Goal: Navigation & Orientation: Find specific page/section

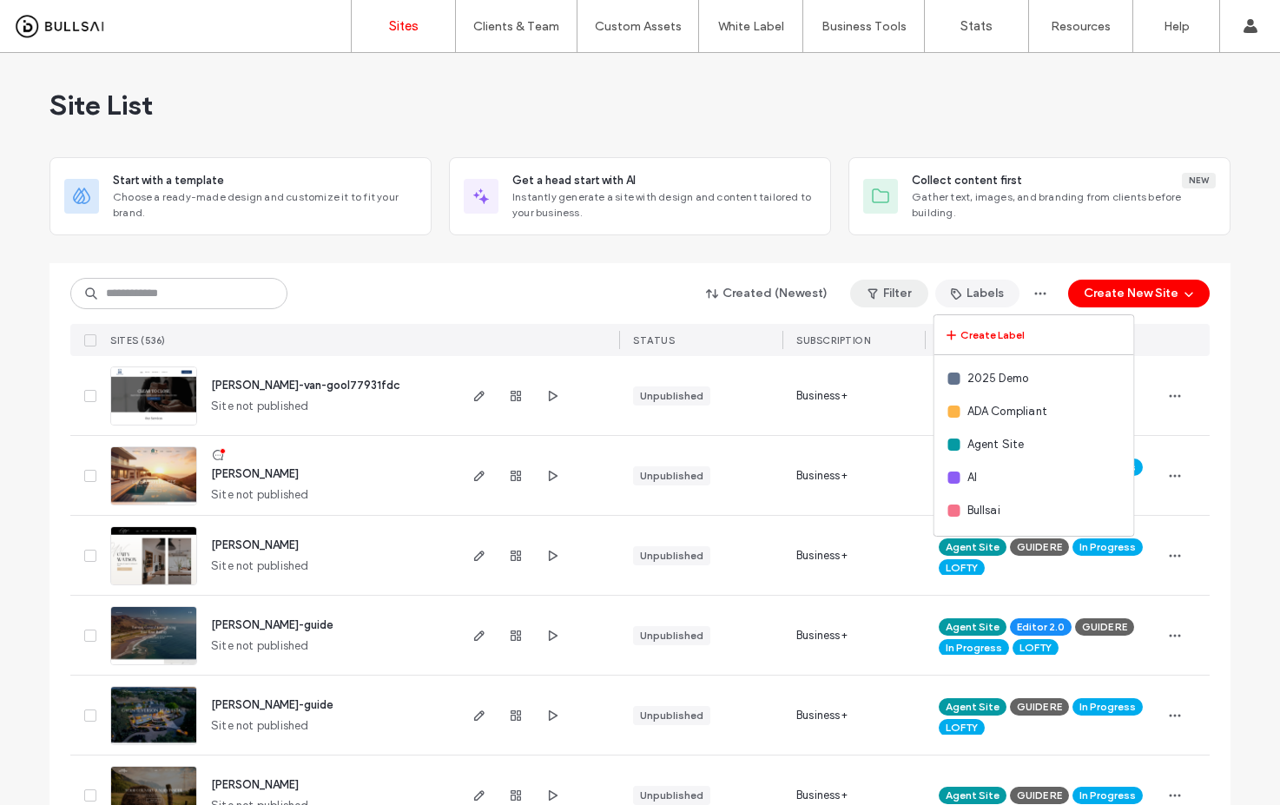
click at [903, 298] on button "Filter" at bounding box center [889, 294] width 78 height 28
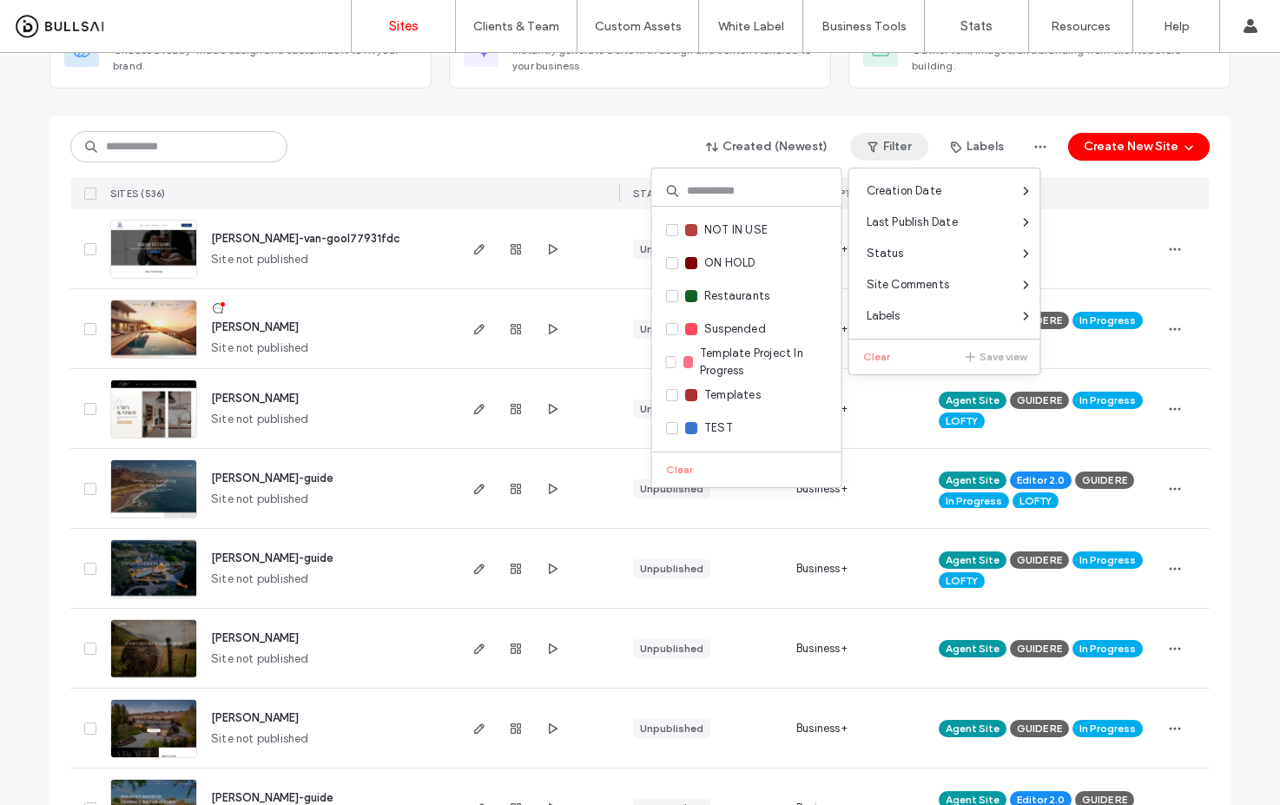
scroll to position [615, 0]
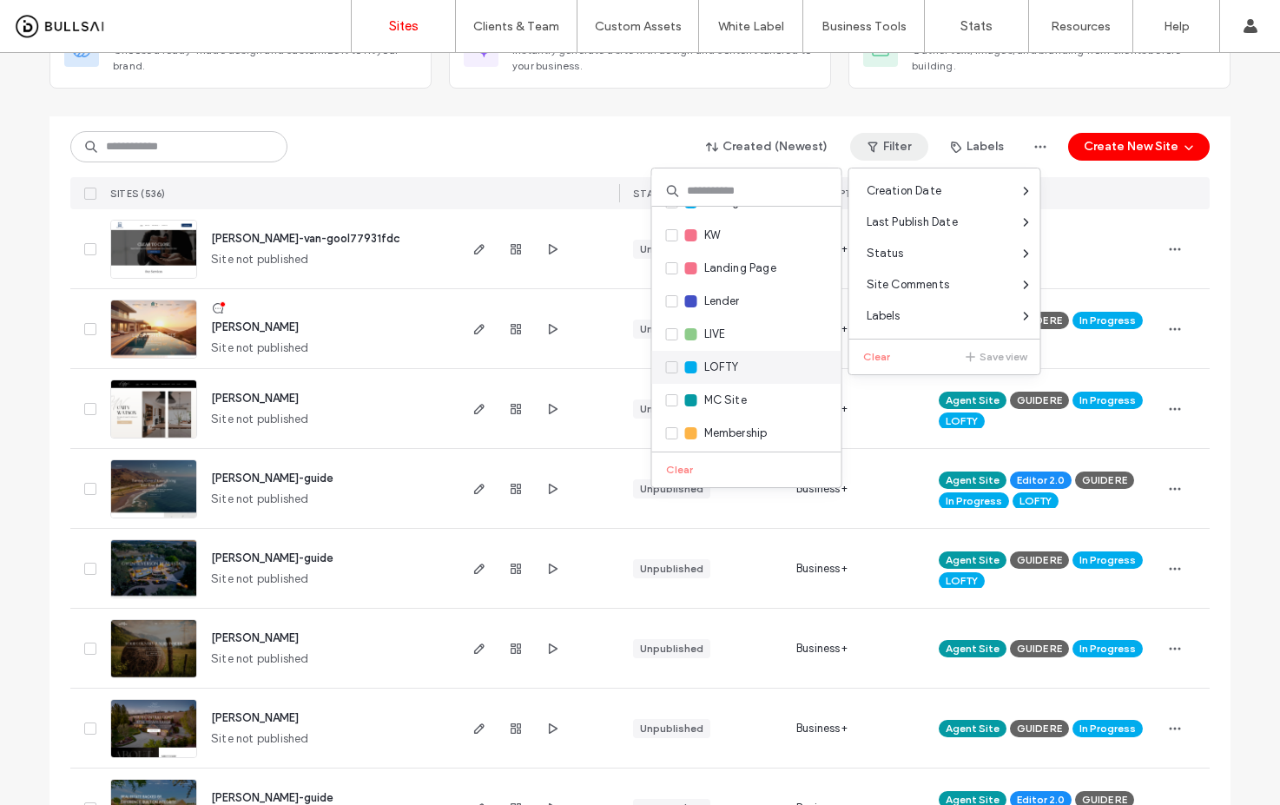
click at [690, 368] on div at bounding box center [691, 367] width 12 height 12
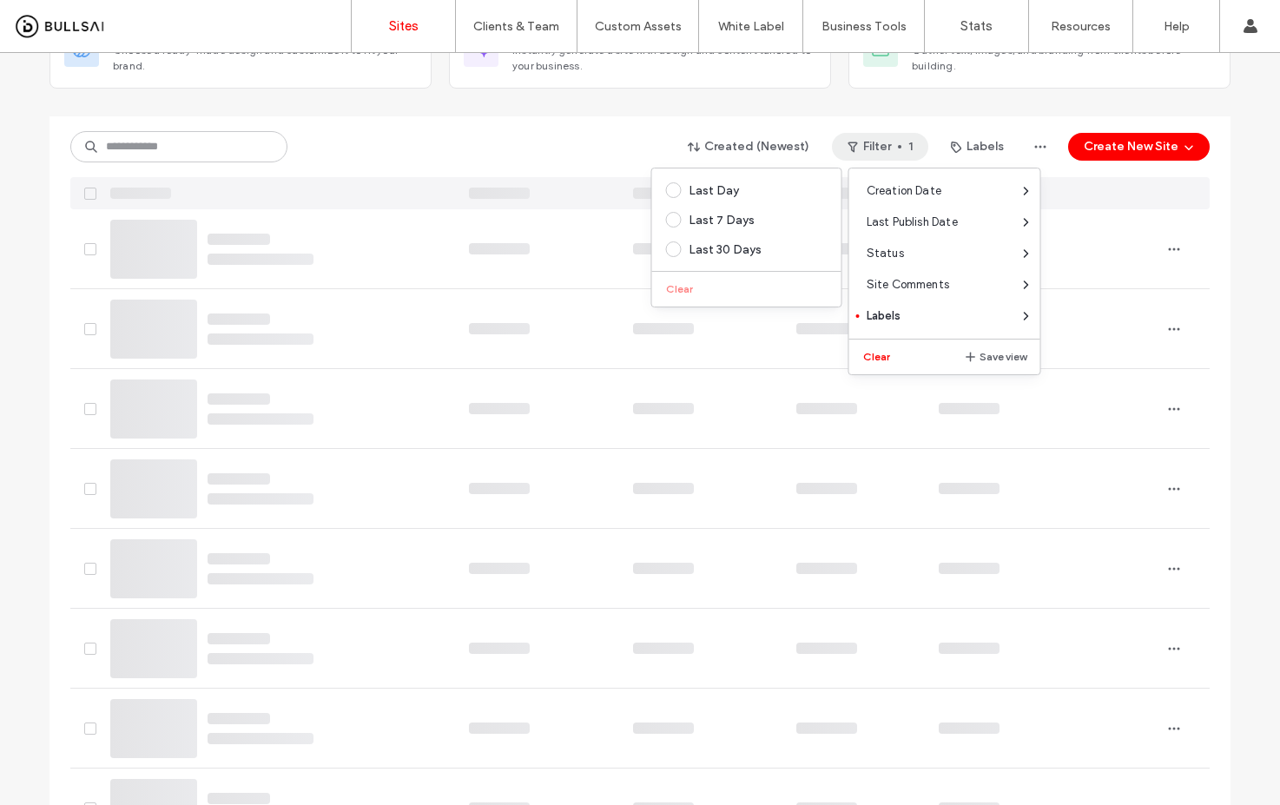
click at [507, 165] on div "Created (Newest) Filter 1 Labels Create New Site" at bounding box center [639, 162] width 1139 height 93
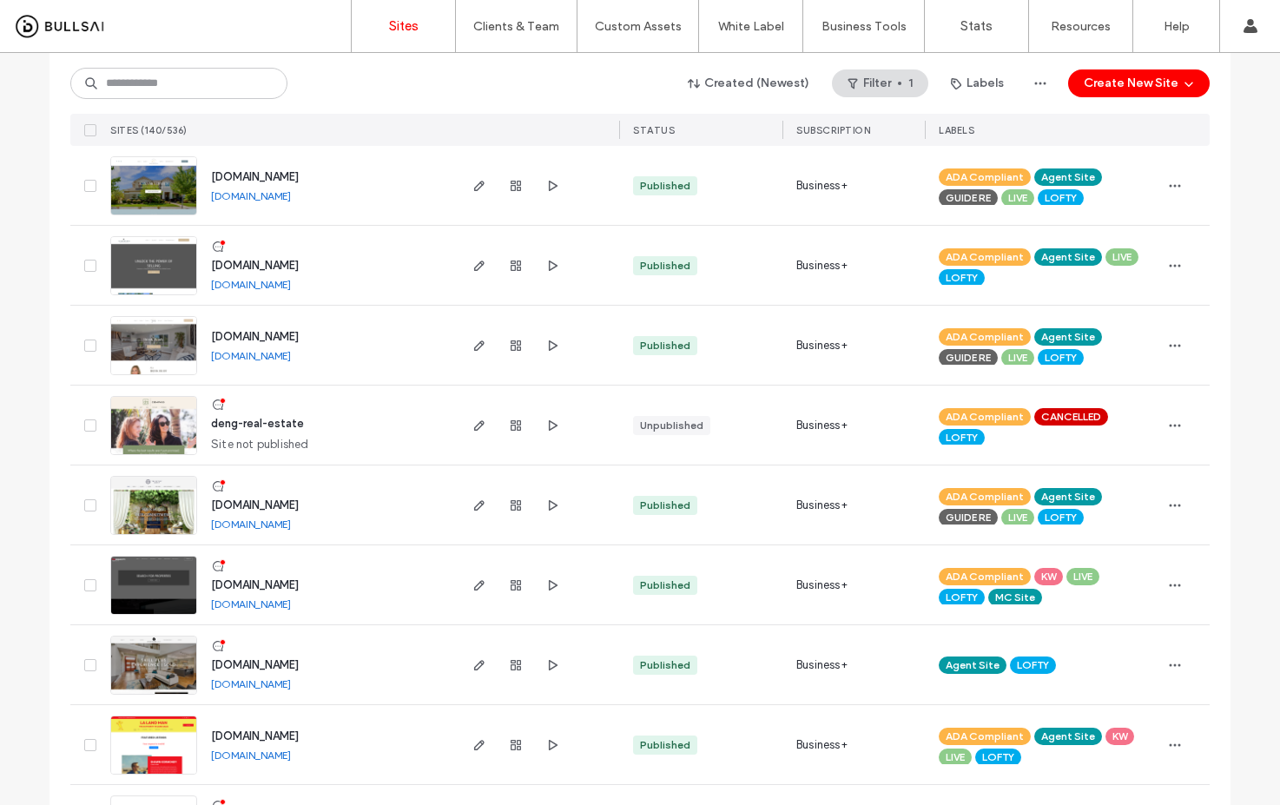
scroll to position [5603, 0]
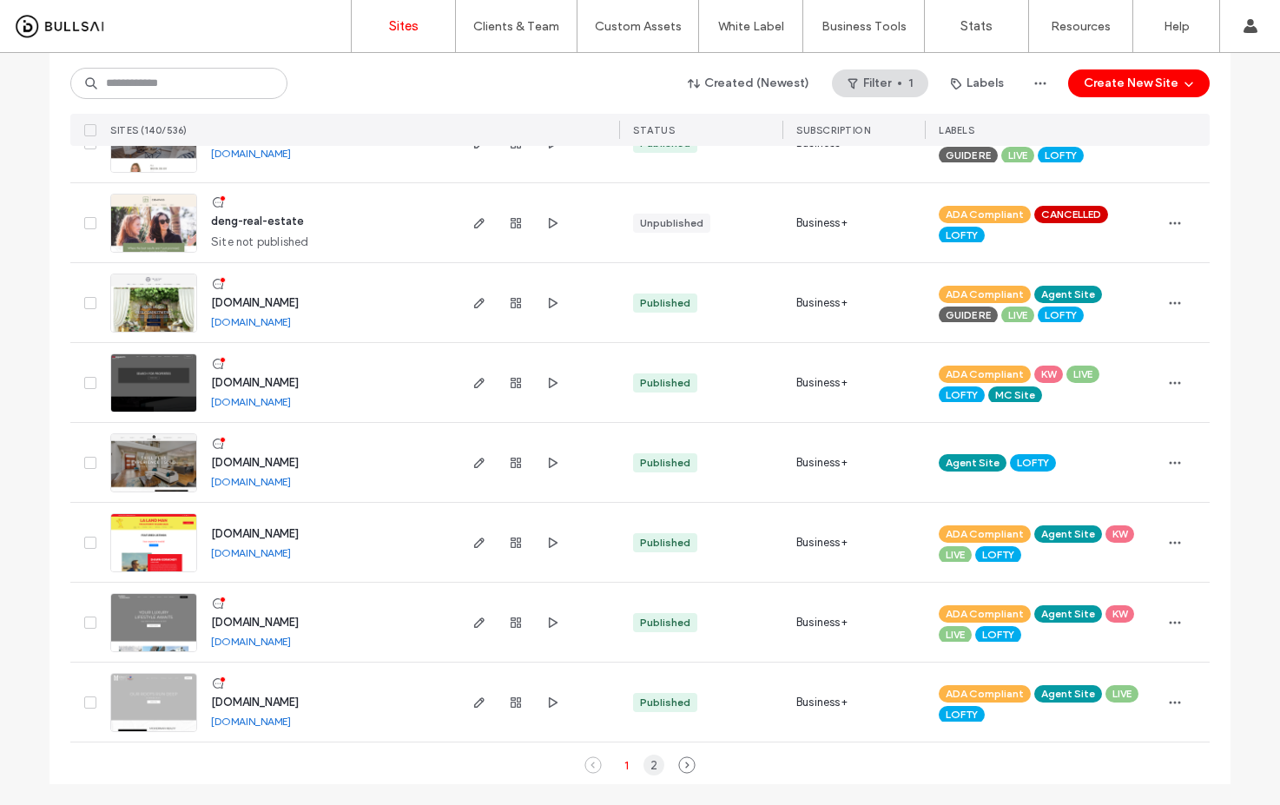
click at [649, 765] on div "2" at bounding box center [653, 764] width 21 height 21
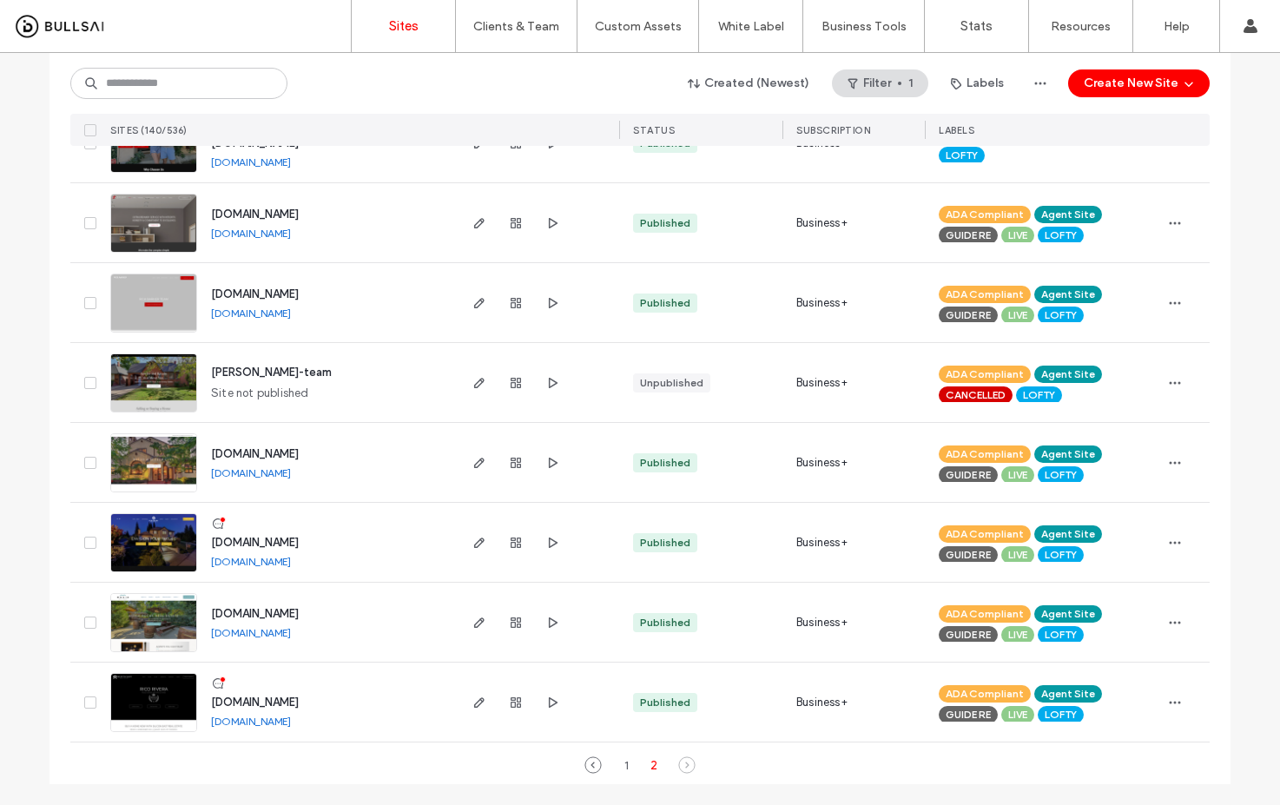
scroll to position [4805, 0]
click at [291, 723] on link "[DOMAIN_NAME]" at bounding box center [251, 720] width 80 height 13
click at [266, 631] on link "[DOMAIN_NAME]" at bounding box center [251, 632] width 80 height 13
click at [291, 563] on link "[DOMAIN_NAME]" at bounding box center [251, 561] width 80 height 13
click at [291, 472] on link "[DOMAIN_NAME]" at bounding box center [251, 472] width 80 height 13
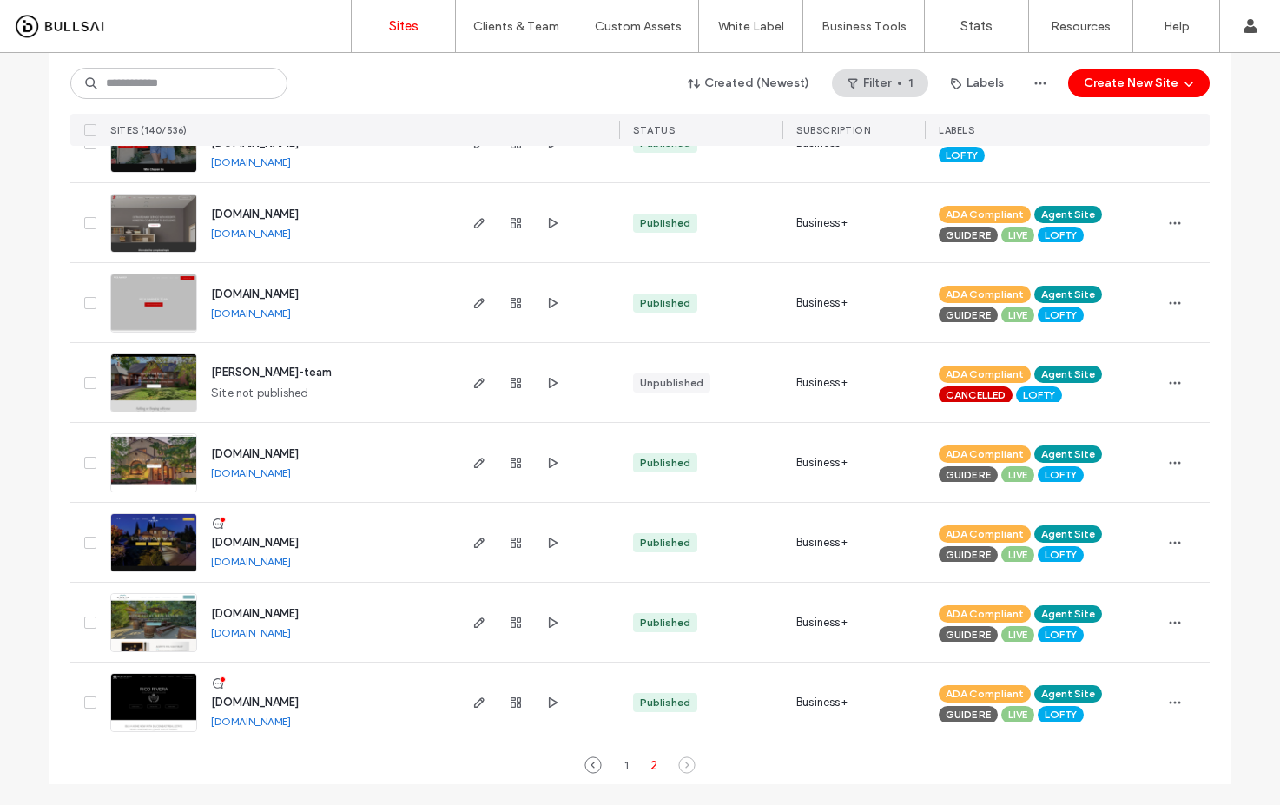
click at [276, 311] on link "[DOMAIN_NAME]" at bounding box center [251, 312] width 80 height 13
click at [286, 233] on link "[DOMAIN_NAME]" at bounding box center [251, 233] width 80 height 13
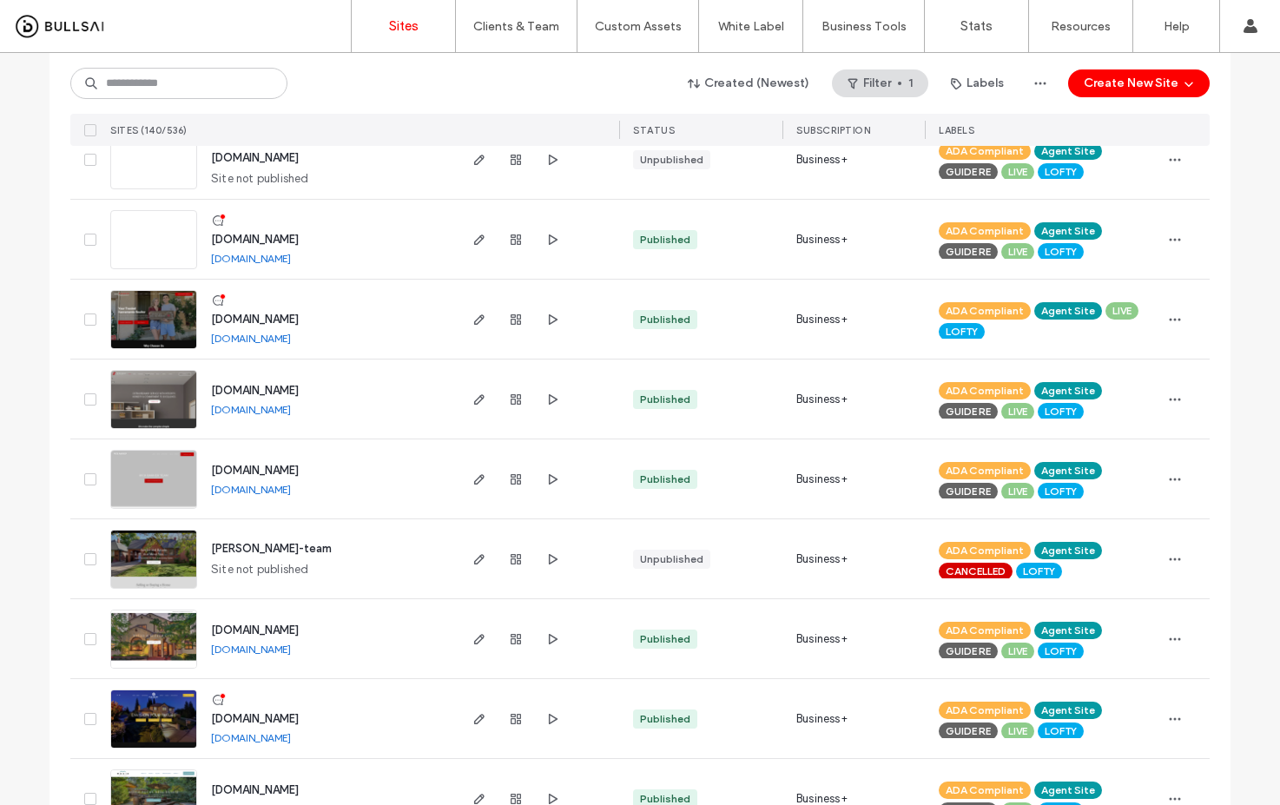
scroll to position [4576, 0]
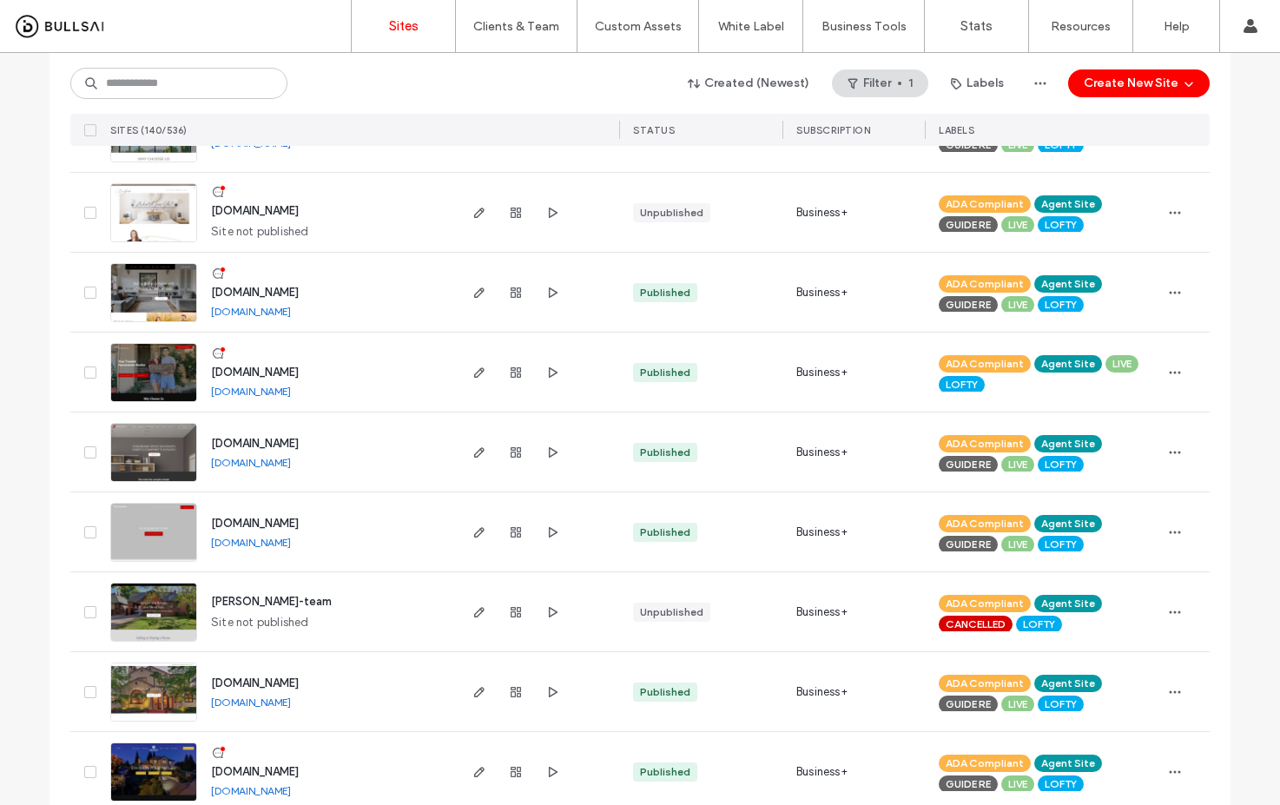
click at [957, 381] on span "LOFTY" at bounding box center [961, 385] width 32 height 16
click at [1030, 381] on icon at bounding box center [1033, 381] width 8 height 8
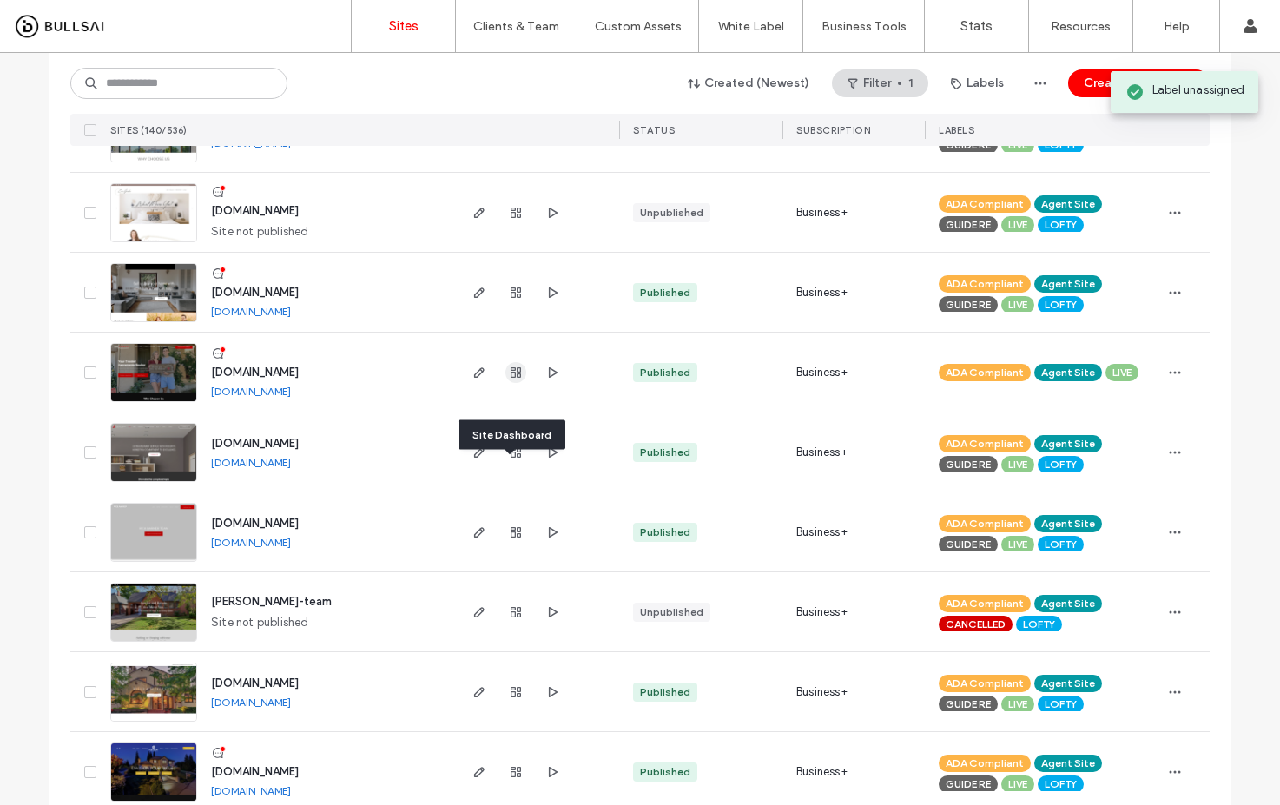
scroll to position [4429, 0]
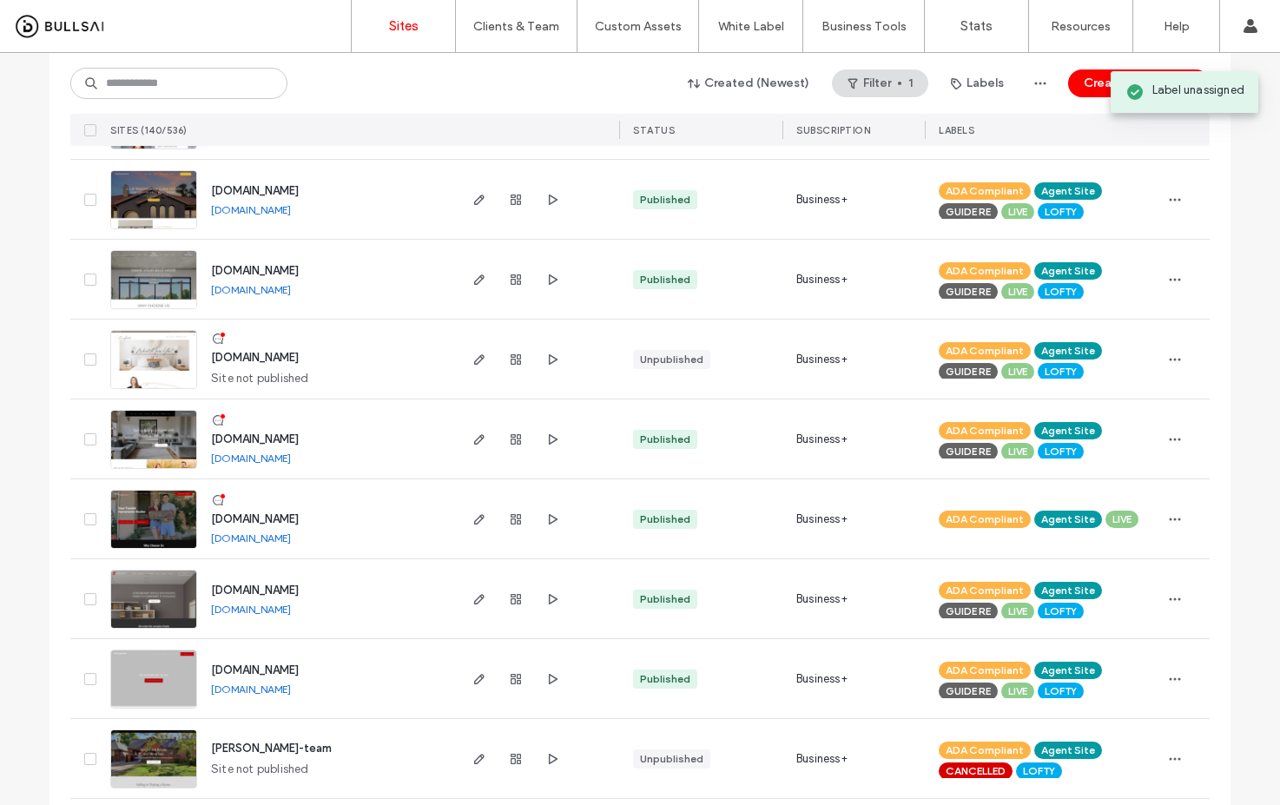
click at [291, 293] on link "[DOMAIN_NAME]" at bounding box center [251, 289] width 80 height 13
click at [291, 207] on link "[DOMAIN_NAME]" at bounding box center [251, 209] width 80 height 13
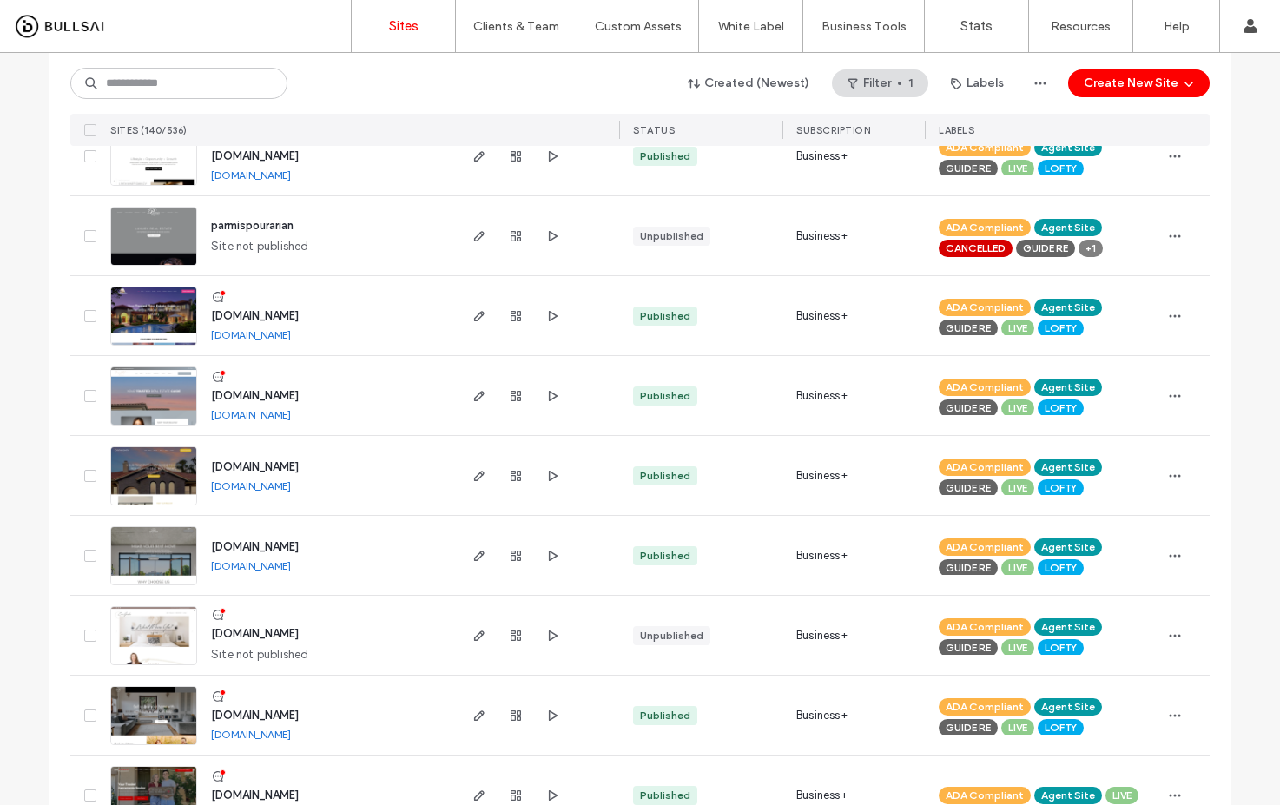
scroll to position [4123, 0]
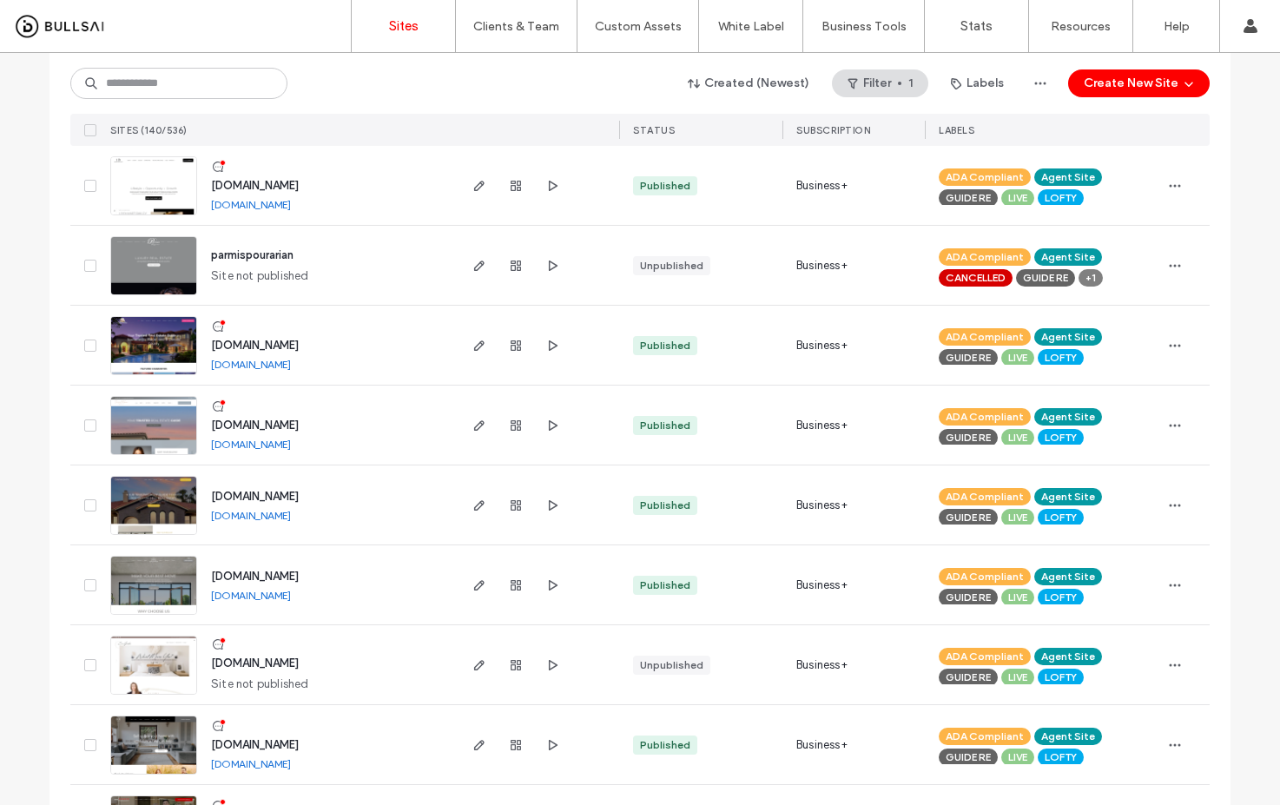
click at [291, 208] on link "[DOMAIN_NAME]" at bounding box center [251, 204] width 80 height 13
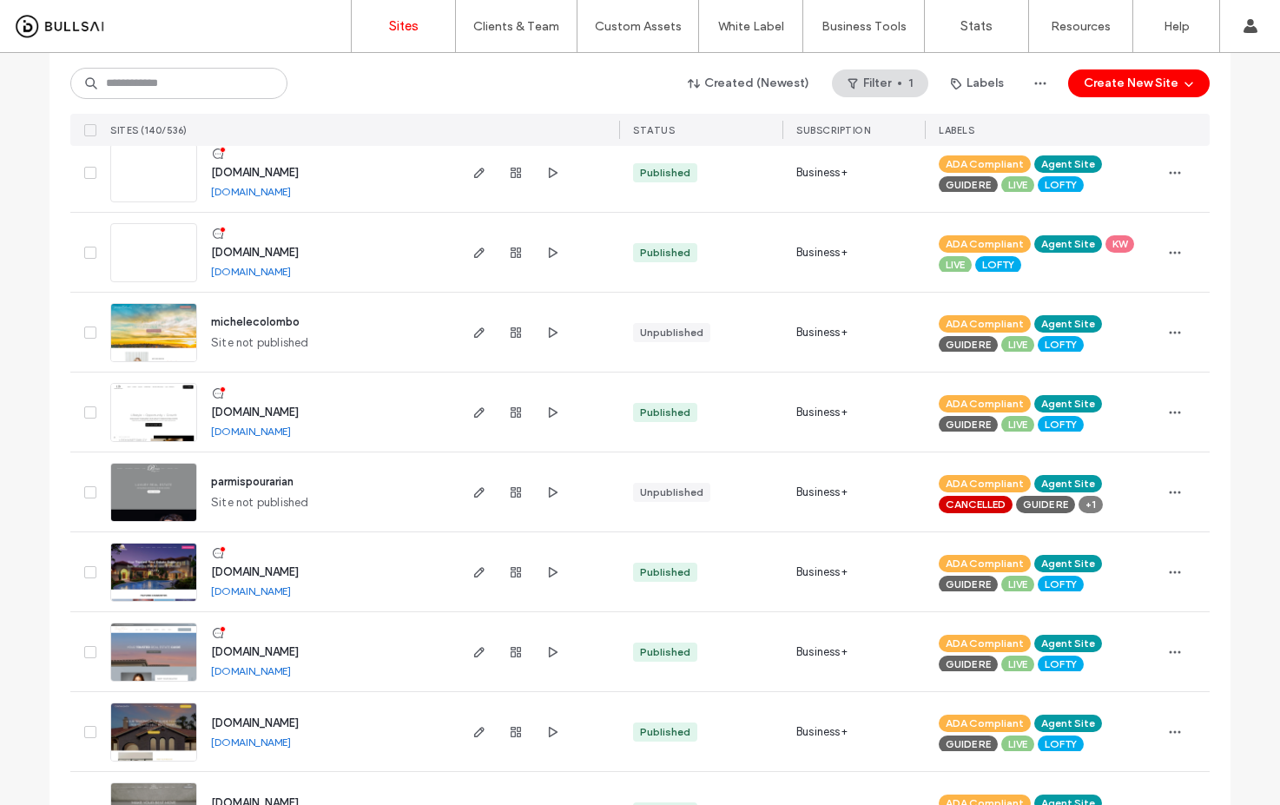
scroll to position [3744, 0]
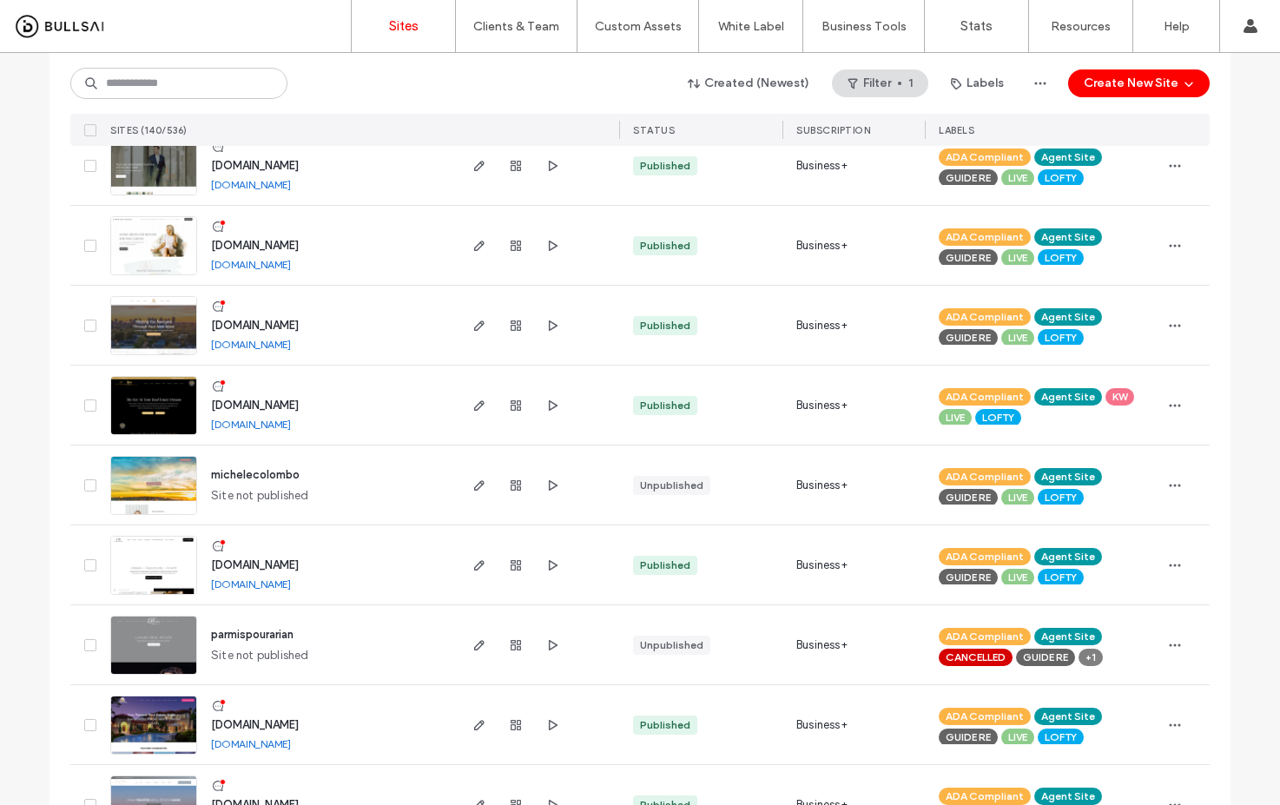
click at [271, 344] on link "[DOMAIN_NAME]" at bounding box center [251, 344] width 80 height 13
click at [291, 262] on link "[DOMAIN_NAME]" at bounding box center [251, 264] width 80 height 13
click at [1075, 342] on div "LOFTY" at bounding box center [1060, 337] width 46 height 17
click at [1107, 333] on icon at bounding box center [1106, 334] width 8 height 8
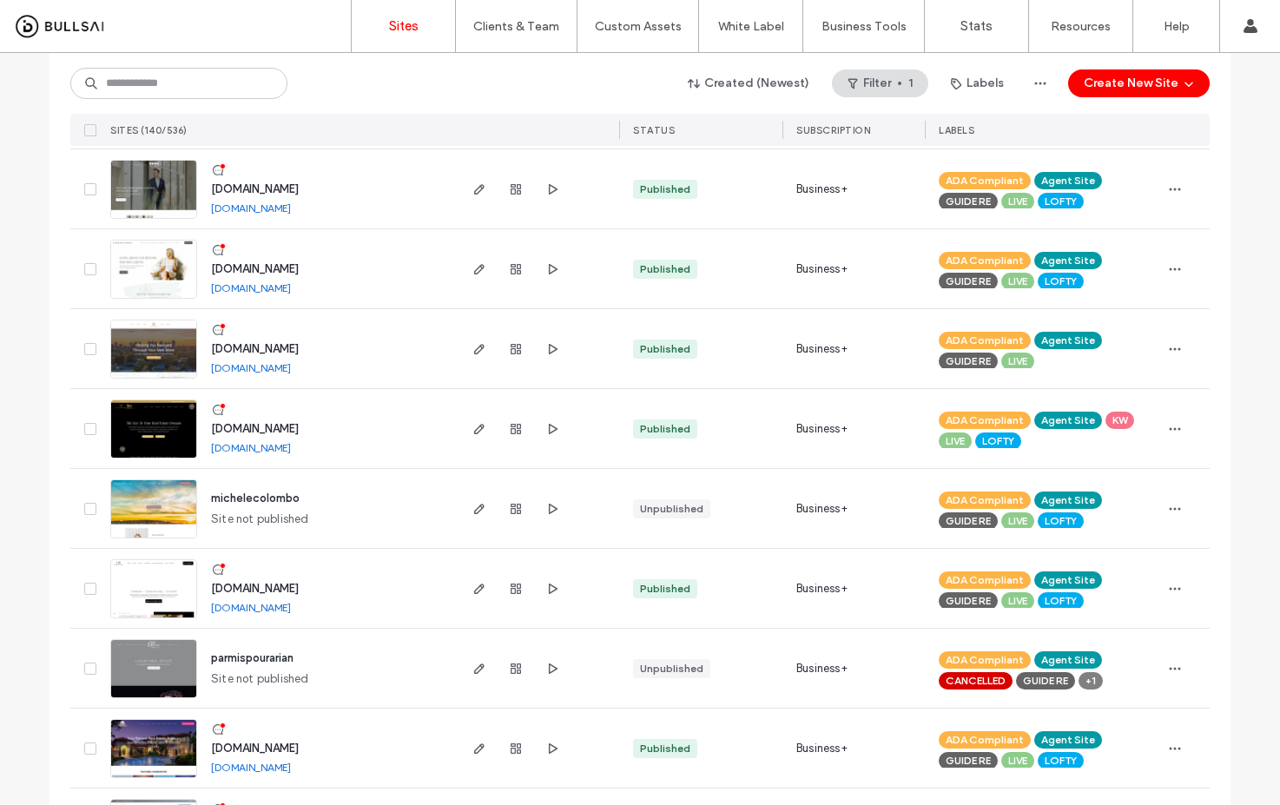
scroll to position [3657, 0]
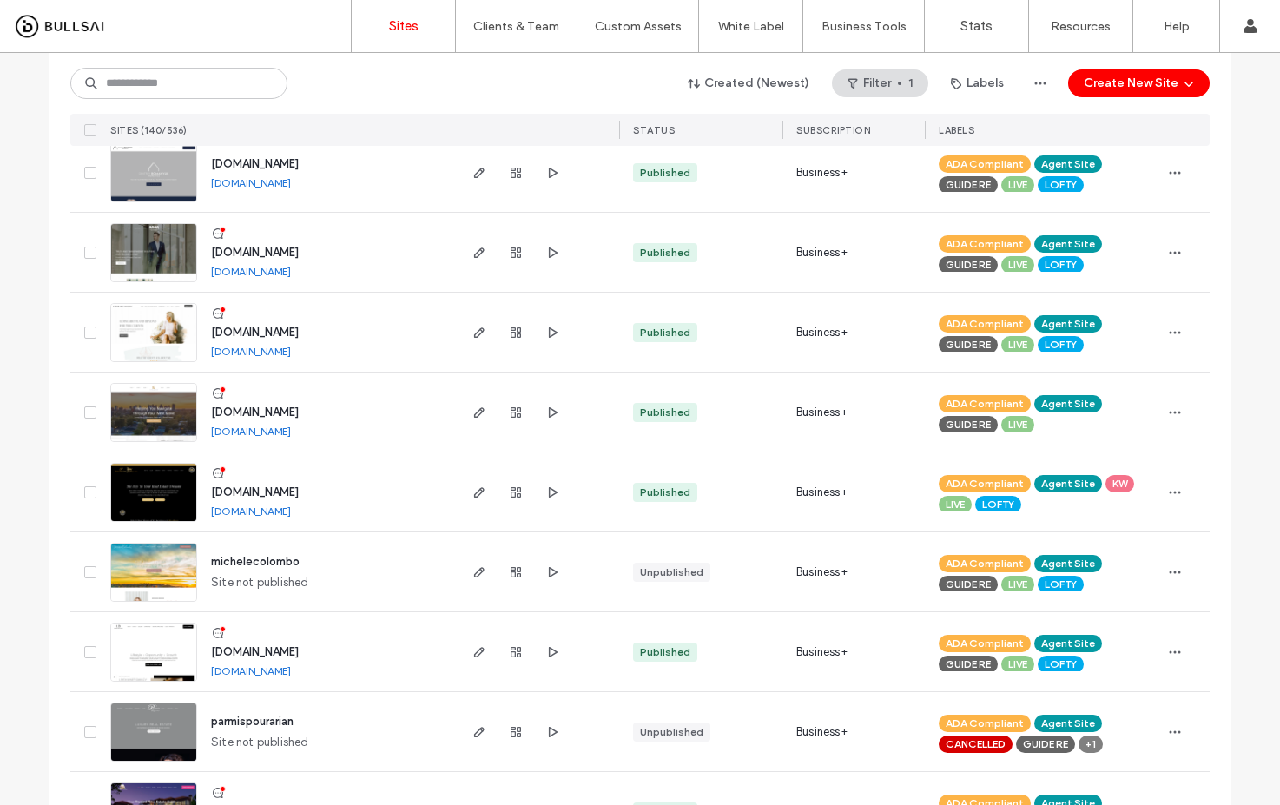
click at [291, 273] on link "[DOMAIN_NAME]" at bounding box center [251, 271] width 80 height 13
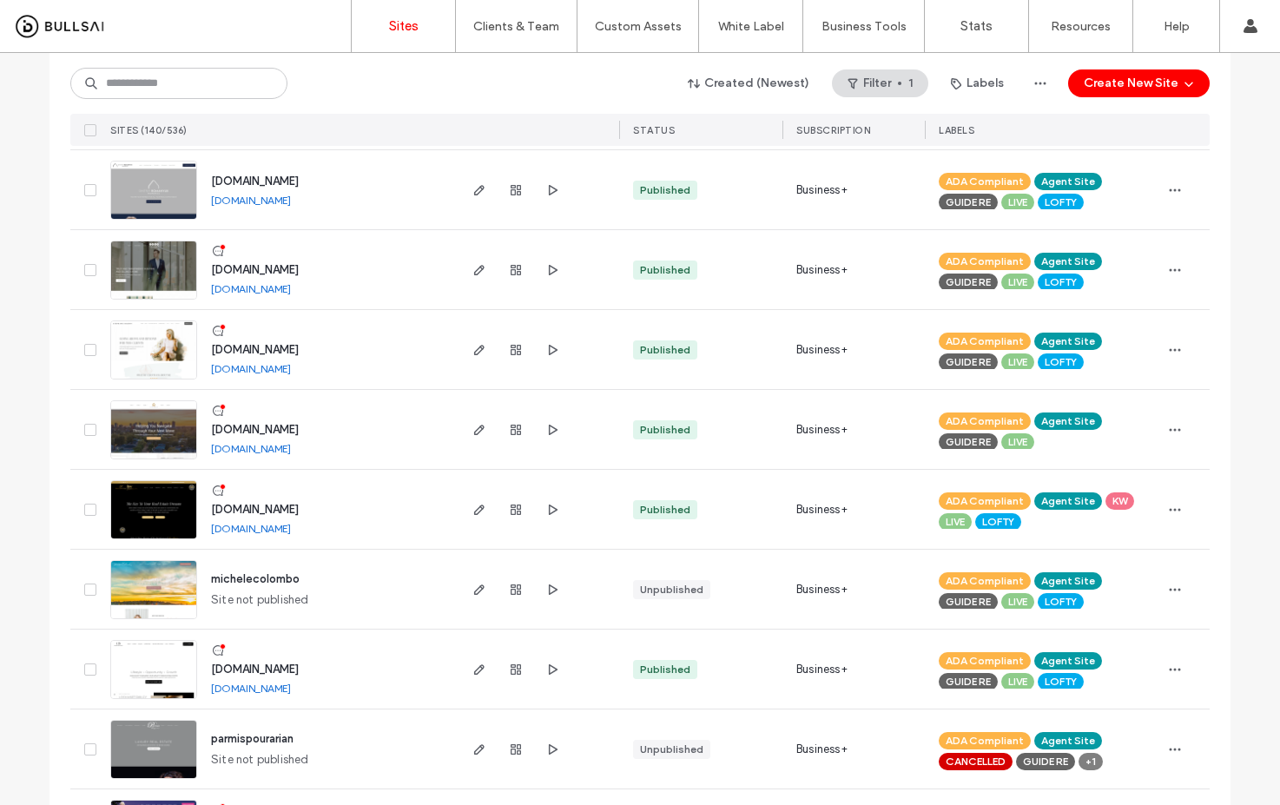
click at [291, 197] on link "[DOMAIN_NAME]" at bounding box center [251, 200] width 80 height 13
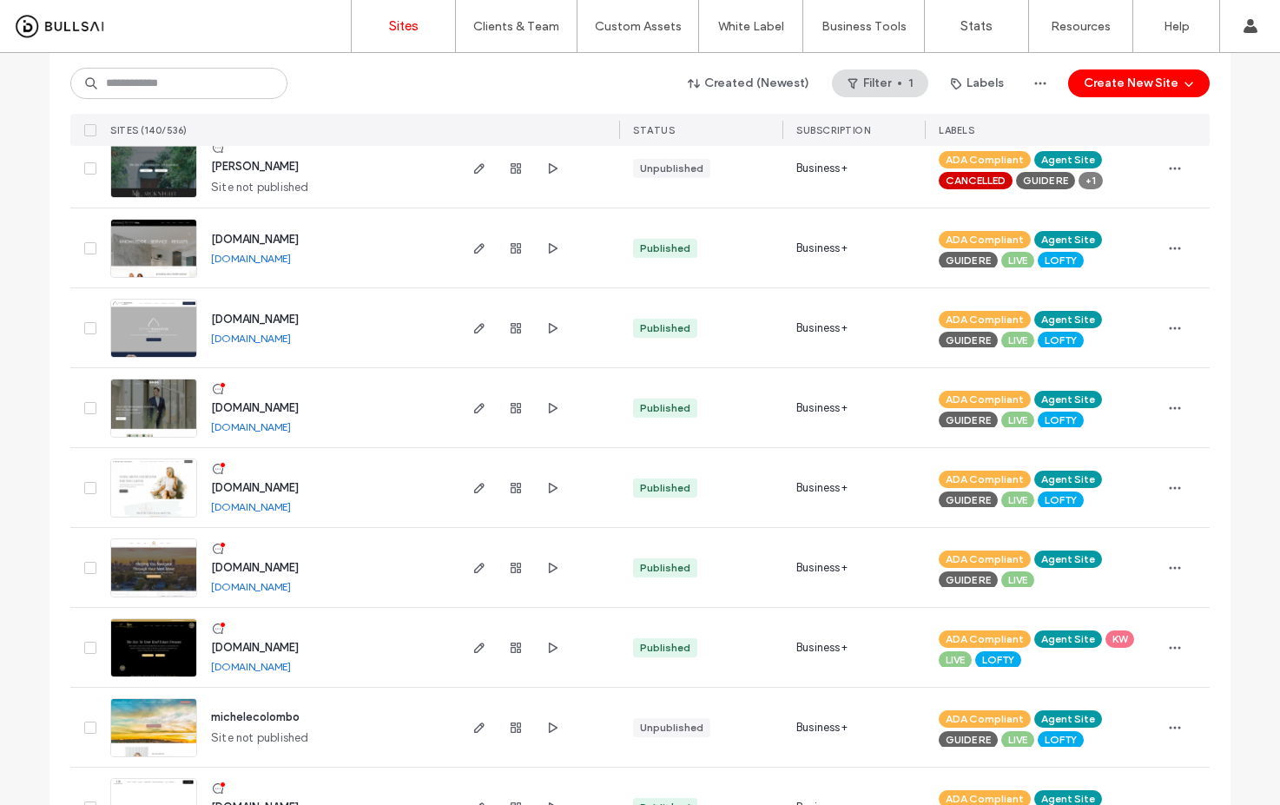
click at [291, 256] on link "[DOMAIN_NAME]" at bounding box center [251, 258] width 80 height 13
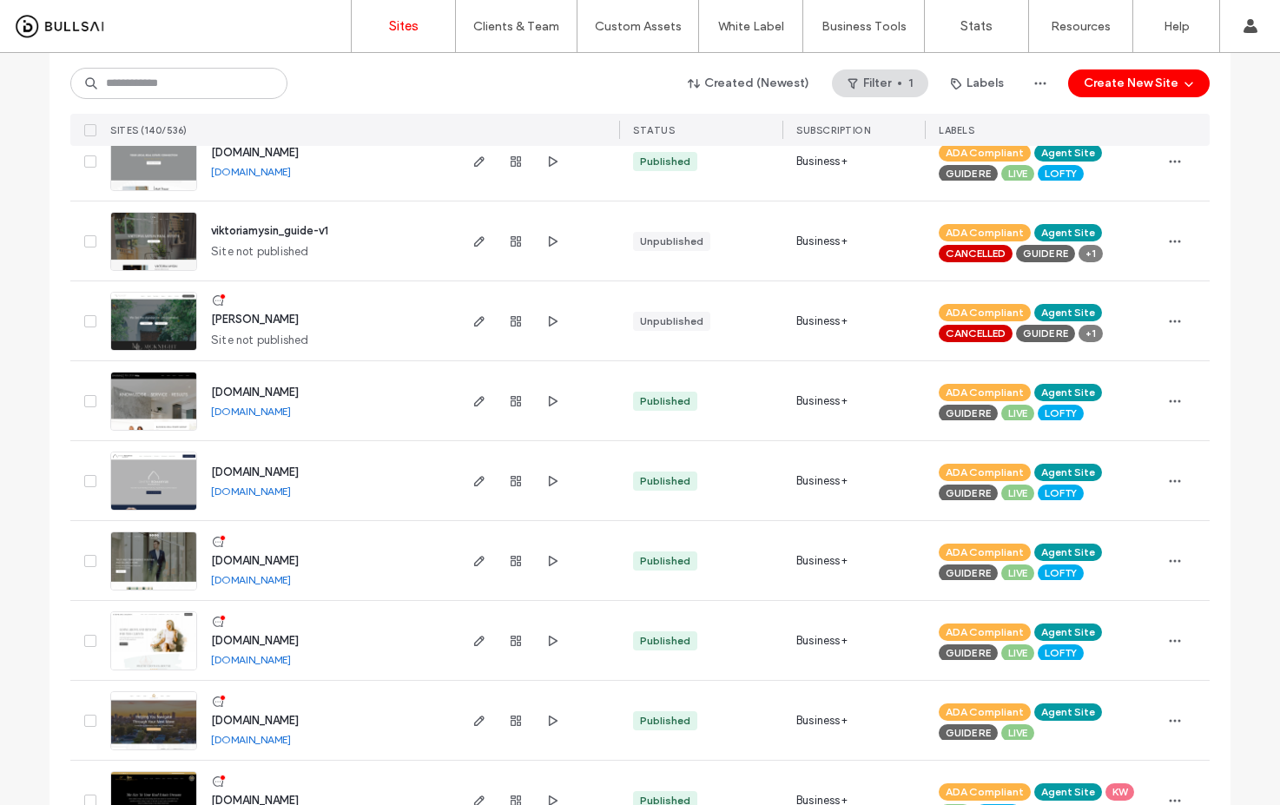
click at [291, 170] on link "[DOMAIN_NAME]" at bounding box center [251, 171] width 80 height 13
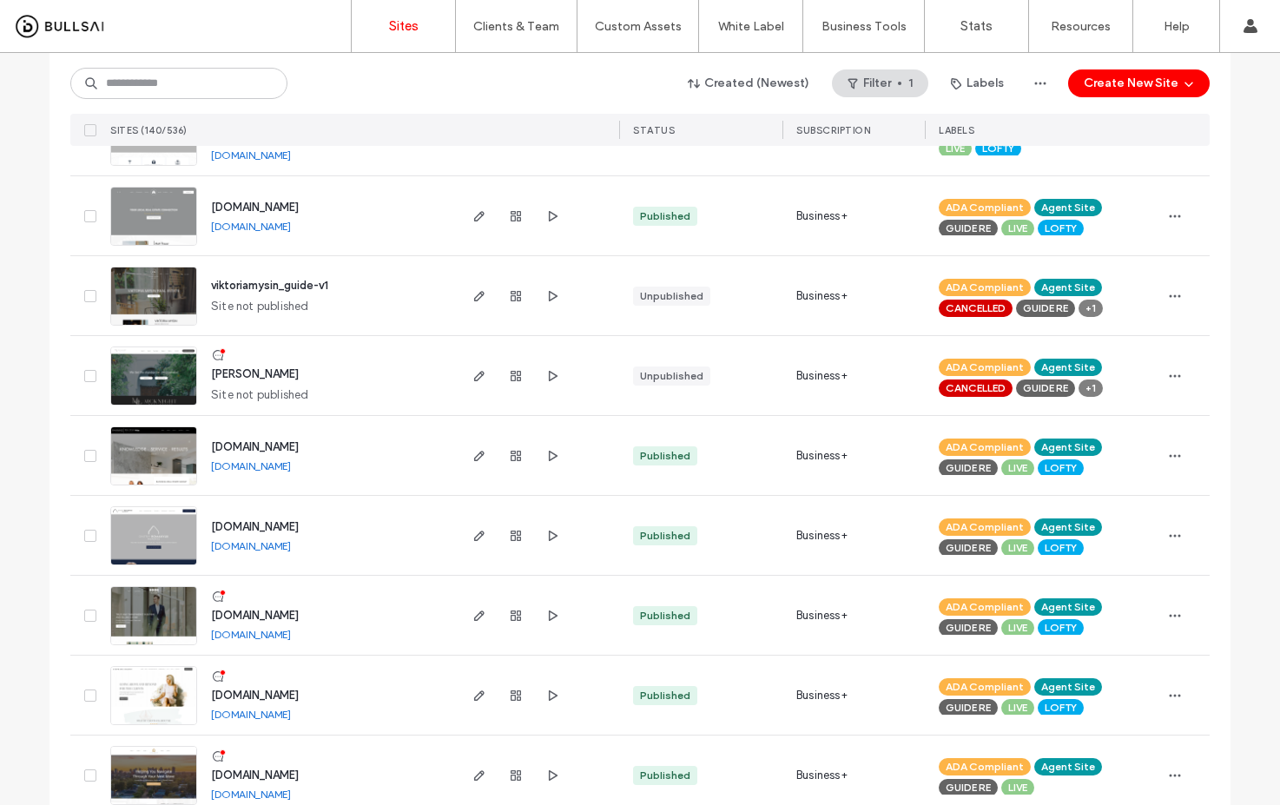
scroll to position [3236, 0]
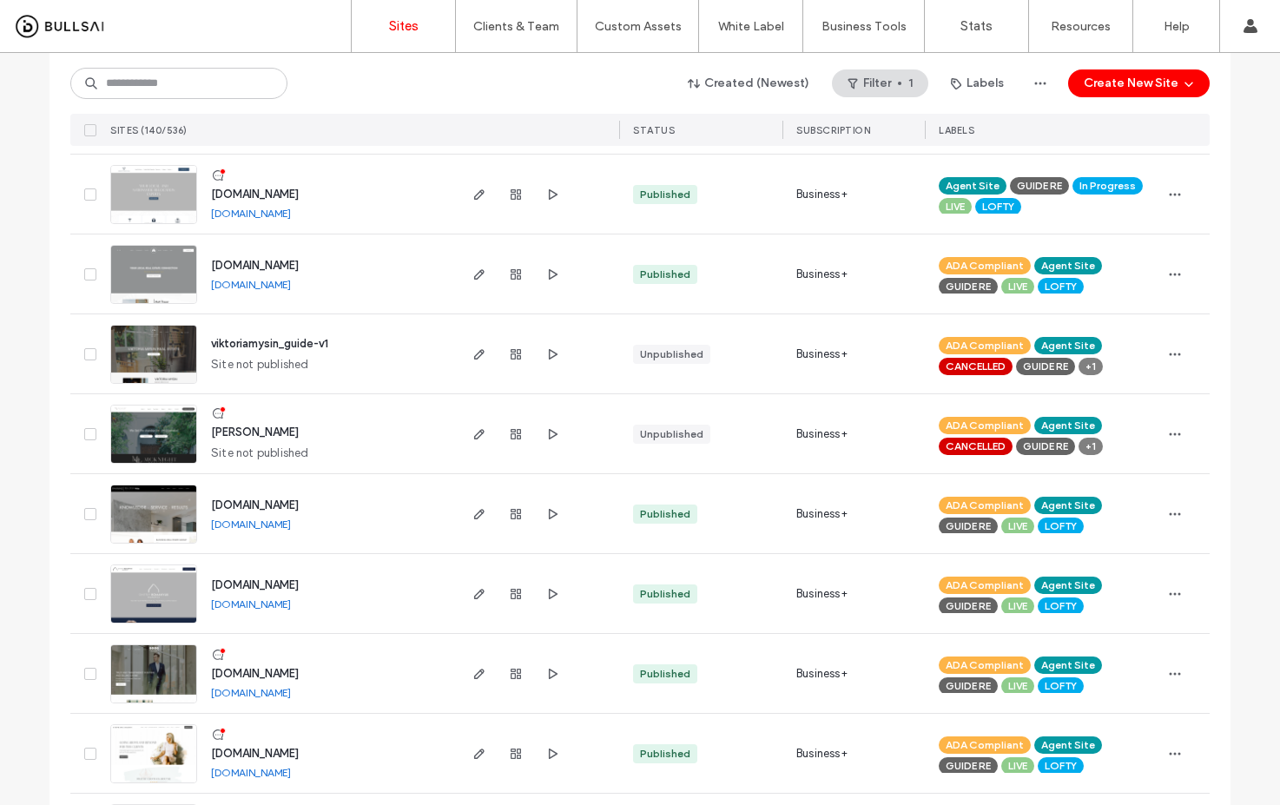
click at [291, 213] on link "[DOMAIN_NAME]" at bounding box center [251, 213] width 80 height 13
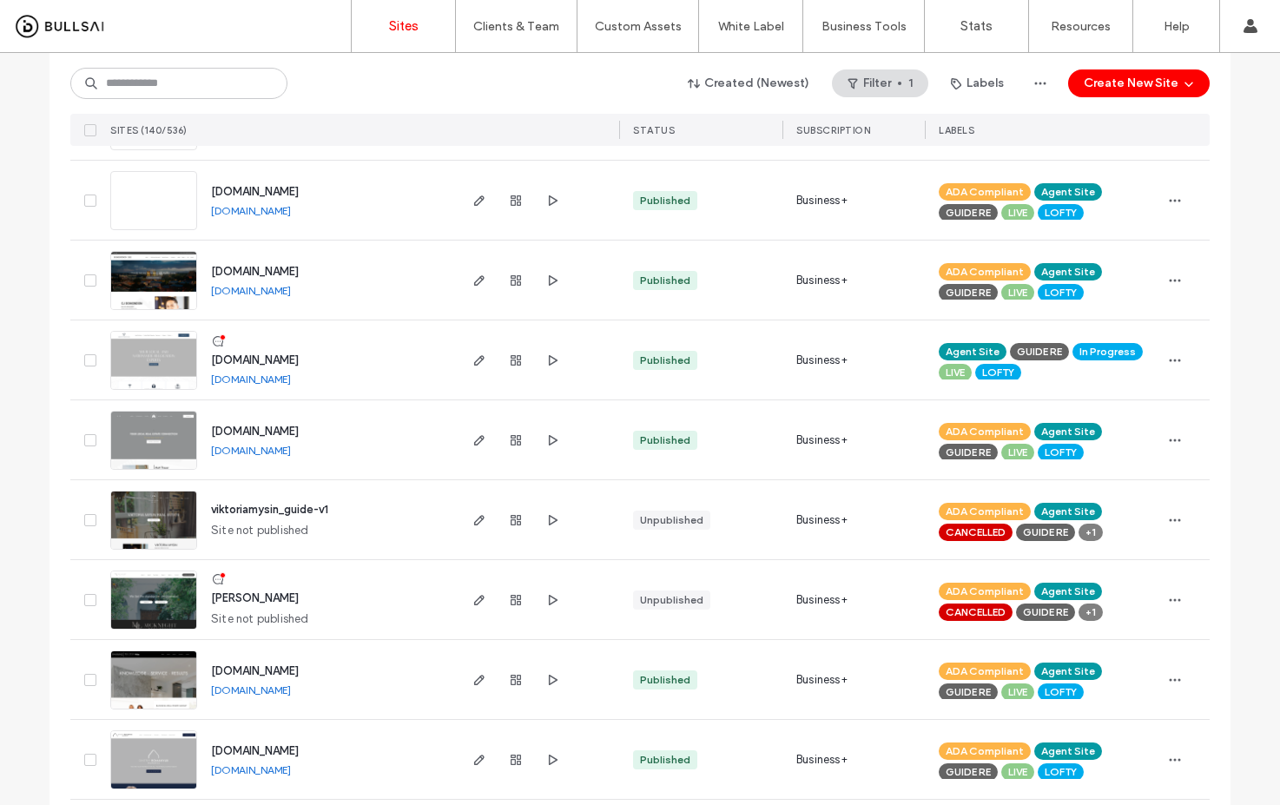
scroll to position [2936, 0]
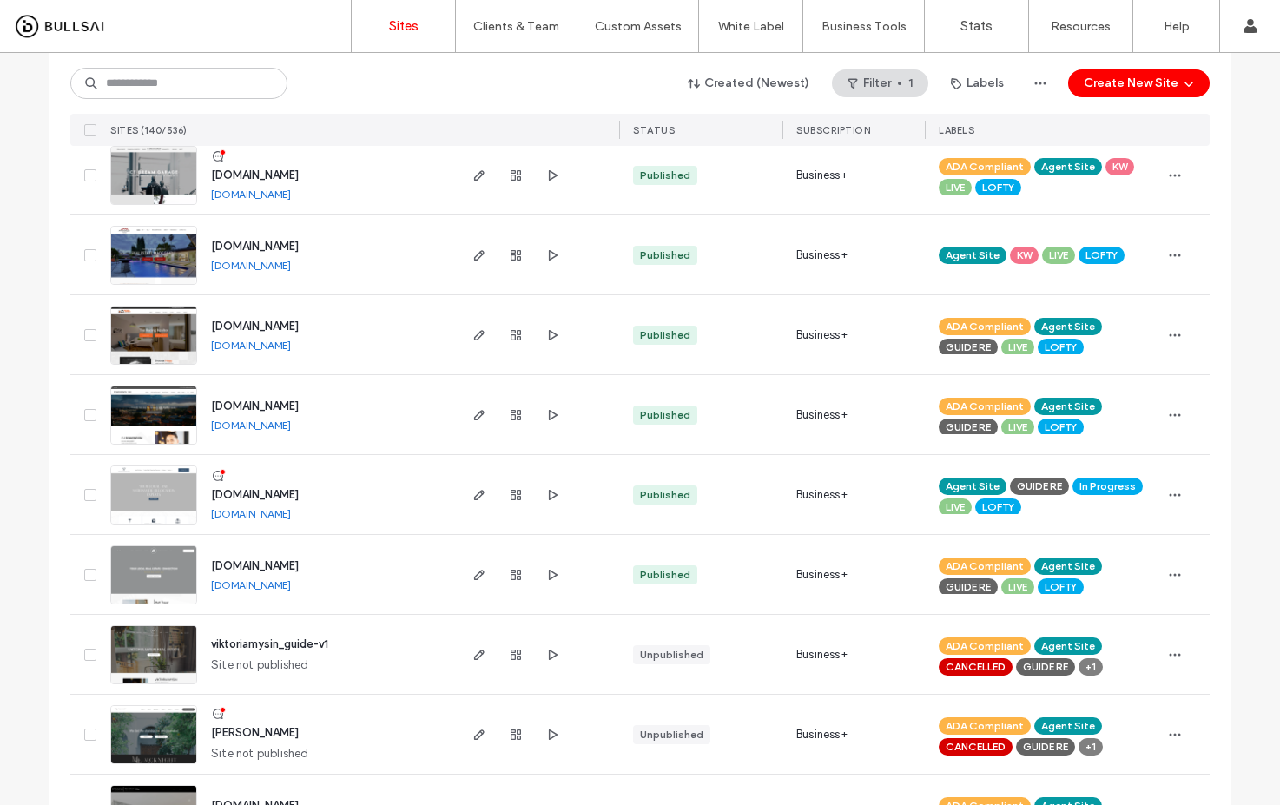
click at [273, 267] on link "[DOMAIN_NAME]" at bounding box center [251, 265] width 80 height 13
click at [291, 194] on link "[DOMAIN_NAME]" at bounding box center [251, 194] width 80 height 13
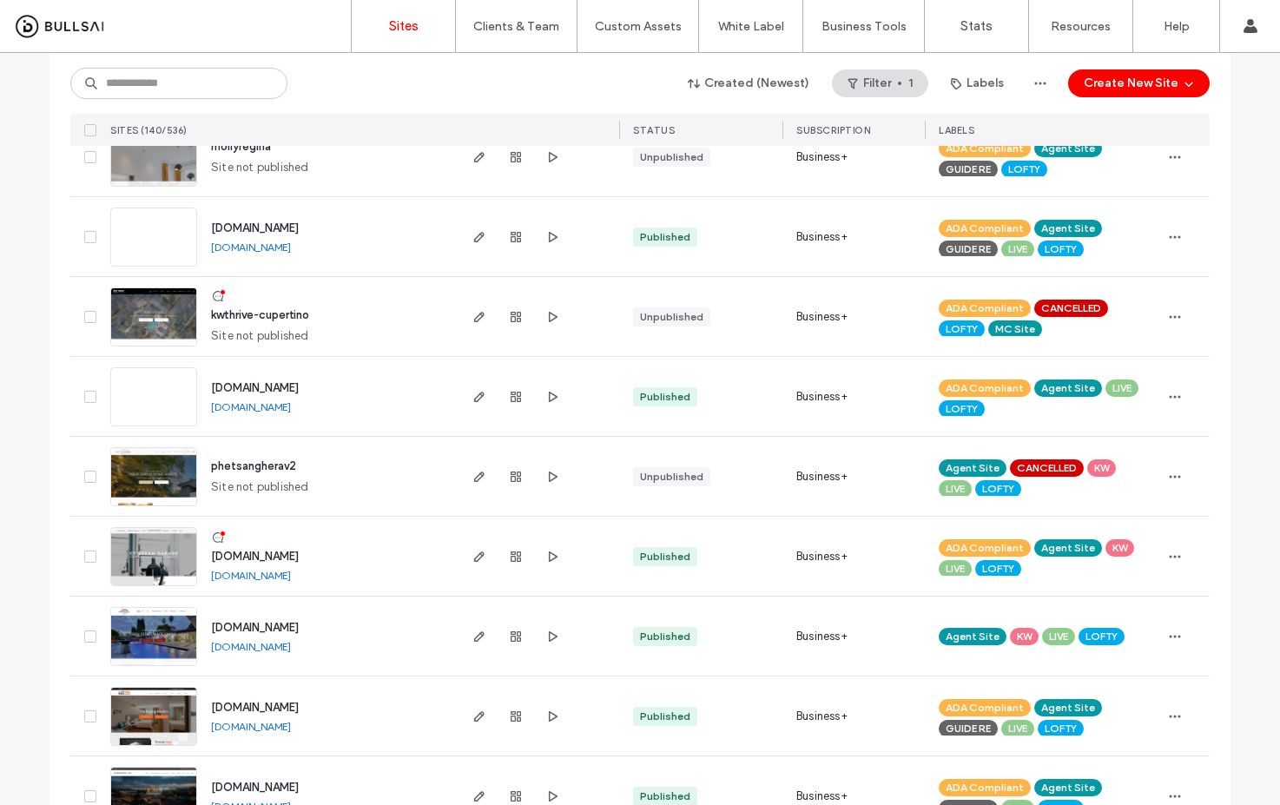
scroll to position [2385, 0]
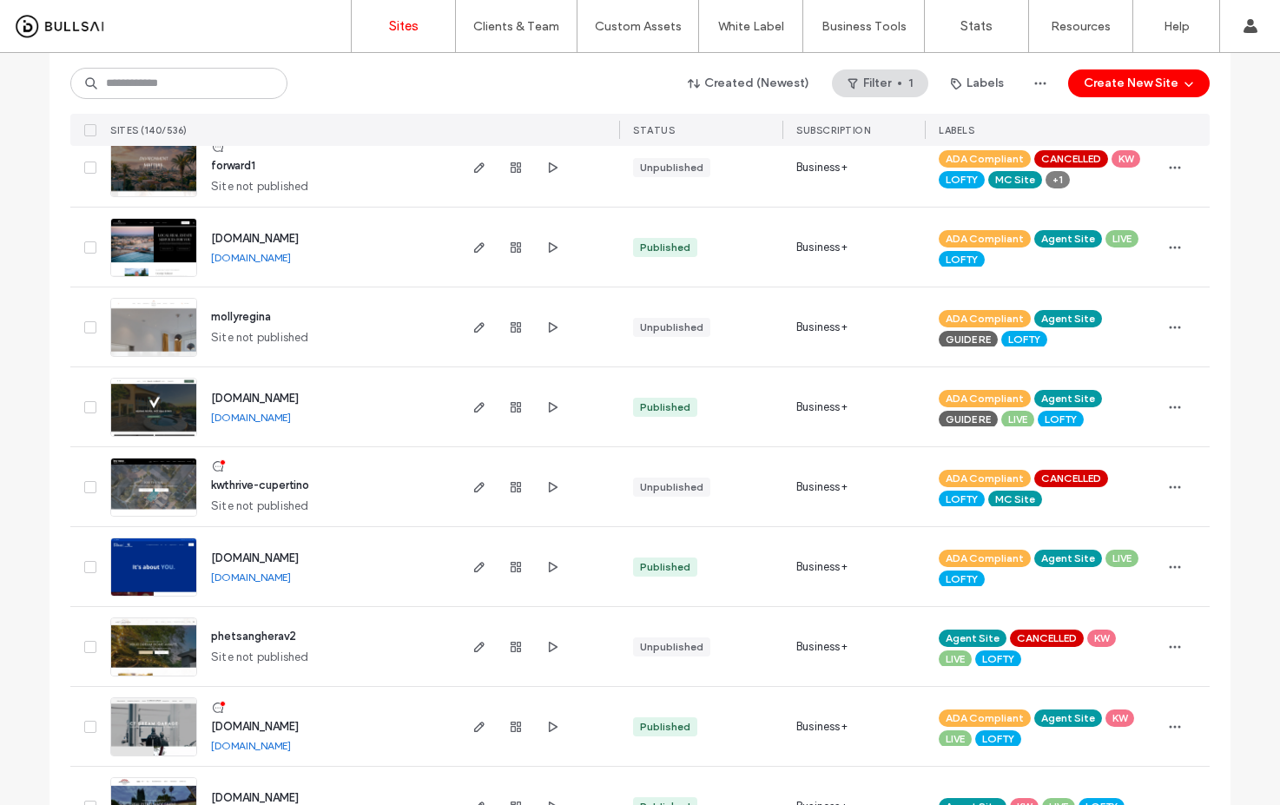
click at [291, 260] on link "[DOMAIN_NAME]" at bounding box center [251, 257] width 80 height 13
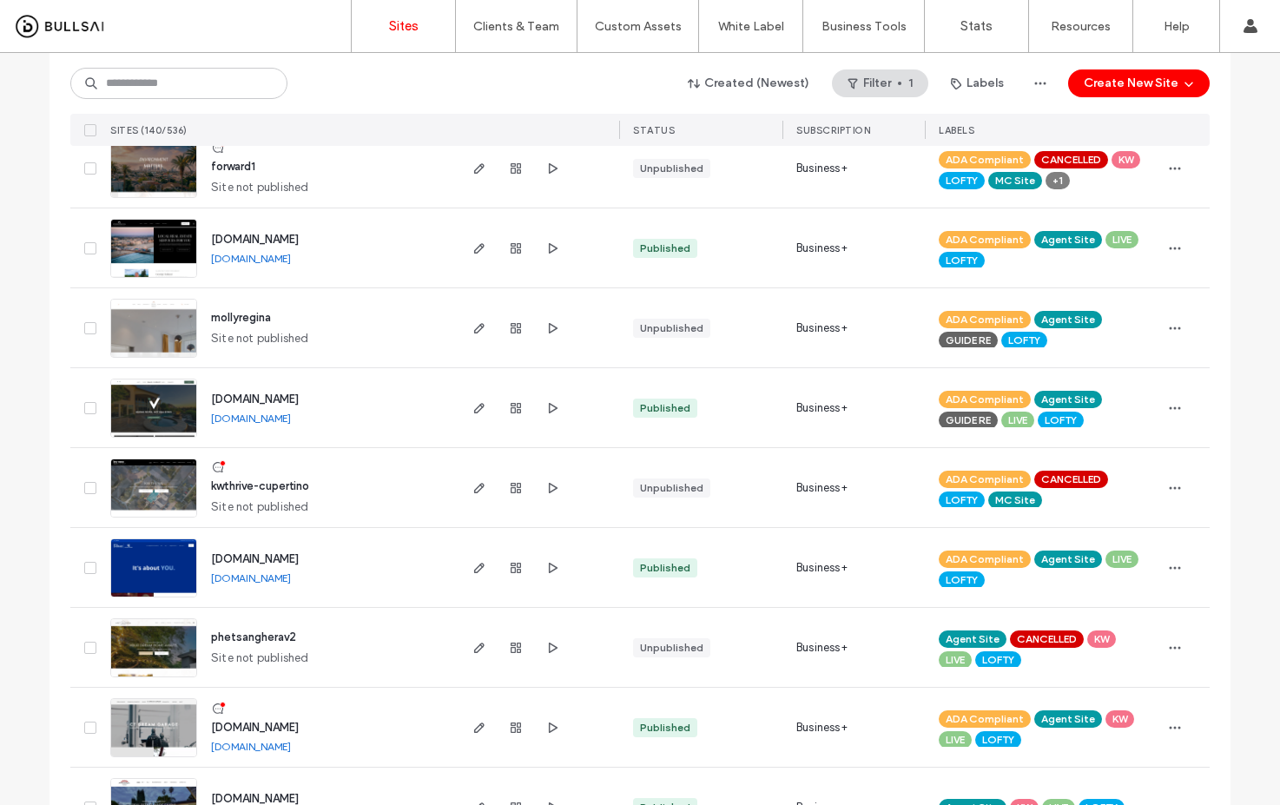
scroll to position [2114, 0]
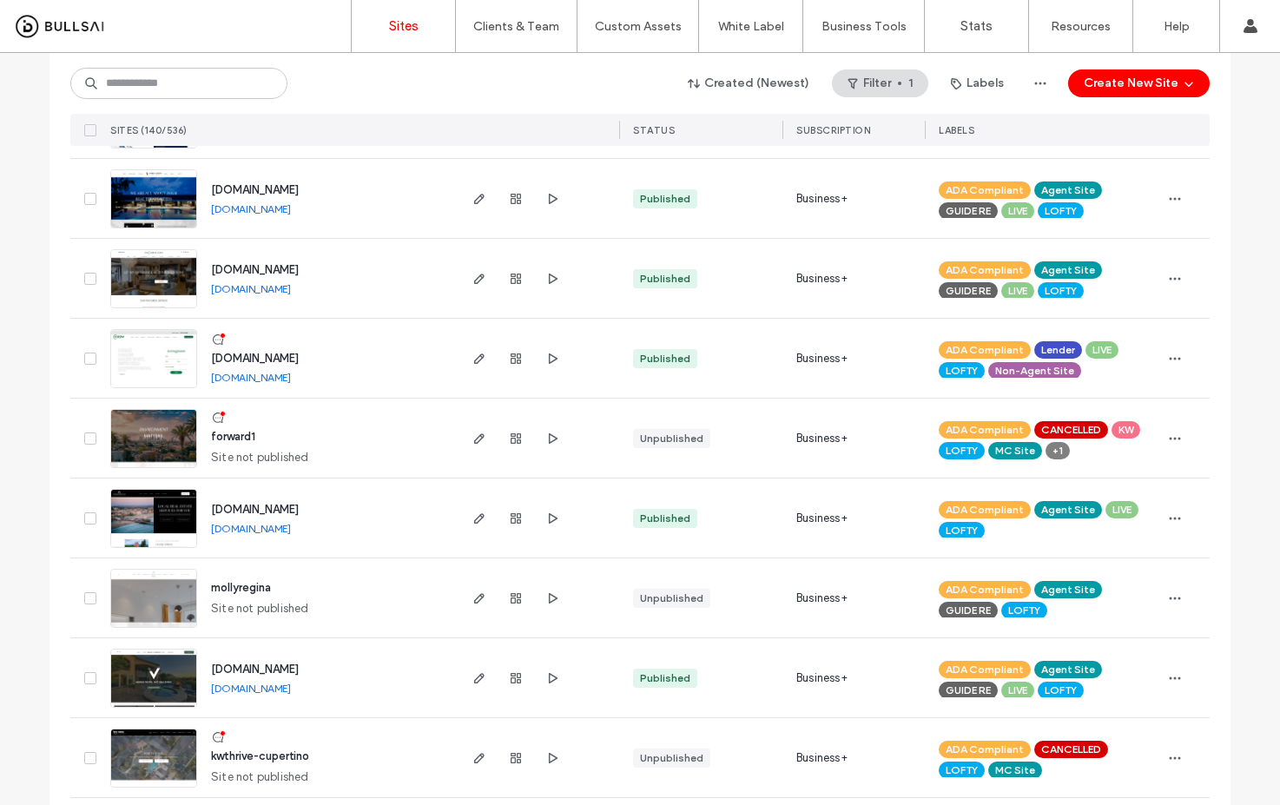
click at [247, 290] on link "[DOMAIN_NAME]" at bounding box center [251, 288] width 80 height 13
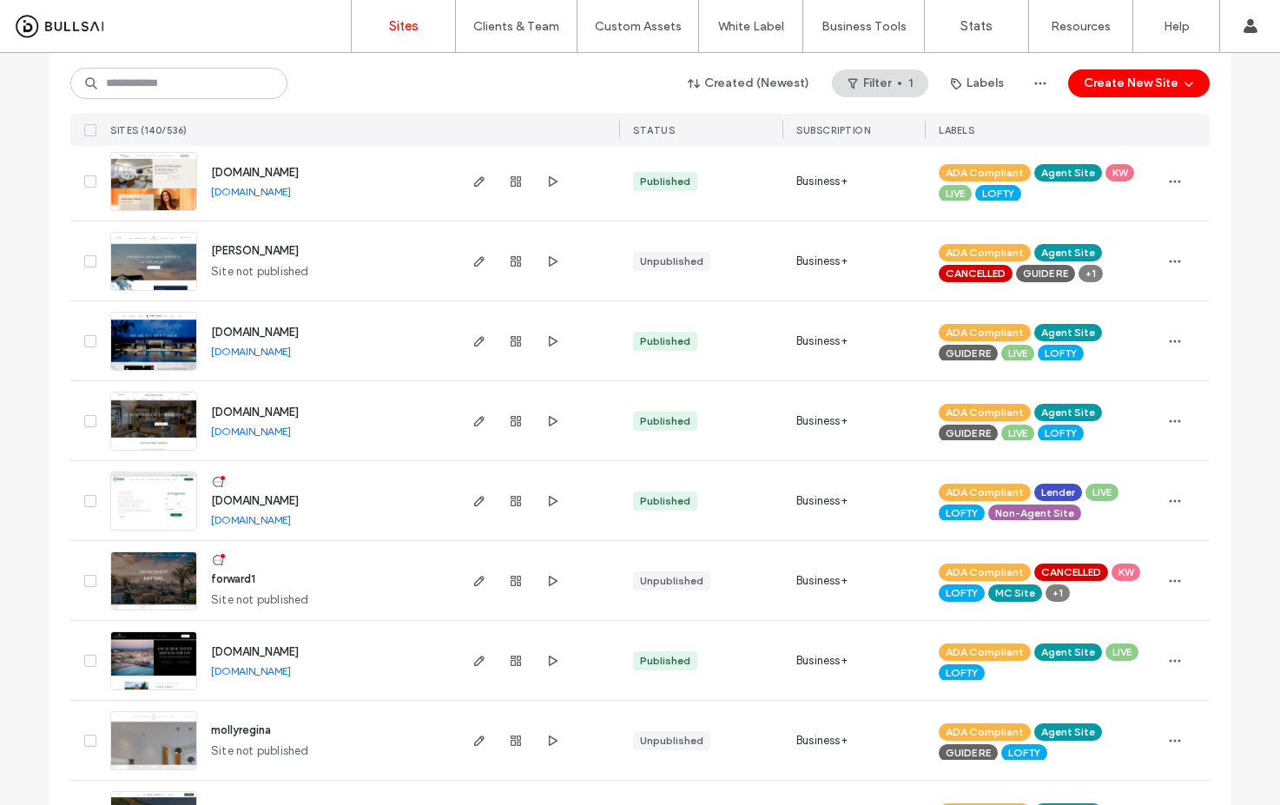
click at [287, 194] on link "[DOMAIN_NAME]" at bounding box center [251, 191] width 80 height 13
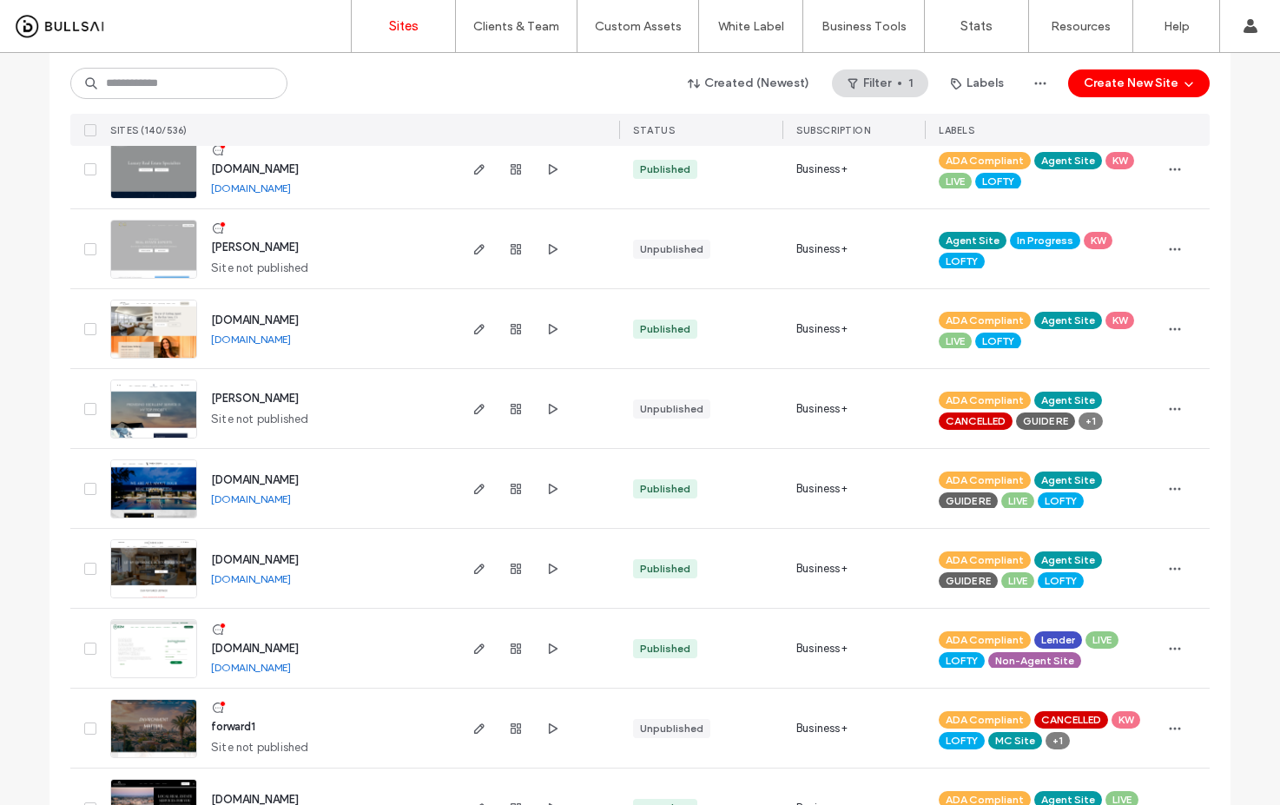
click at [291, 192] on link "[DOMAIN_NAME]" at bounding box center [251, 187] width 80 height 13
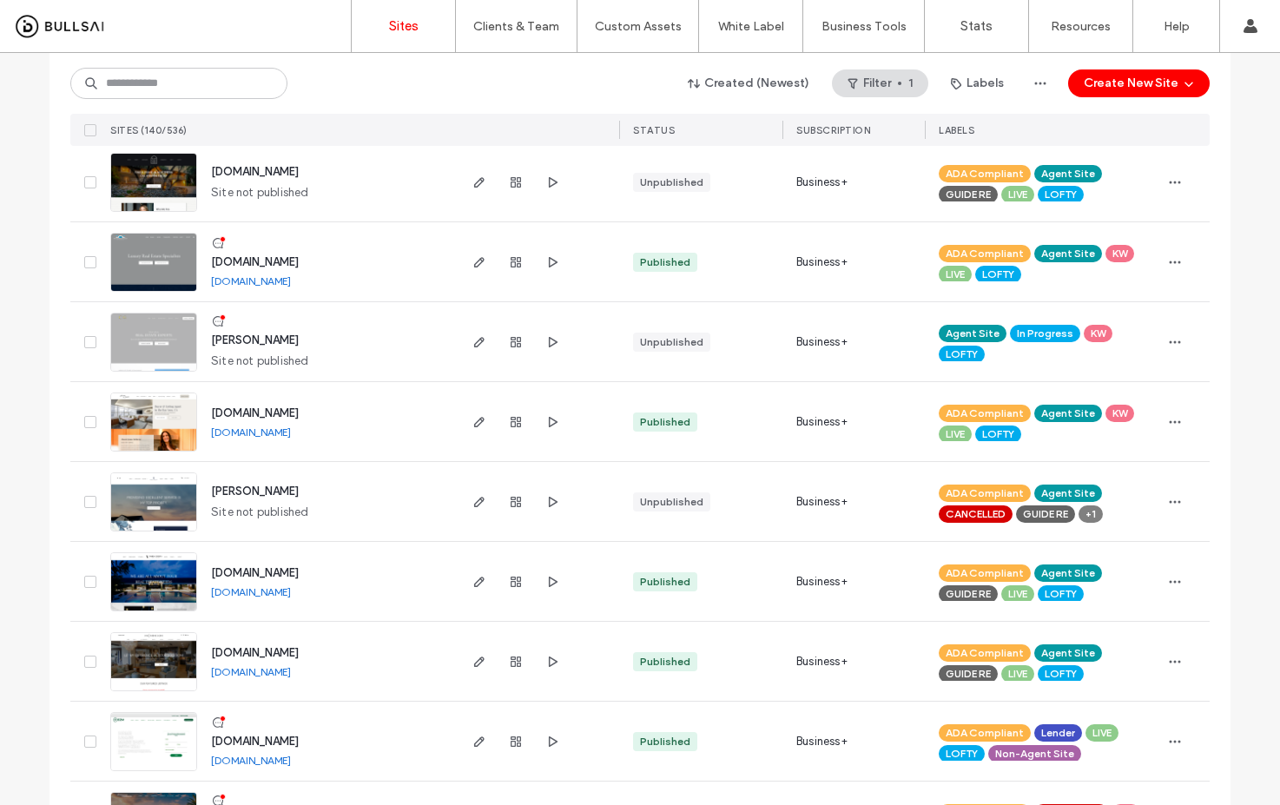
scroll to position [1581, 0]
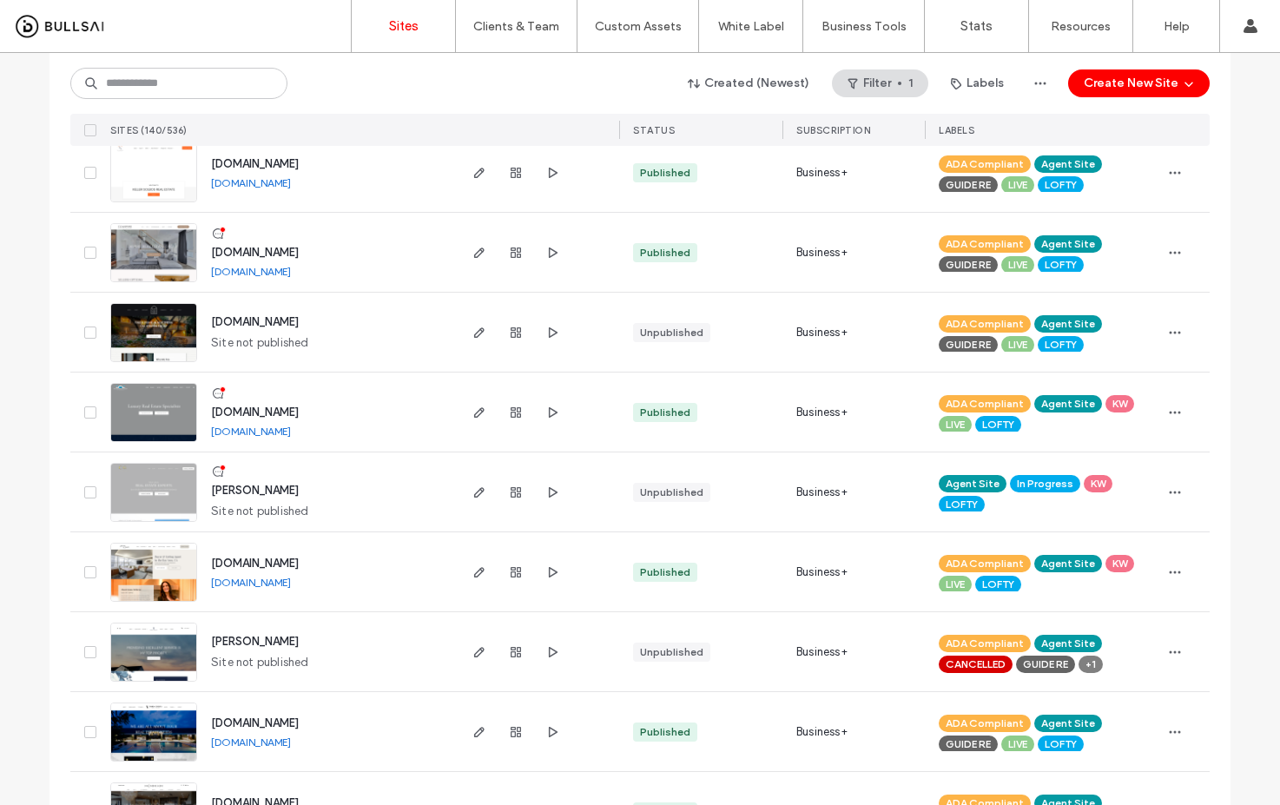
click at [291, 273] on link "[DOMAIN_NAME]" at bounding box center [251, 271] width 80 height 13
click at [291, 178] on link "[DOMAIN_NAME]" at bounding box center [251, 182] width 80 height 13
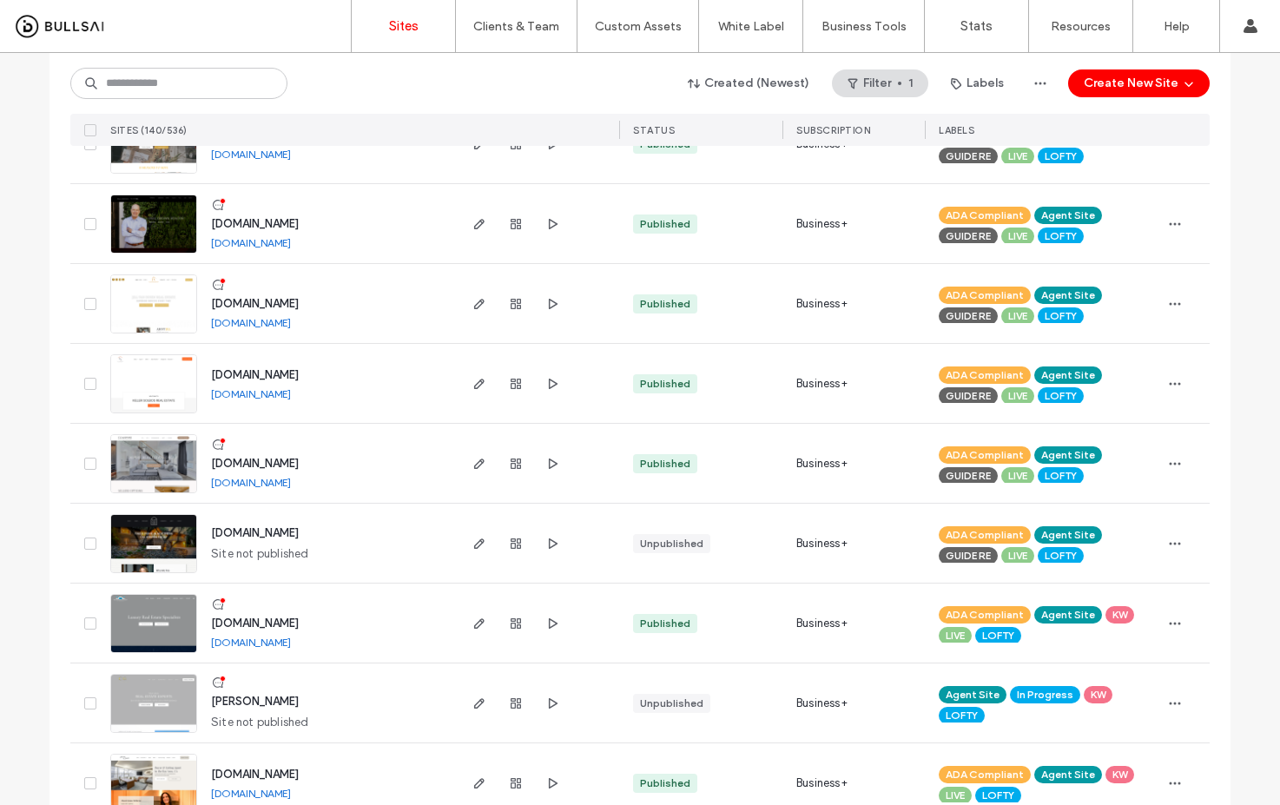
click at [291, 321] on link "[DOMAIN_NAME]" at bounding box center [251, 322] width 80 height 13
click at [291, 248] on link "[DOMAIN_NAME]" at bounding box center [251, 242] width 80 height 13
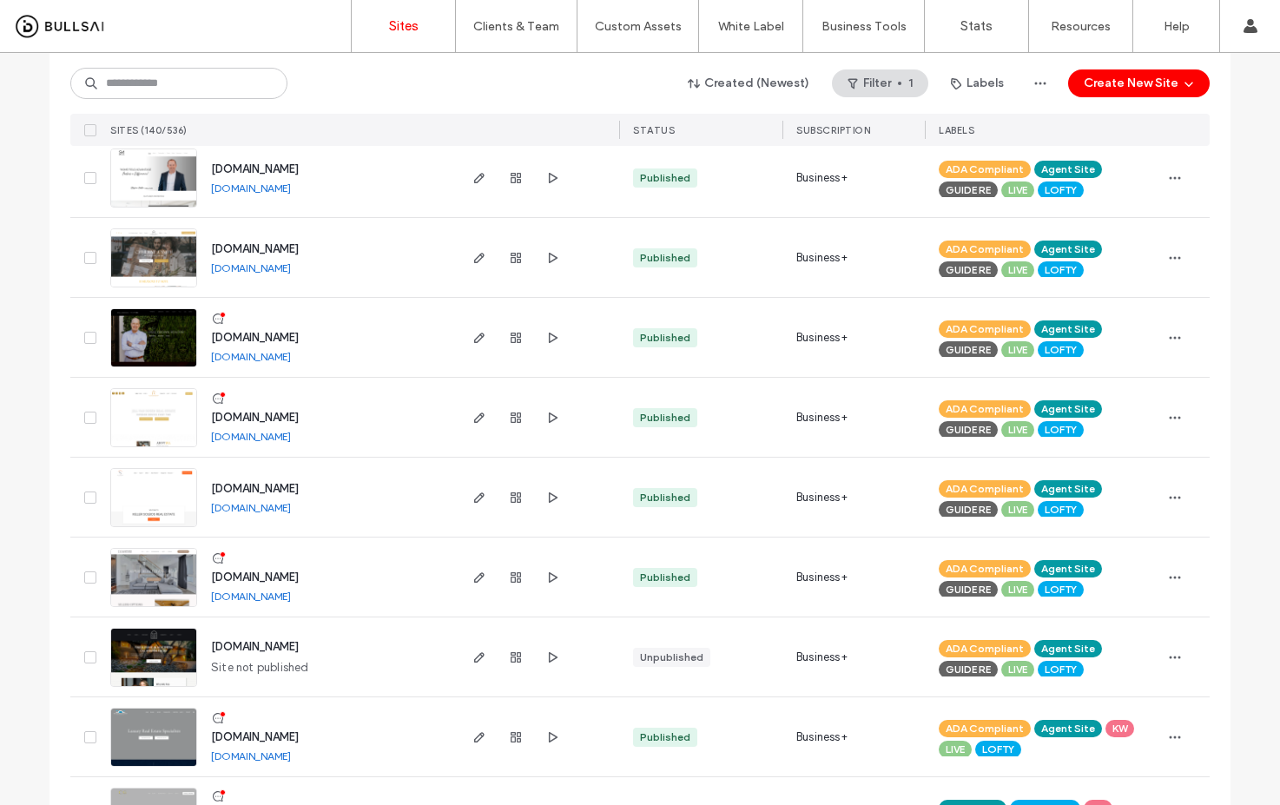
click at [243, 192] on link "[DOMAIN_NAME]" at bounding box center [251, 187] width 80 height 13
click at [257, 267] on link "[DOMAIN_NAME]" at bounding box center [251, 267] width 80 height 13
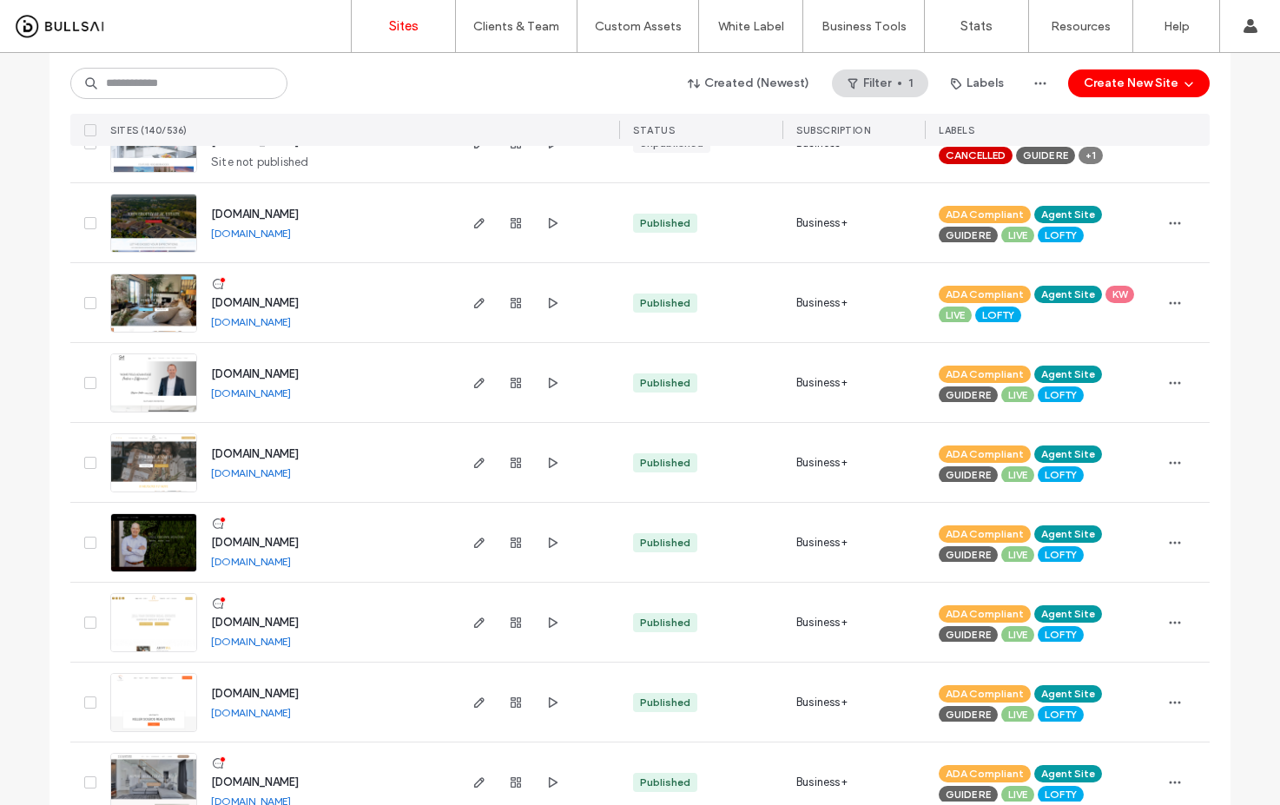
click at [288, 323] on link "[DOMAIN_NAME]" at bounding box center [251, 321] width 80 height 13
click at [227, 232] on link "[DOMAIN_NAME]" at bounding box center [251, 233] width 80 height 13
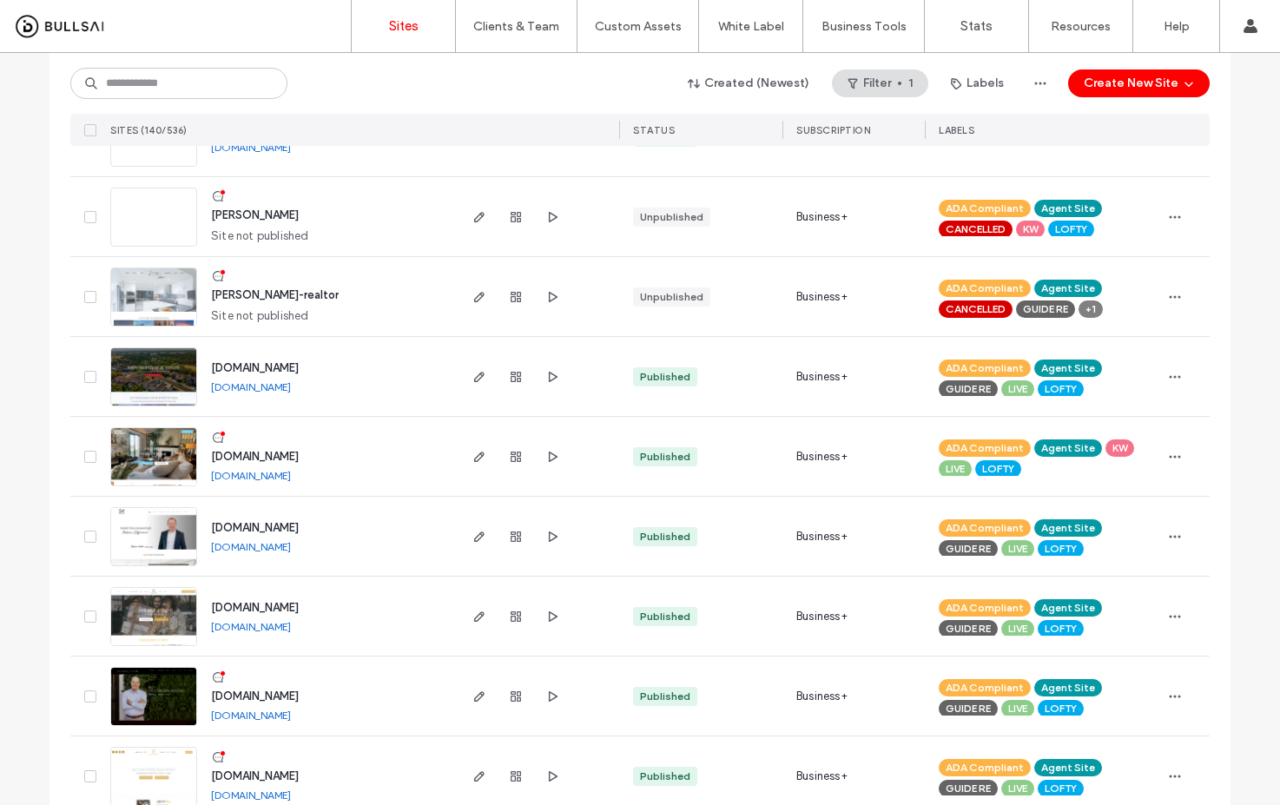
scroll to position [740, 0]
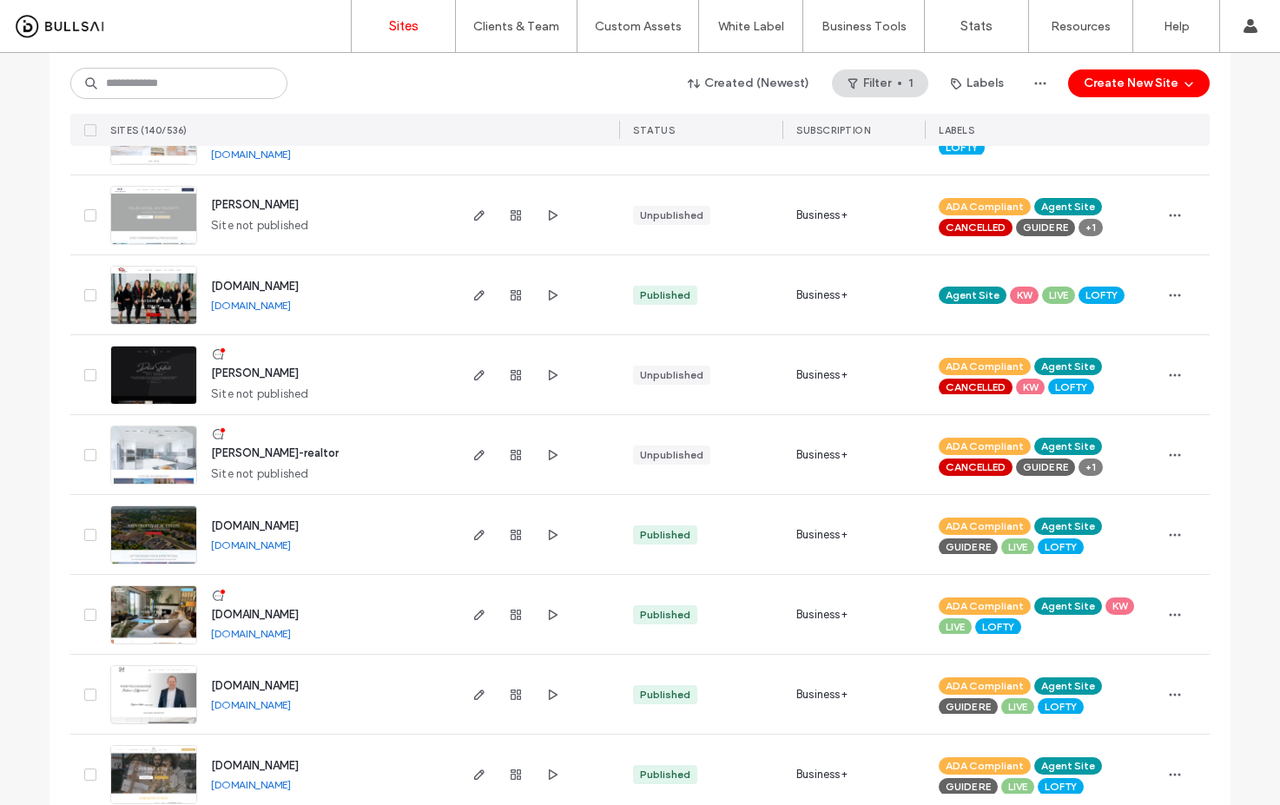
click at [291, 306] on link "[DOMAIN_NAME]" at bounding box center [251, 305] width 80 height 13
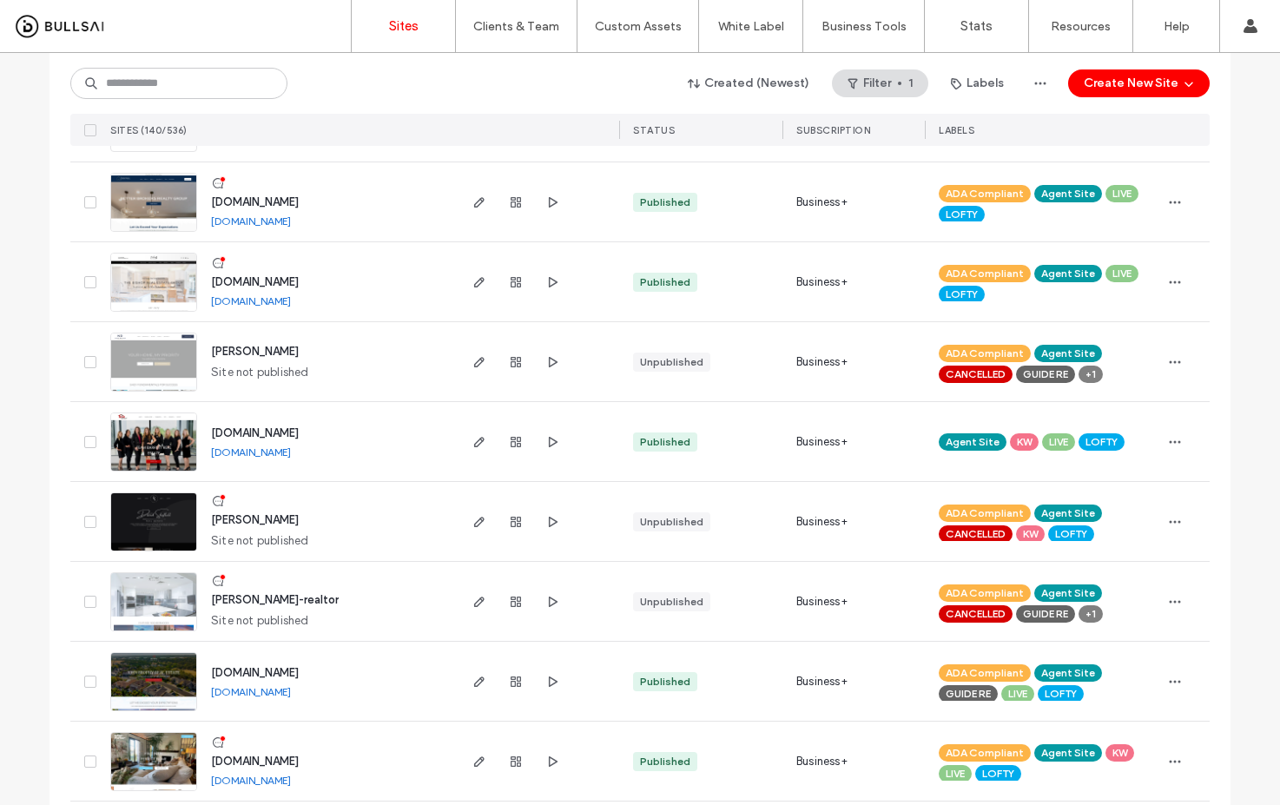
scroll to position [457, 0]
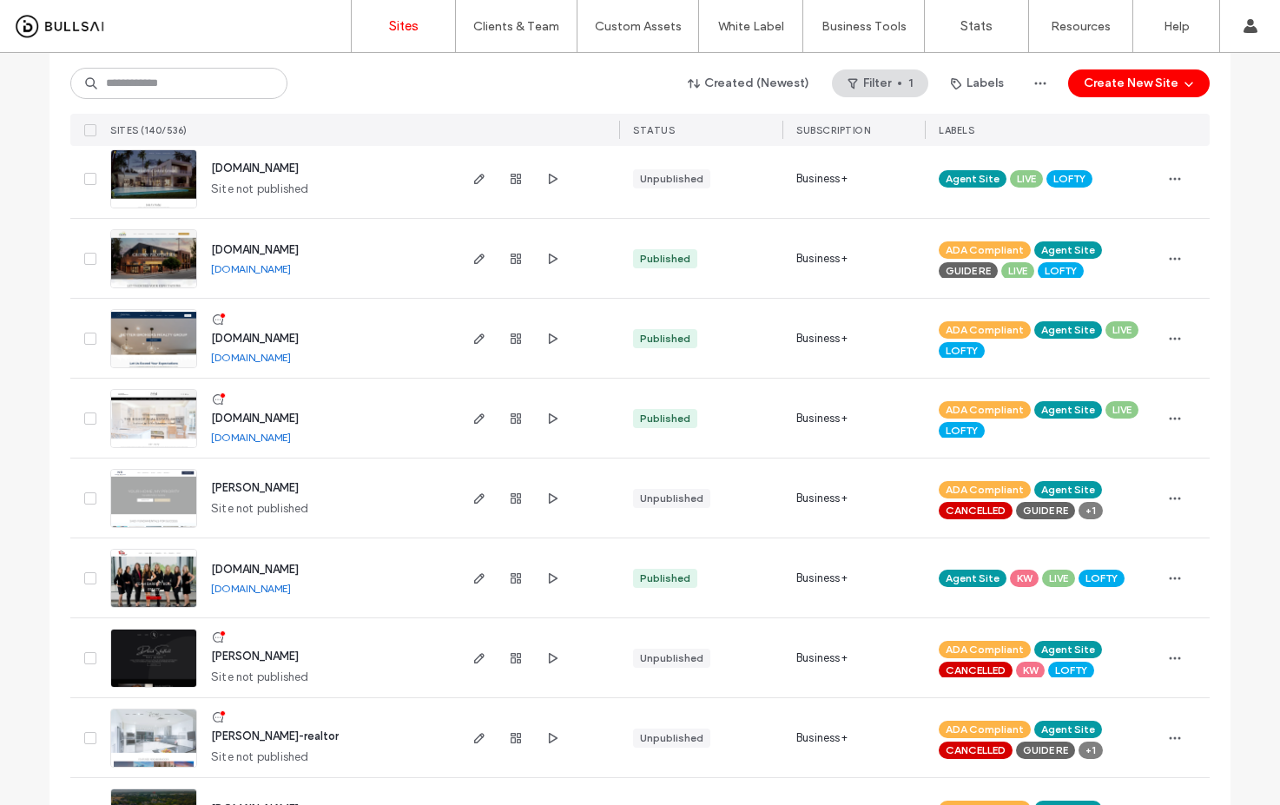
click at [291, 267] on link "[DOMAIN_NAME]" at bounding box center [251, 268] width 80 height 13
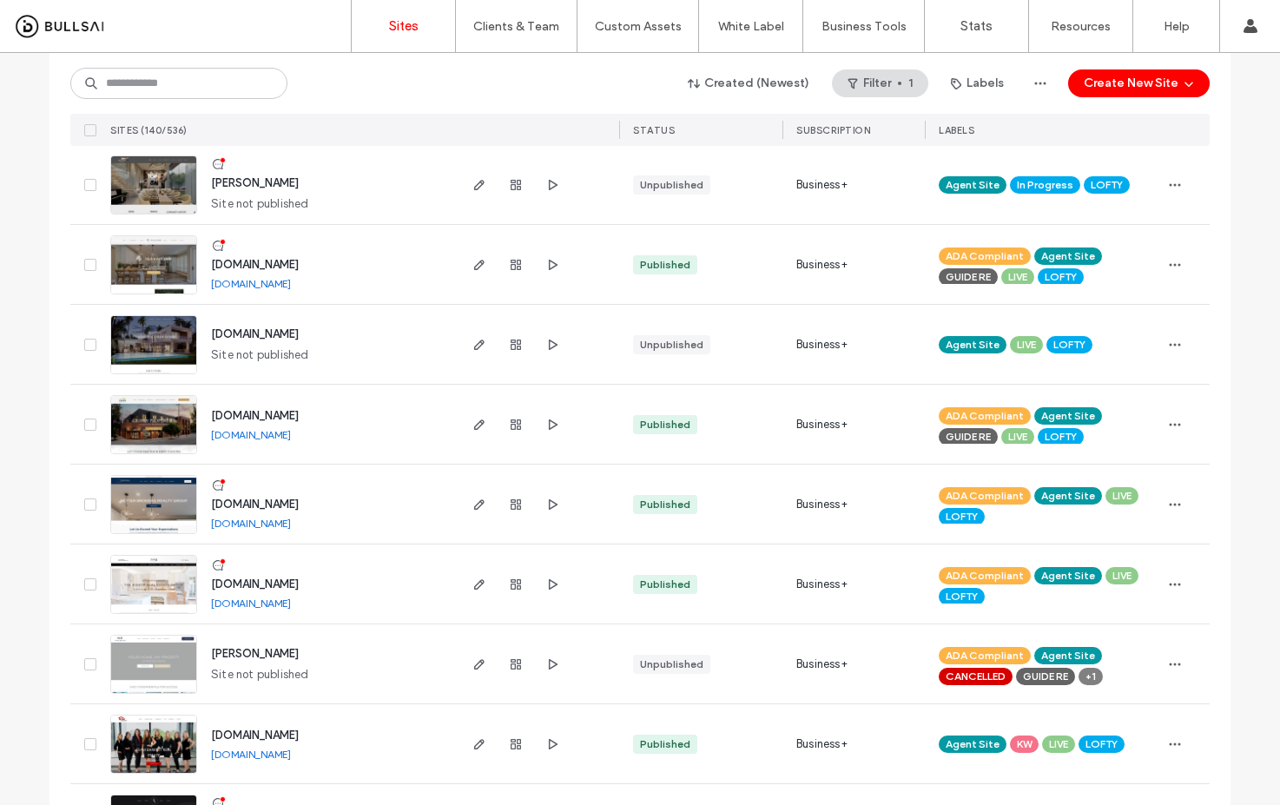
click at [291, 289] on link "[DOMAIN_NAME]" at bounding box center [251, 283] width 80 height 13
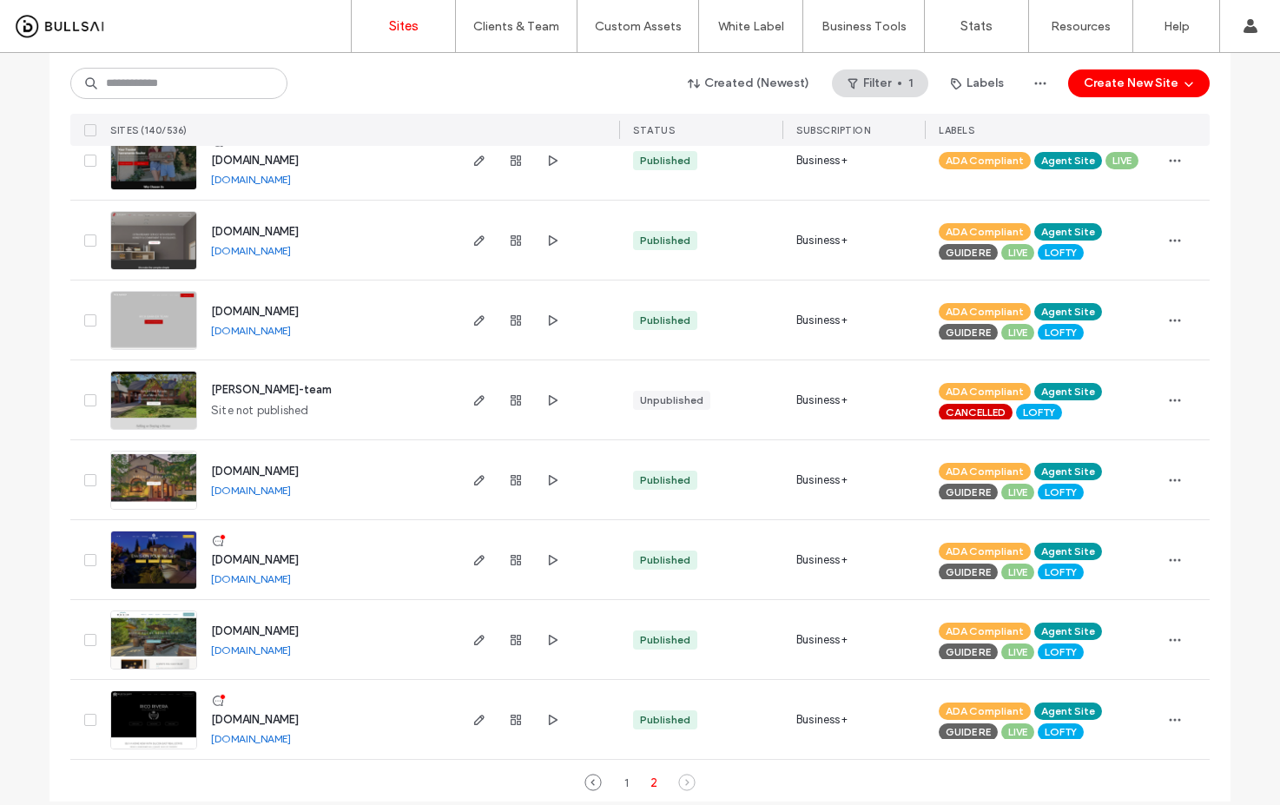
scroll to position [4805, 0]
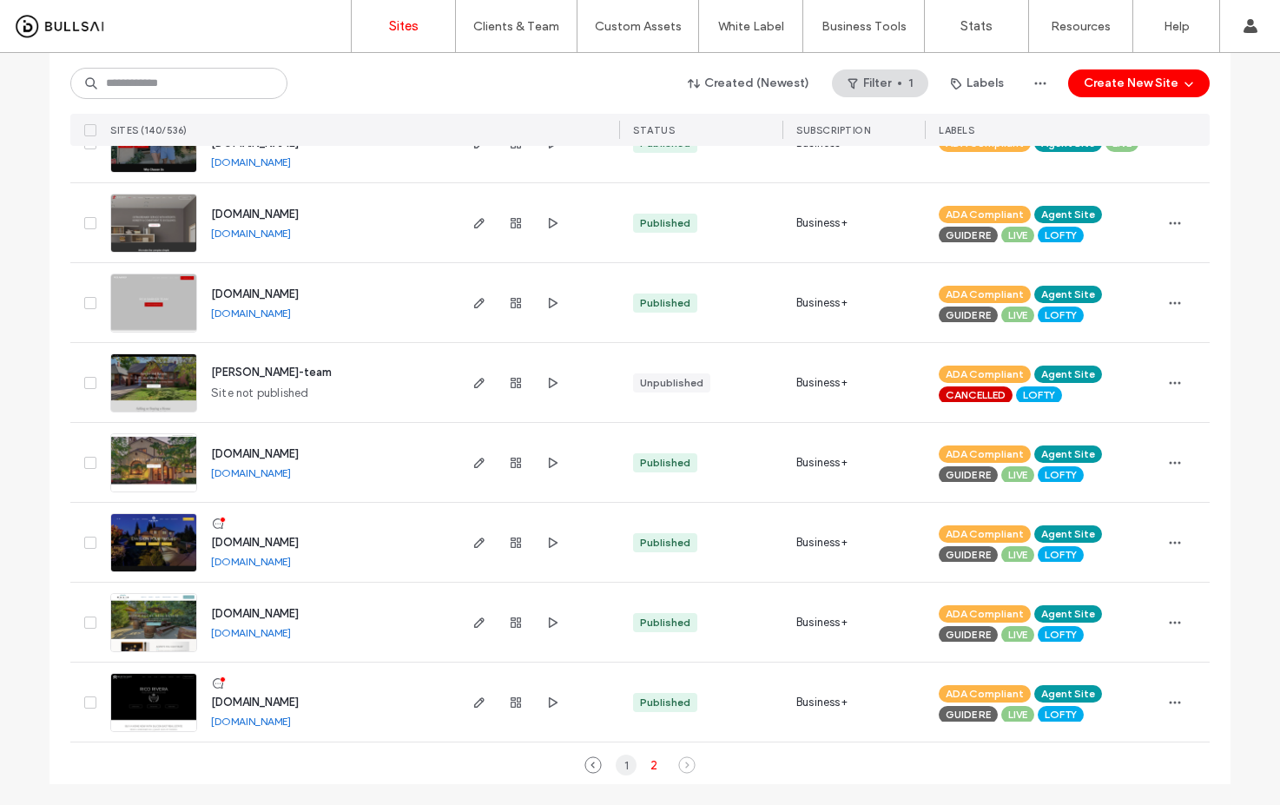
click at [622, 764] on div "1" at bounding box center [625, 764] width 21 height 21
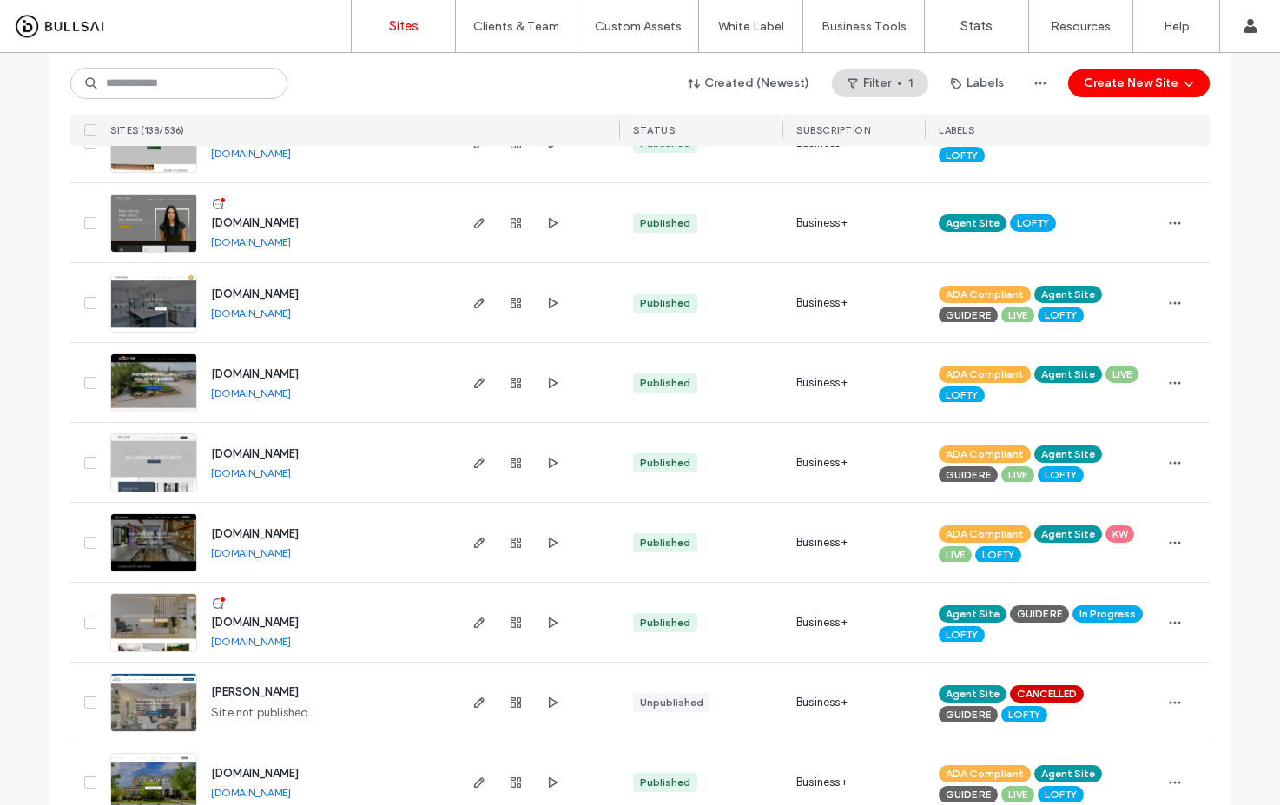
scroll to position [5603, 0]
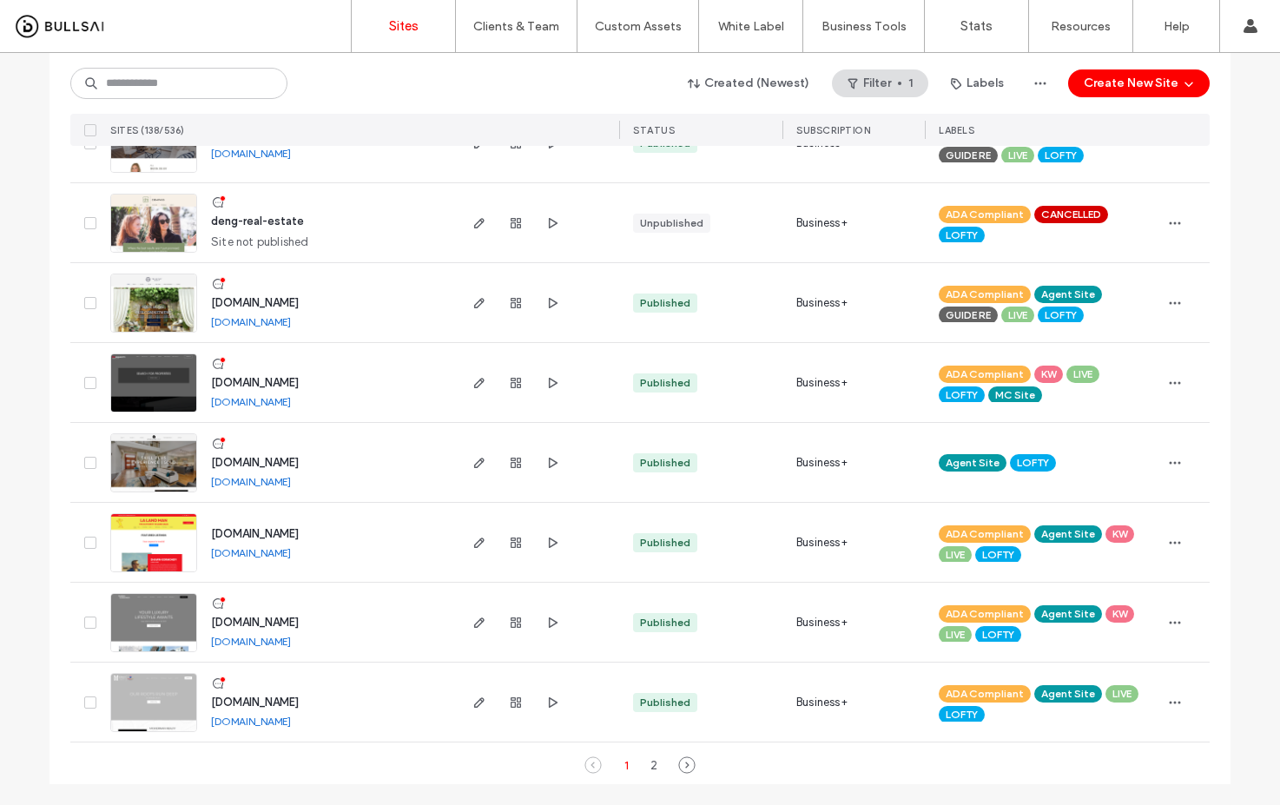
click at [291, 641] on link "[DOMAIN_NAME]" at bounding box center [251, 641] width 80 height 13
click at [277, 482] on link "[DOMAIN_NAME]" at bounding box center [251, 481] width 80 height 13
click at [262, 553] on link "[DOMAIN_NAME]" at bounding box center [251, 552] width 80 height 13
click at [252, 400] on link "[DOMAIN_NAME]" at bounding box center [251, 401] width 80 height 13
click at [291, 323] on link "[DOMAIN_NAME]" at bounding box center [251, 321] width 80 height 13
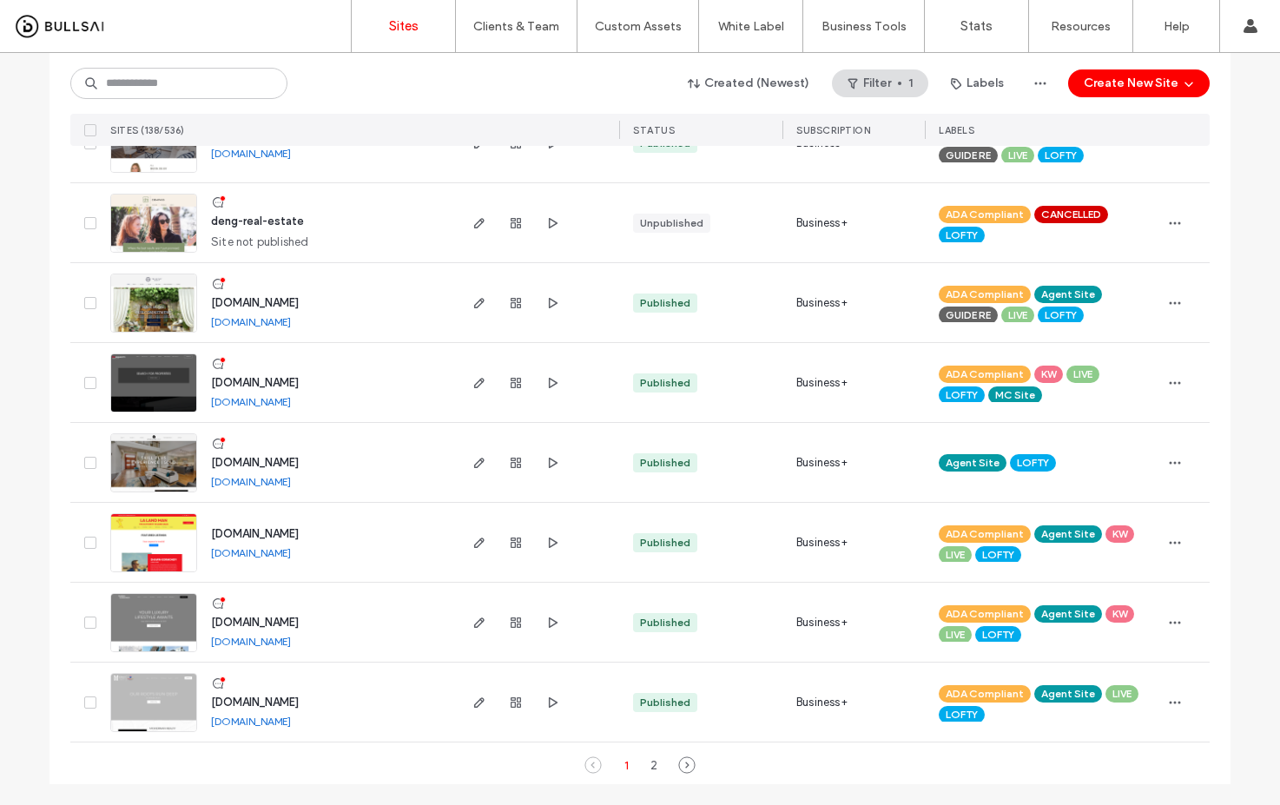
scroll to position [5568, 0]
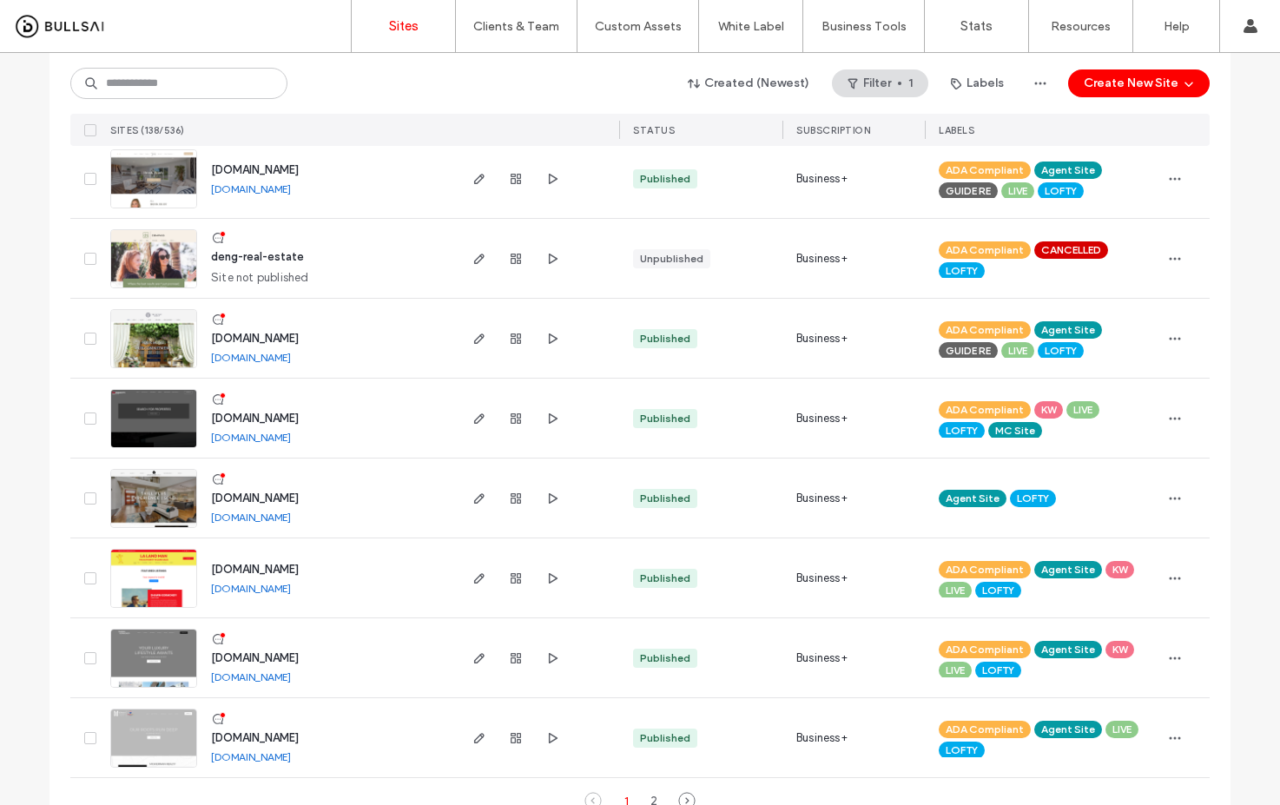
click at [319, 196] on div "[DOMAIN_NAME] [DOMAIN_NAME]" at bounding box center [326, 178] width 258 height 79
click at [291, 189] on link "[DOMAIN_NAME]" at bounding box center [251, 188] width 80 height 13
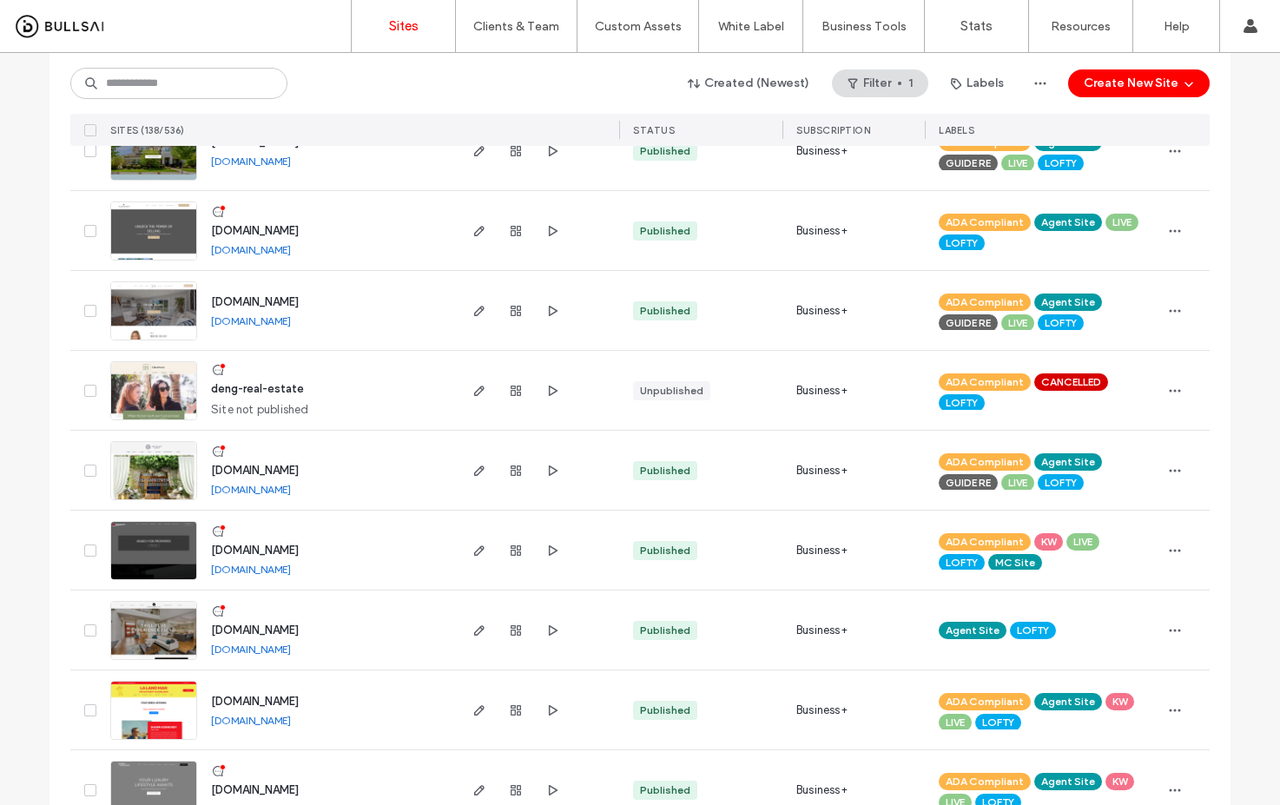
scroll to position [5399, 0]
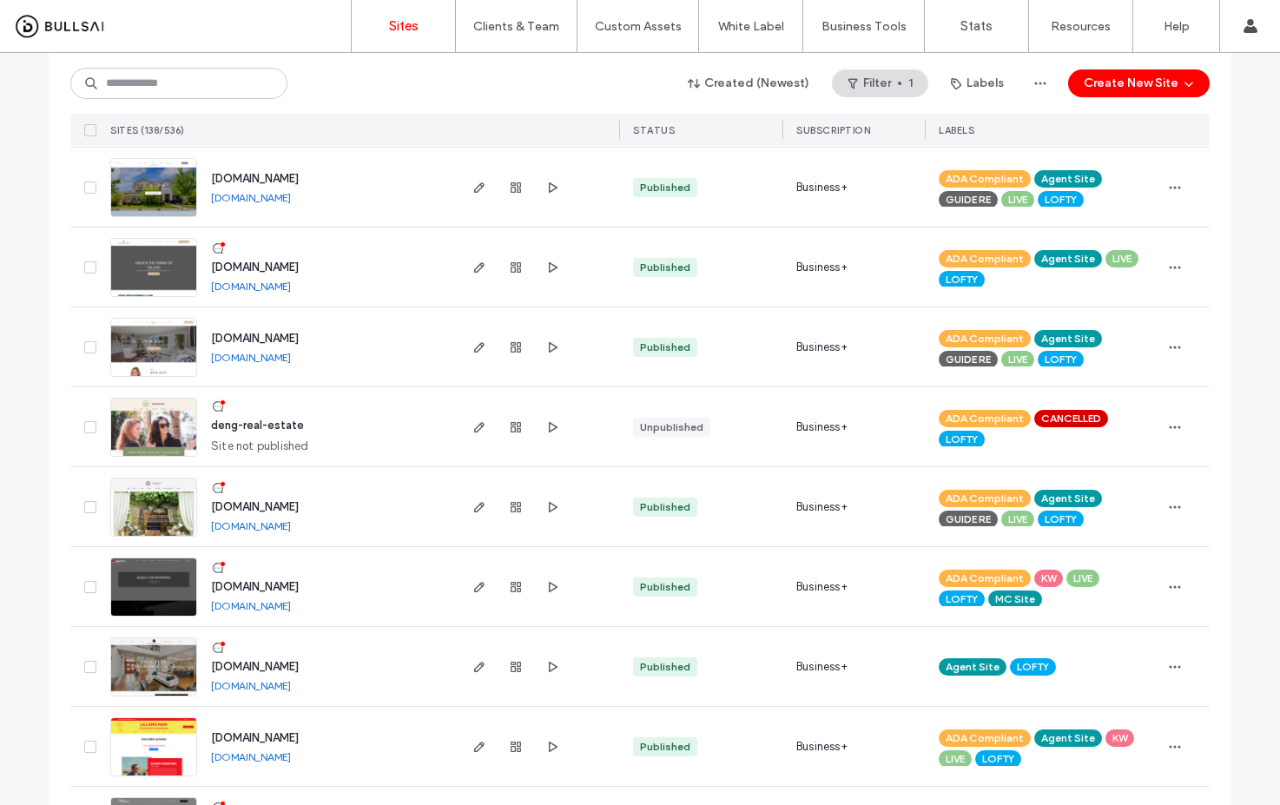
click at [291, 201] on link "[DOMAIN_NAME]" at bounding box center [251, 197] width 80 height 13
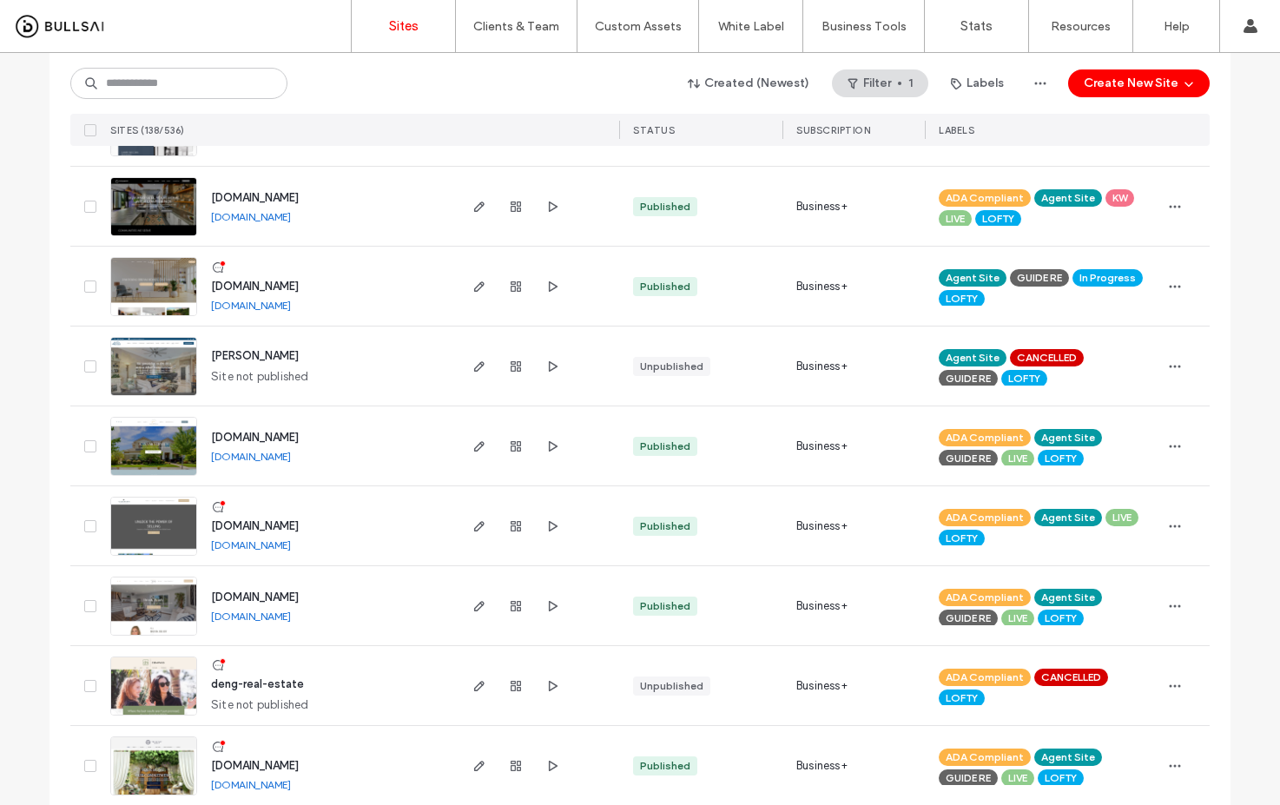
scroll to position [5011, 0]
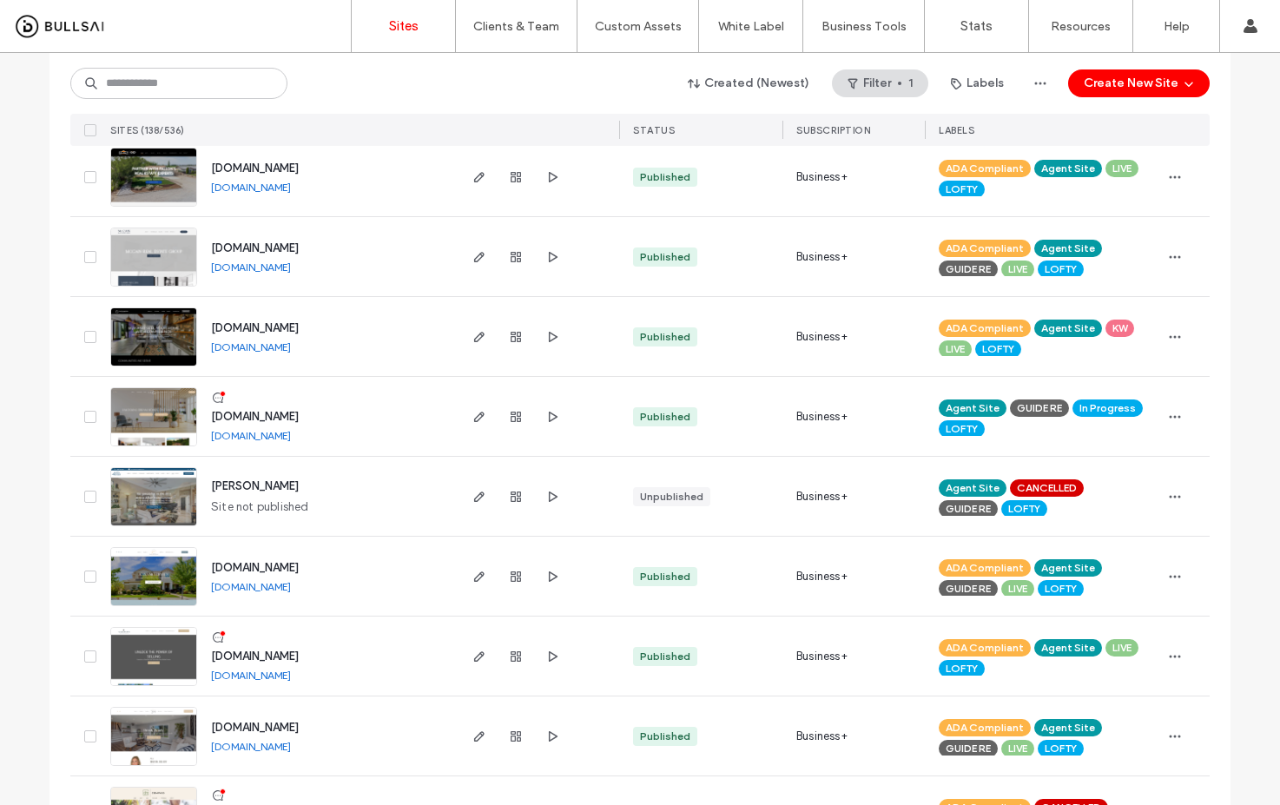
click at [291, 268] on link "[DOMAIN_NAME]" at bounding box center [251, 266] width 80 height 13
click at [291, 186] on link "[DOMAIN_NAME]" at bounding box center [251, 187] width 80 height 13
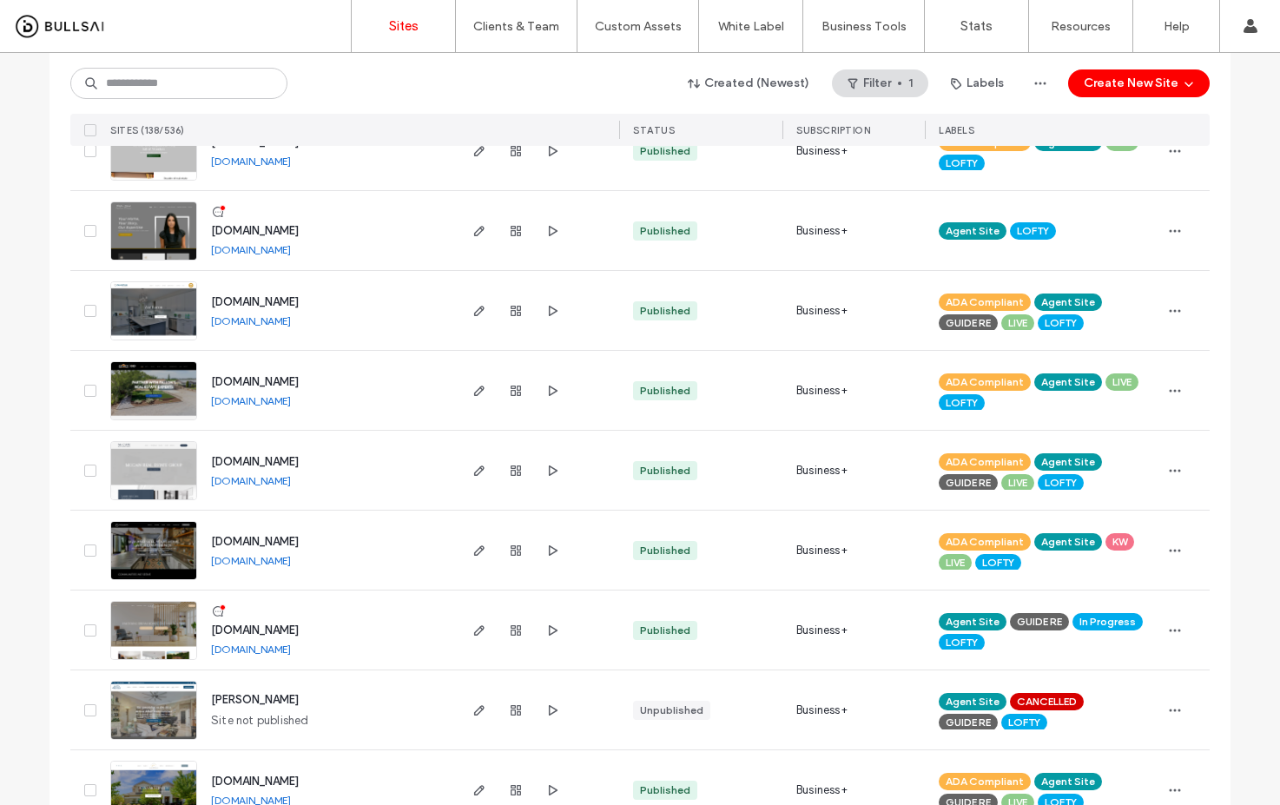
scroll to position [4803, 0]
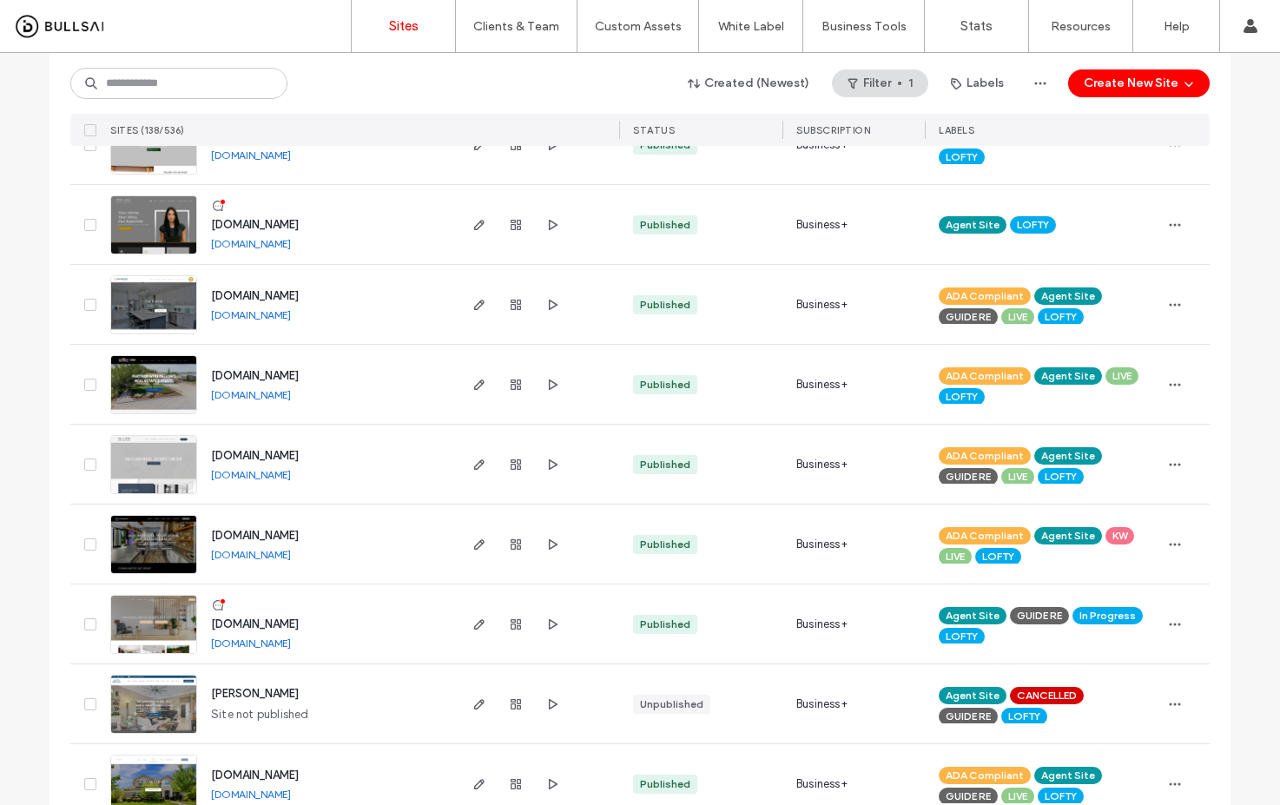
click at [284, 242] on link "[DOMAIN_NAME]" at bounding box center [251, 243] width 80 height 13
click at [275, 318] on link "[DOMAIN_NAME]" at bounding box center [251, 314] width 80 height 13
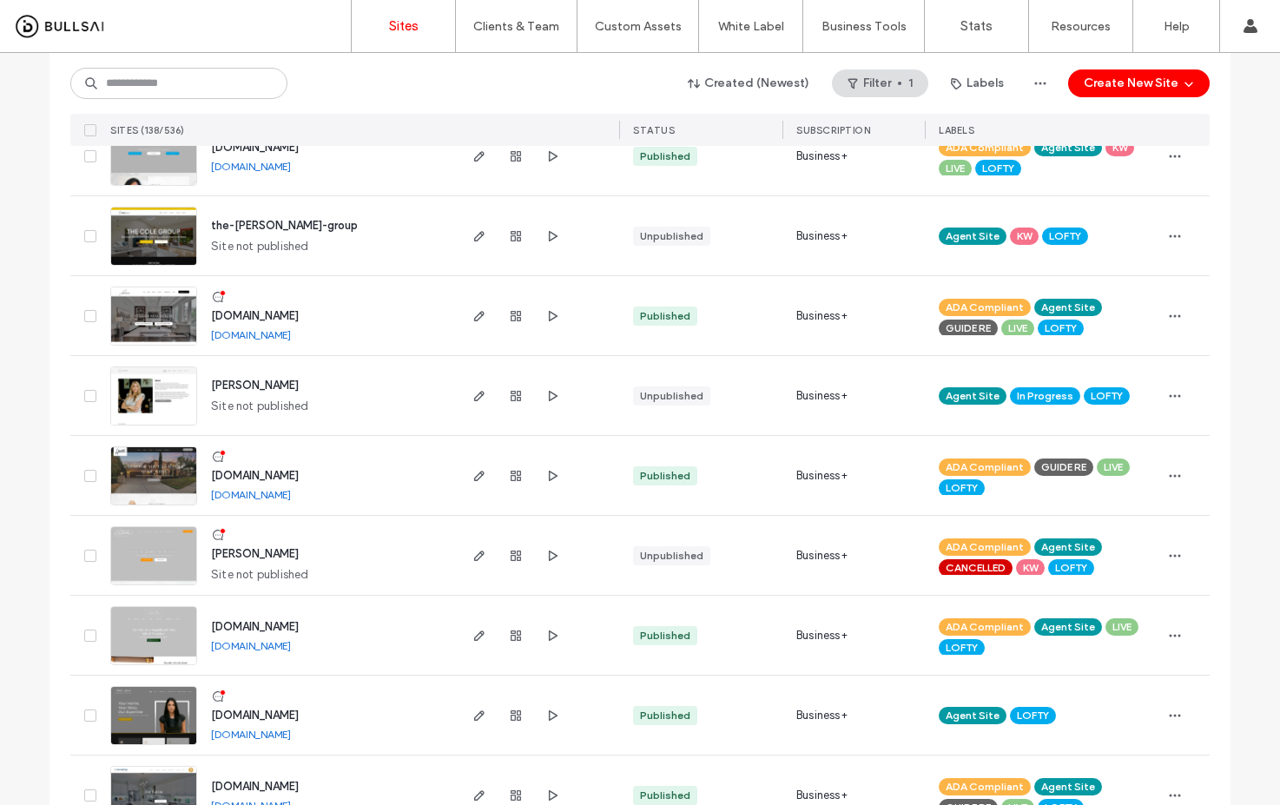
scroll to position [4230, 0]
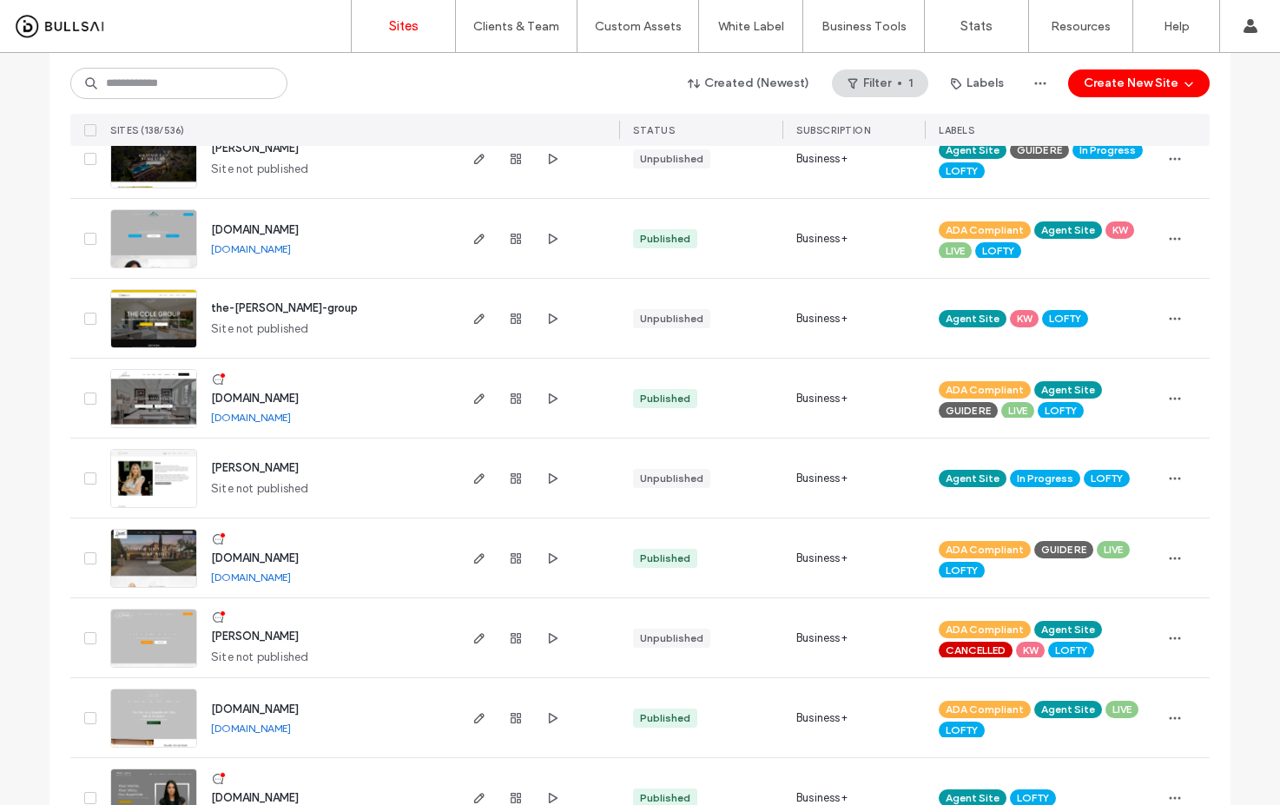
click at [272, 250] on link "[DOMAIN_NAME]" at bounding box center [251, 248] width 80 height 13
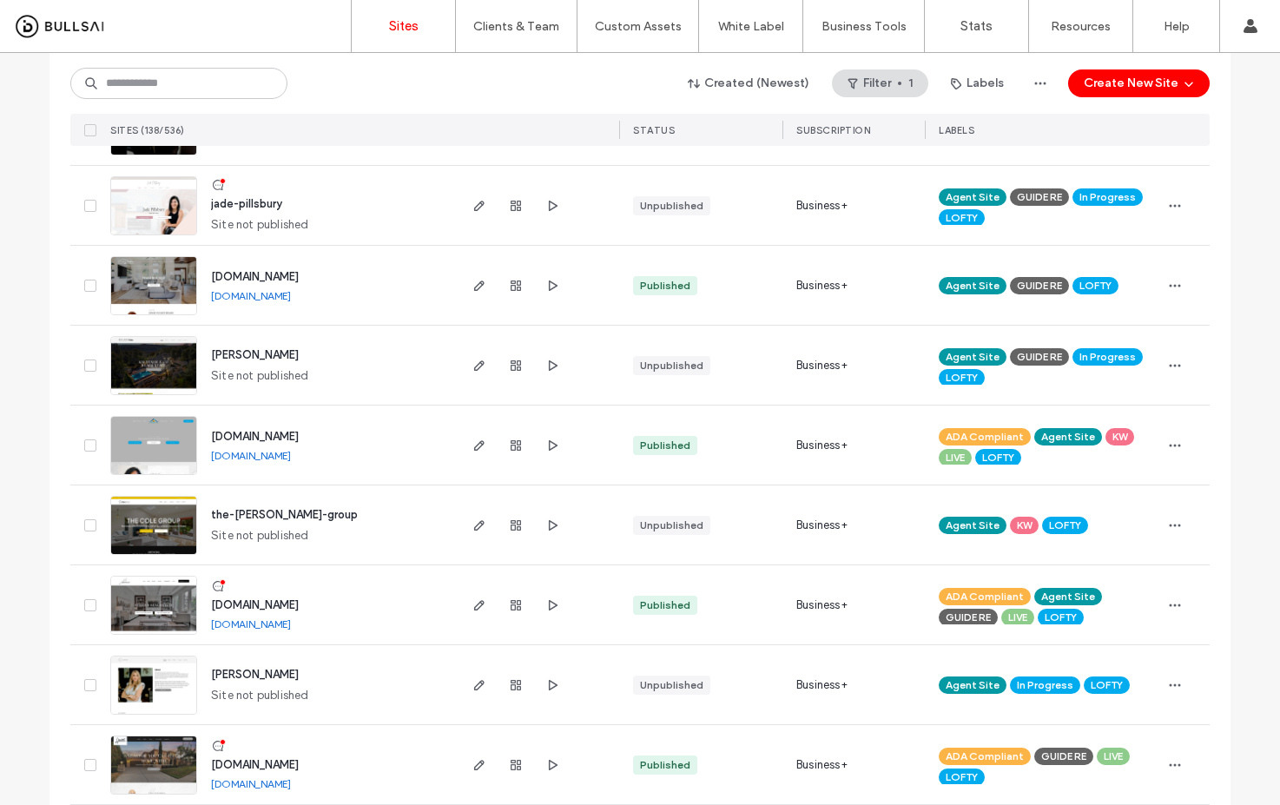
click at [277, 294] on link "[DOMAIN_NAME]" at bounding box center [251, 295] width 80 height 13
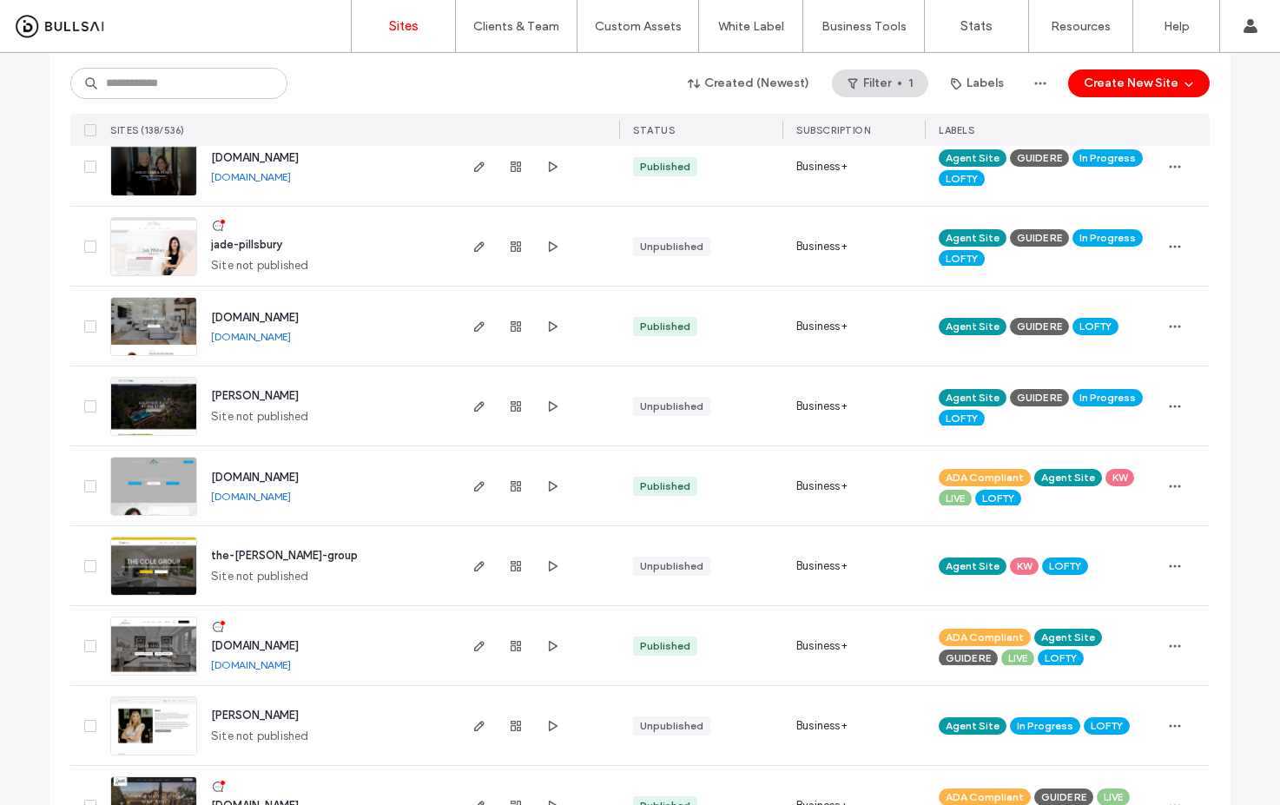
click at [291, 177] on link "[DOMAIN_NAME]" at bounding box center [251, 176] width 80 height 13
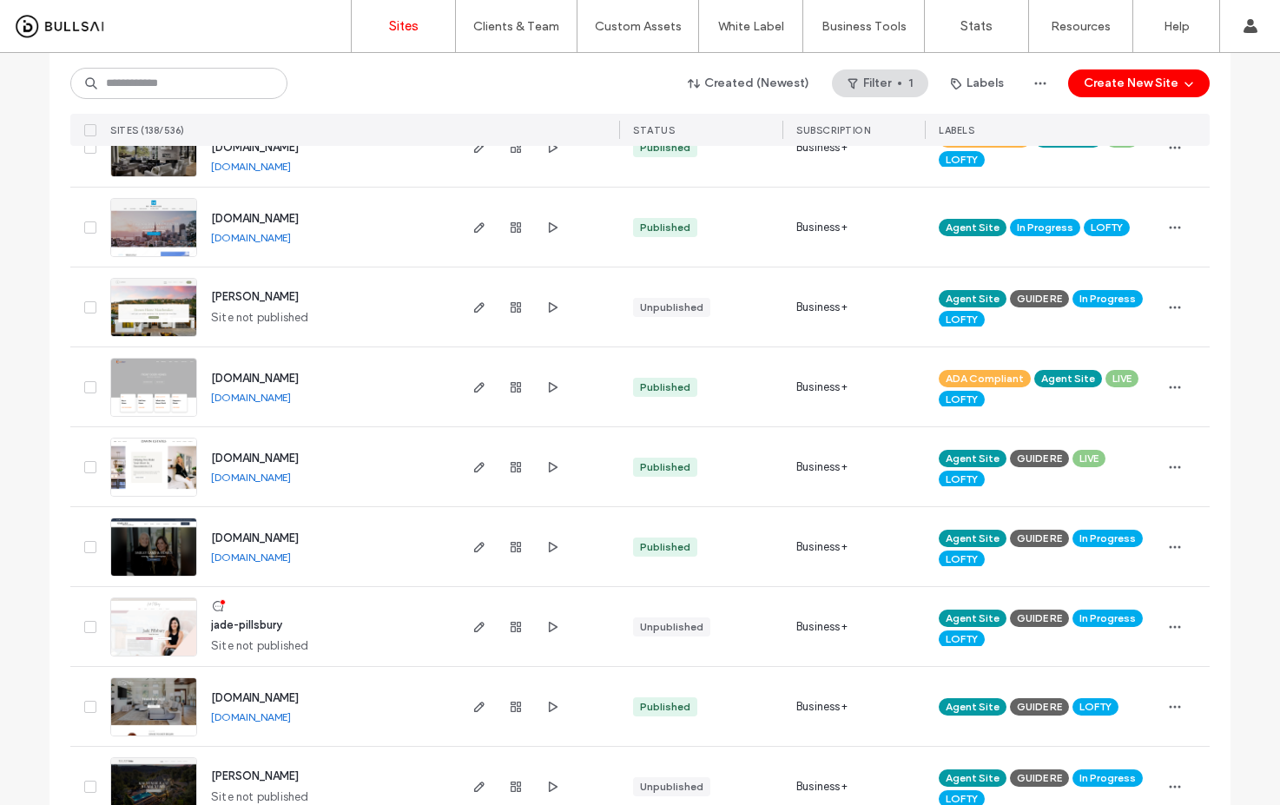
scroll to position [3609, 0]
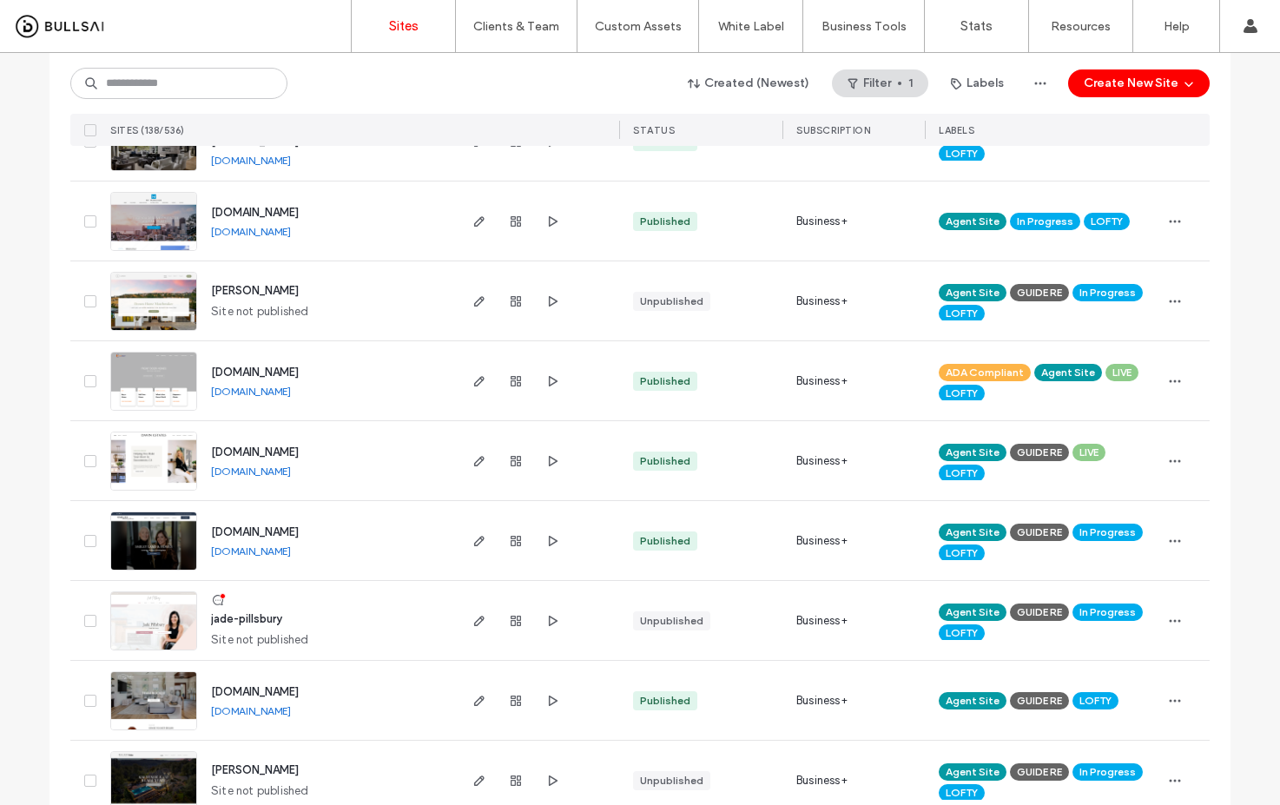
click at [290, 234] on link "[DOMAIN_NAME]" at bounding box center [251, 231] width 80 height 13
click at [291, 164] on link "[DOMAIN_NAME]" at bounding box center [251, 160] width 80 height 13
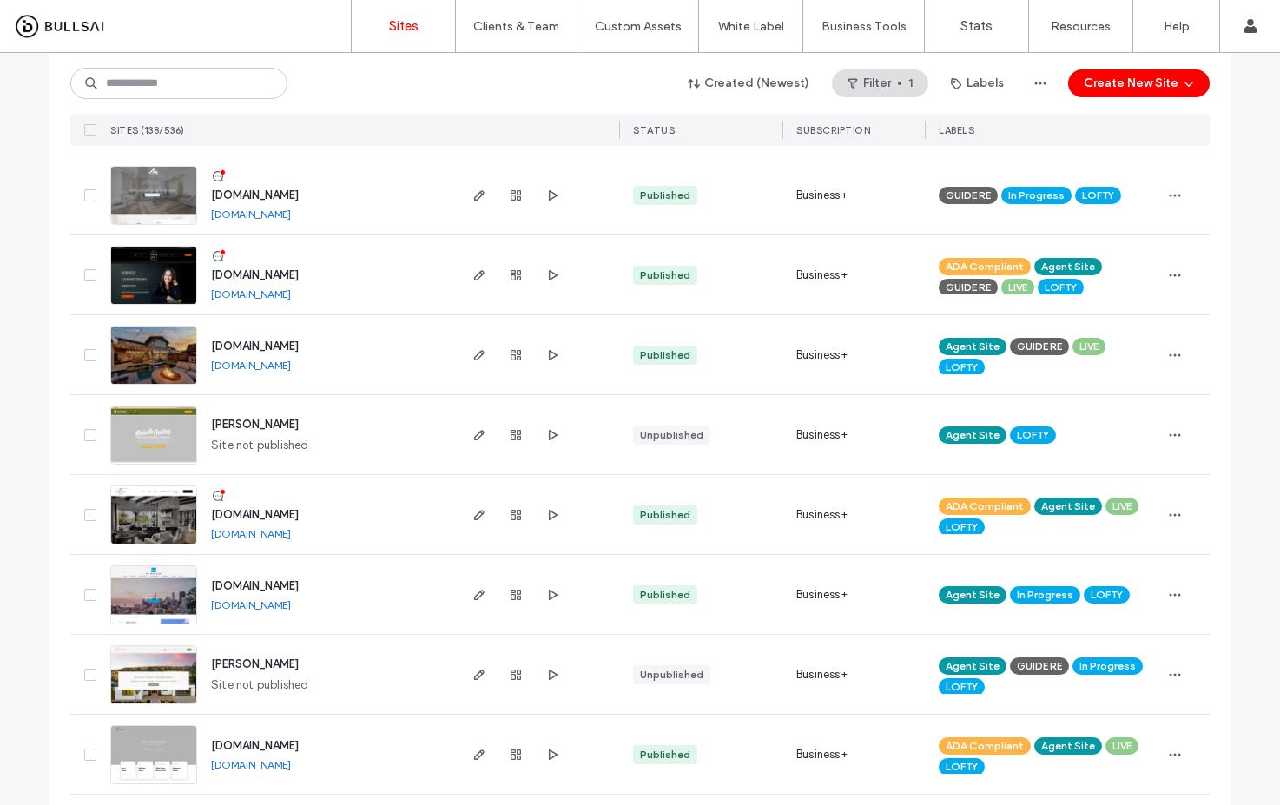
click at [291, 299] on link "[DOMAIN_NAME]" at bounding box center [251, 293] width 80 height 13
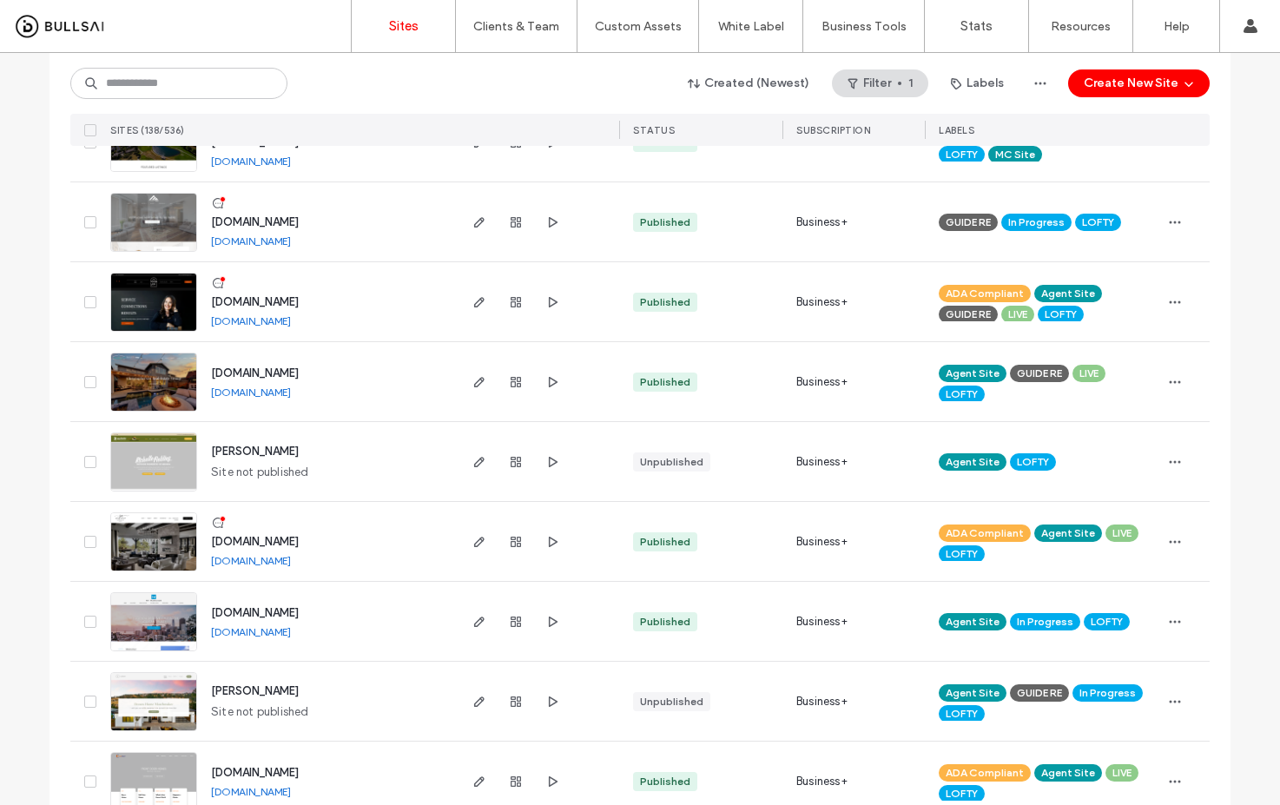
scroll to position [3219, 0]
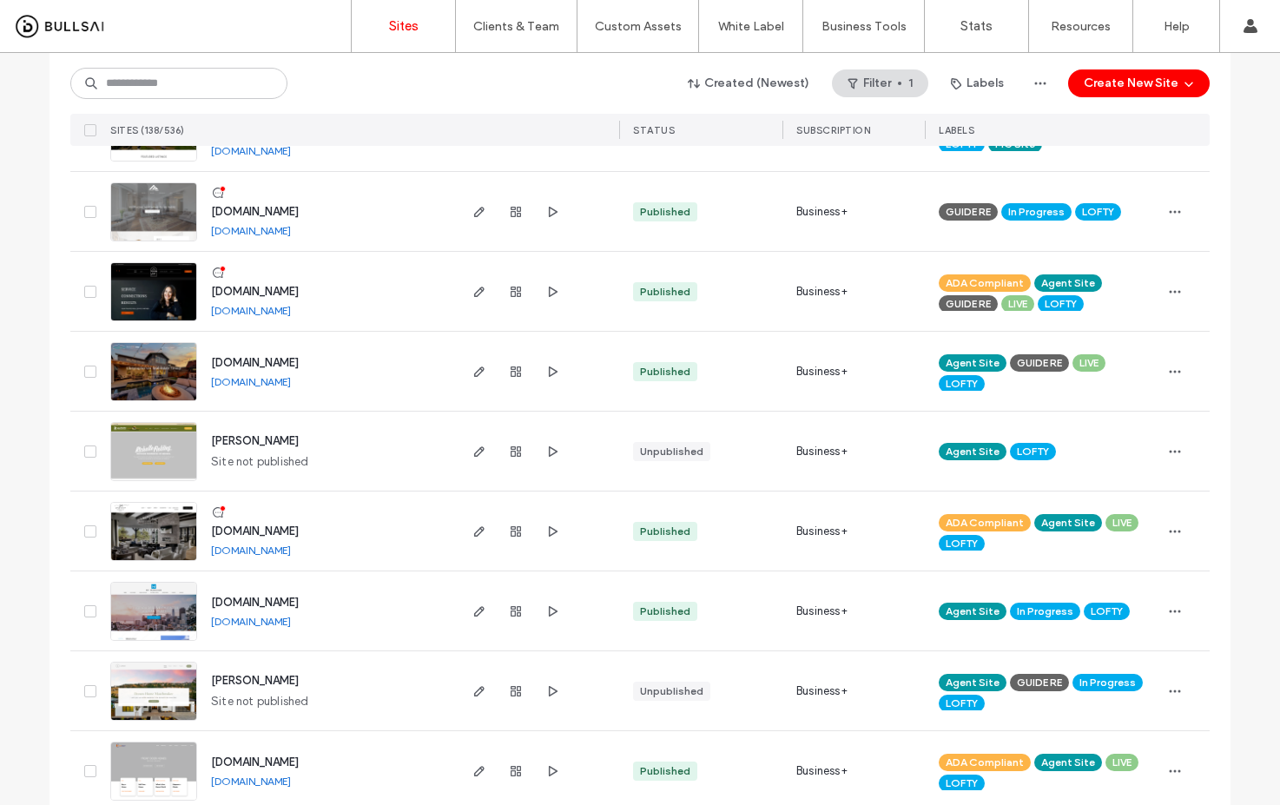
click at [291, 228] on link "[DOMAIN_NAME]" at bounding box center [251, 230] width 80 height 13
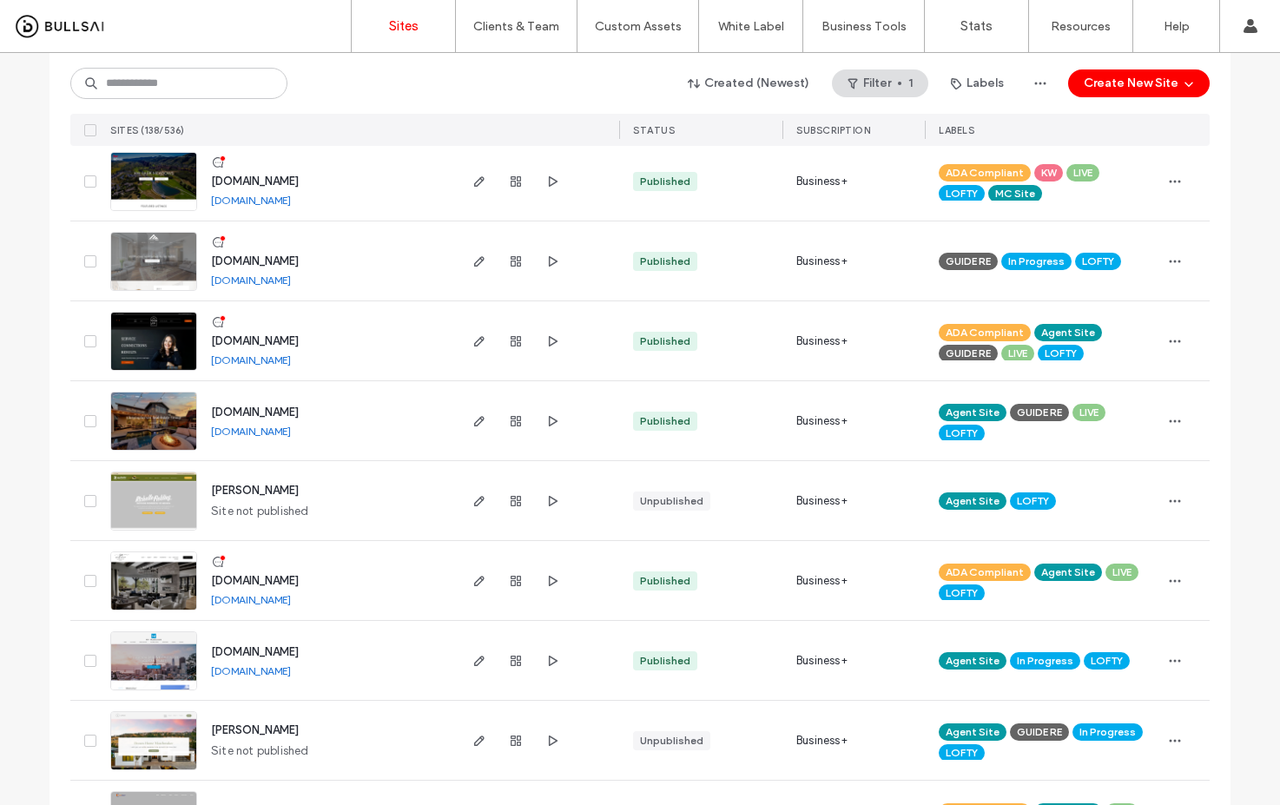
scroll to position [3181, 0]
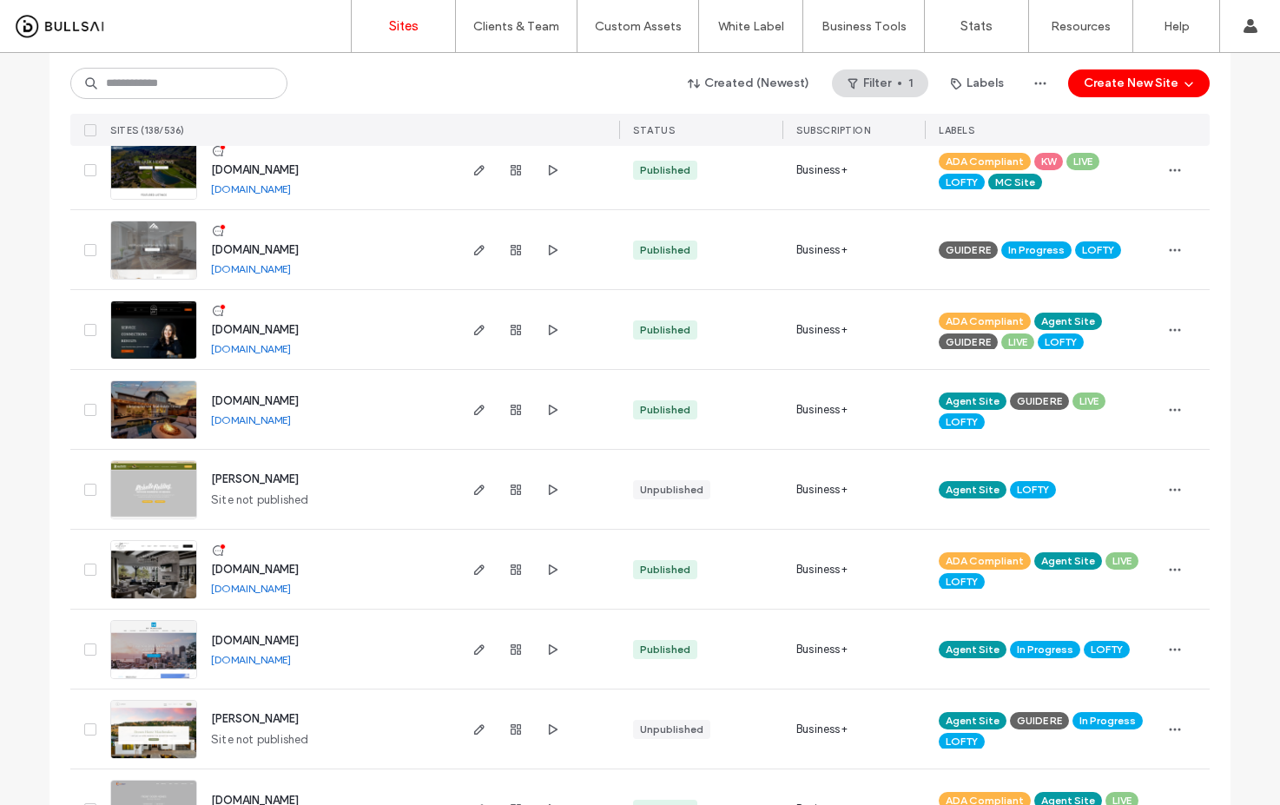
click at [291, 191] on link "[DOMAIN_NAME]" at bounding box center [251, 188] width 80 height 13
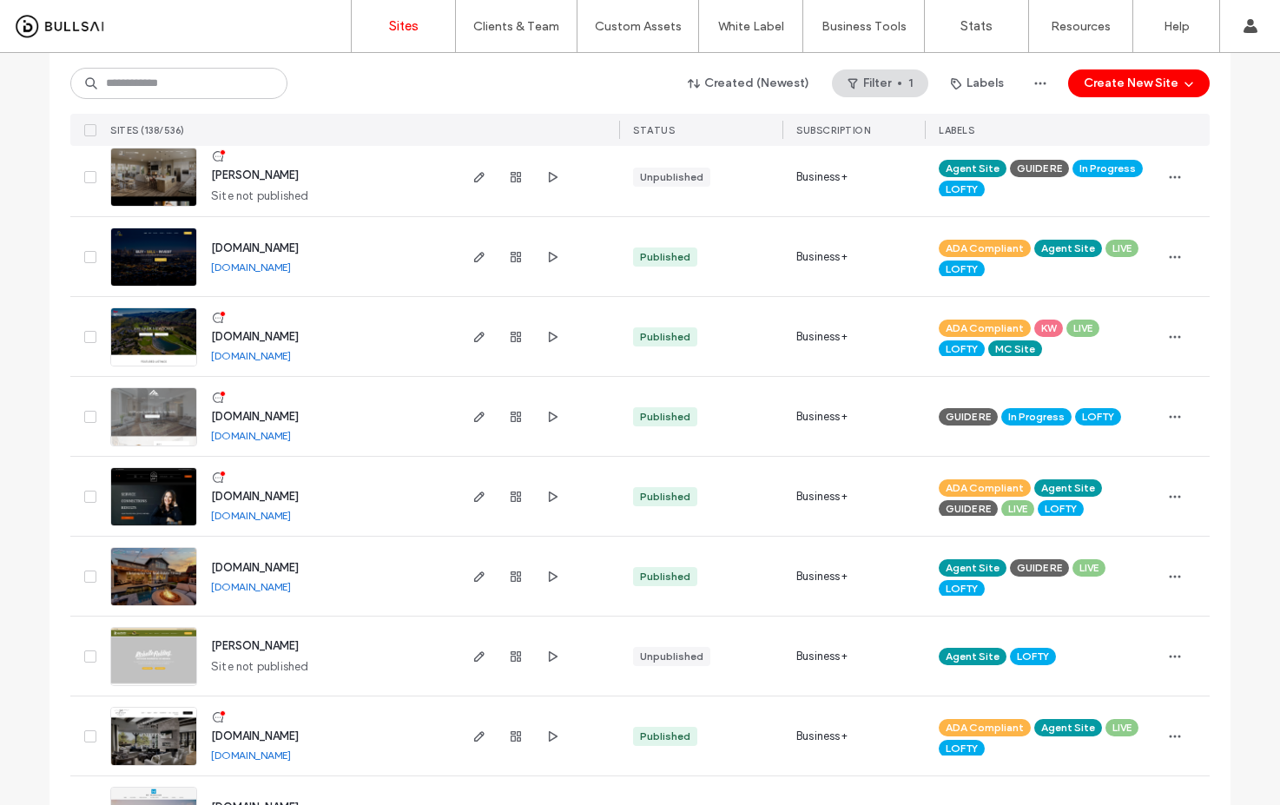
click at [273, 266] on link "[DOMAIN_NAME]" at bounding box center [251, 266] width 80 height 13
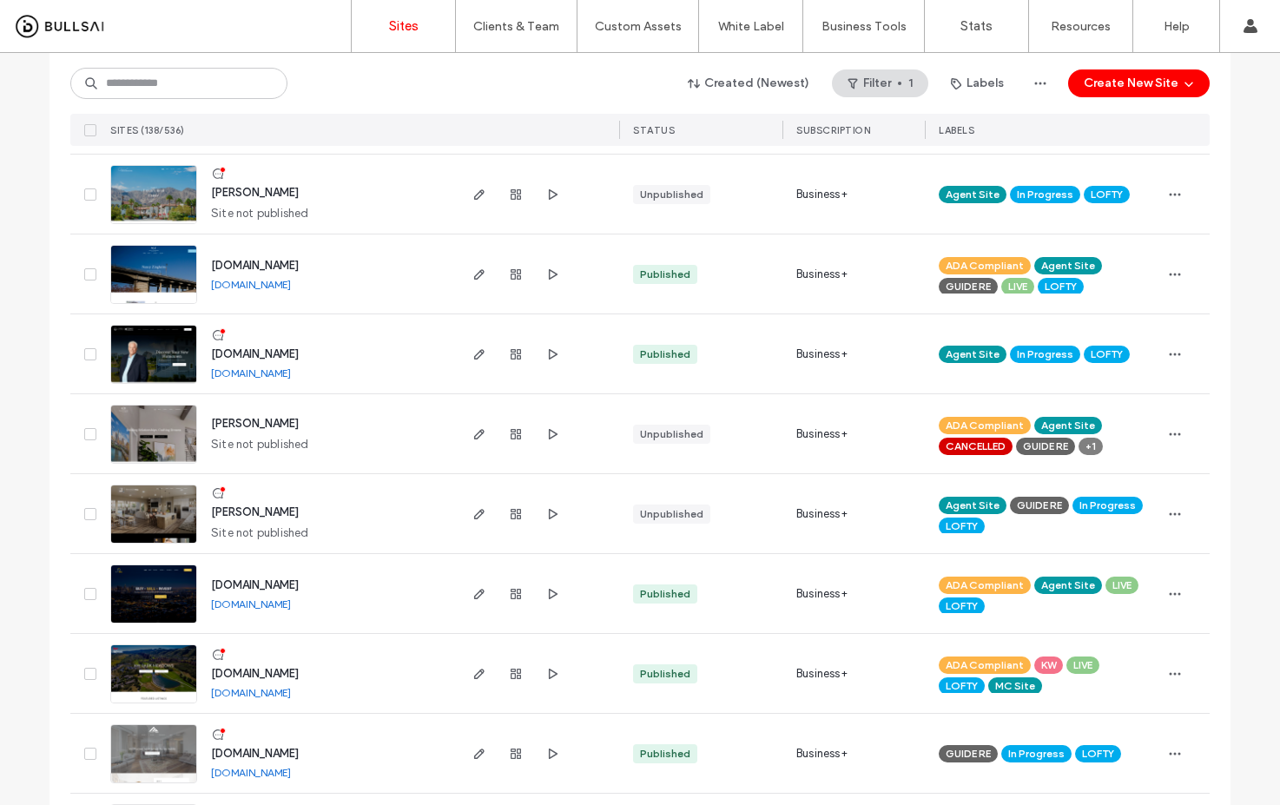
scroll to position [2690, 0]
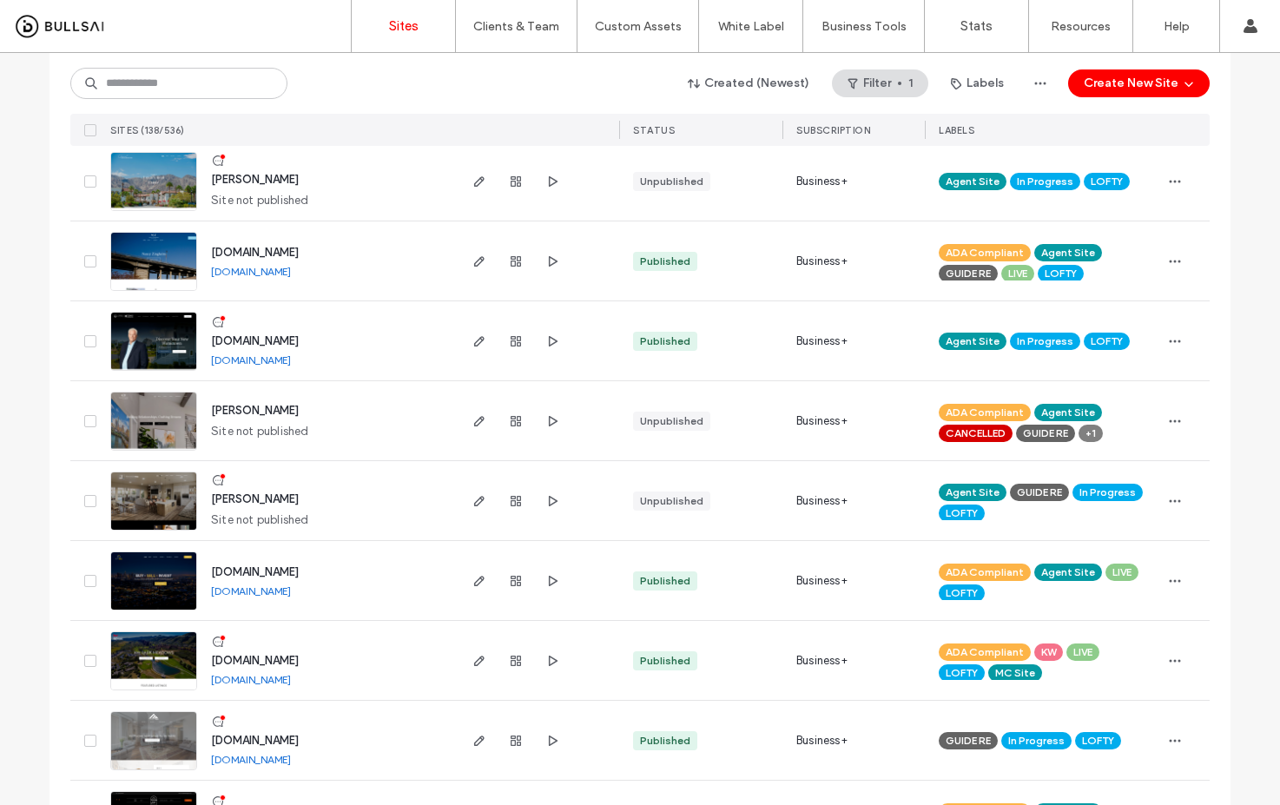
click at [291, 365] on link "[DOMAIN_NAME]" at bounding box center [251, 359] width 80 height 13
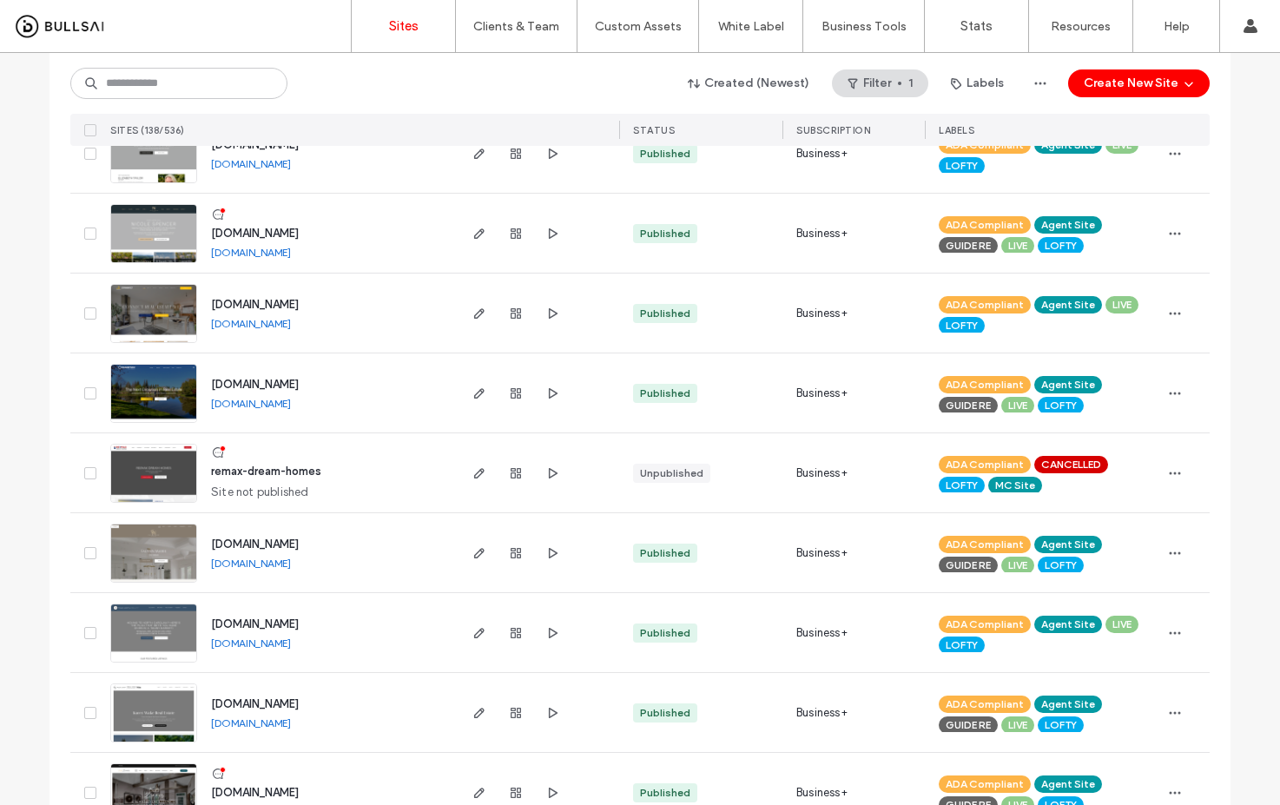
scroll to position [1965, 0]
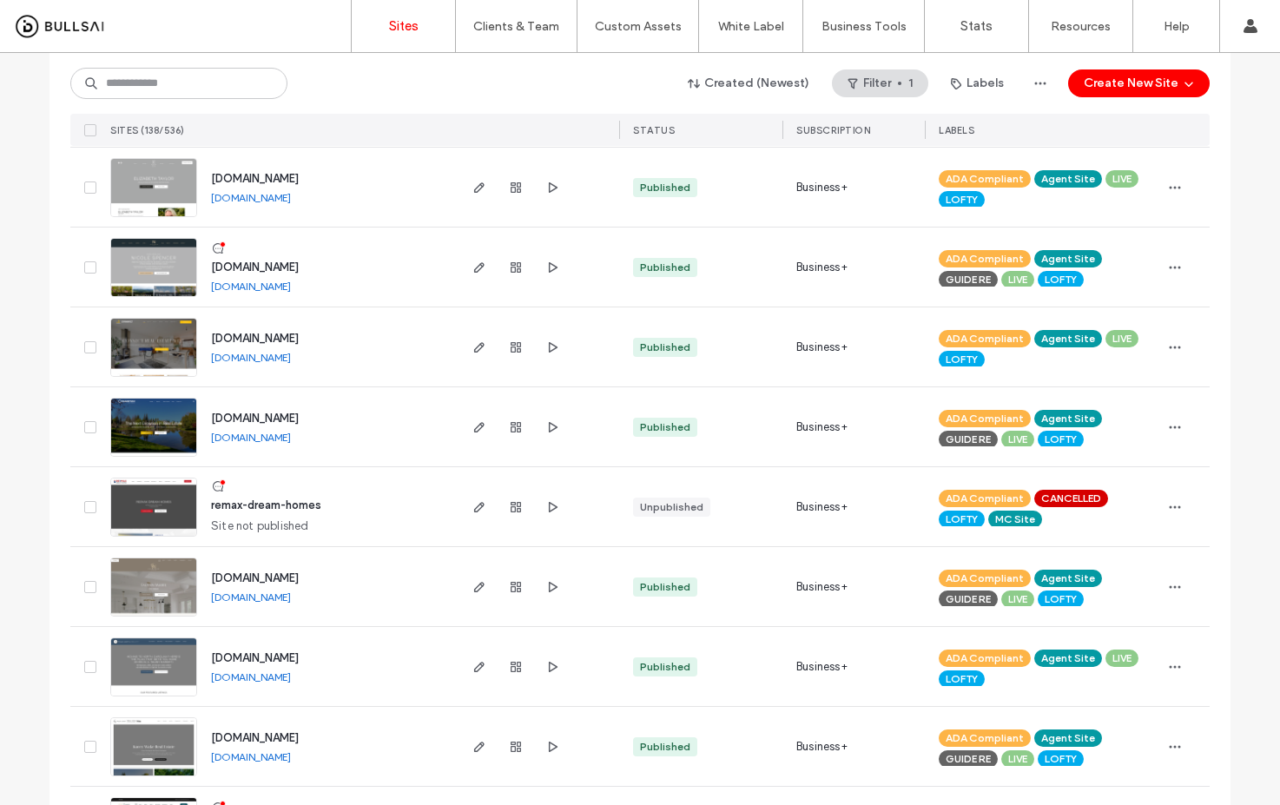
click at [291, 201] on link "[DOMAIN_NAME]" at bounding box center [251, 197] width 80 height 13
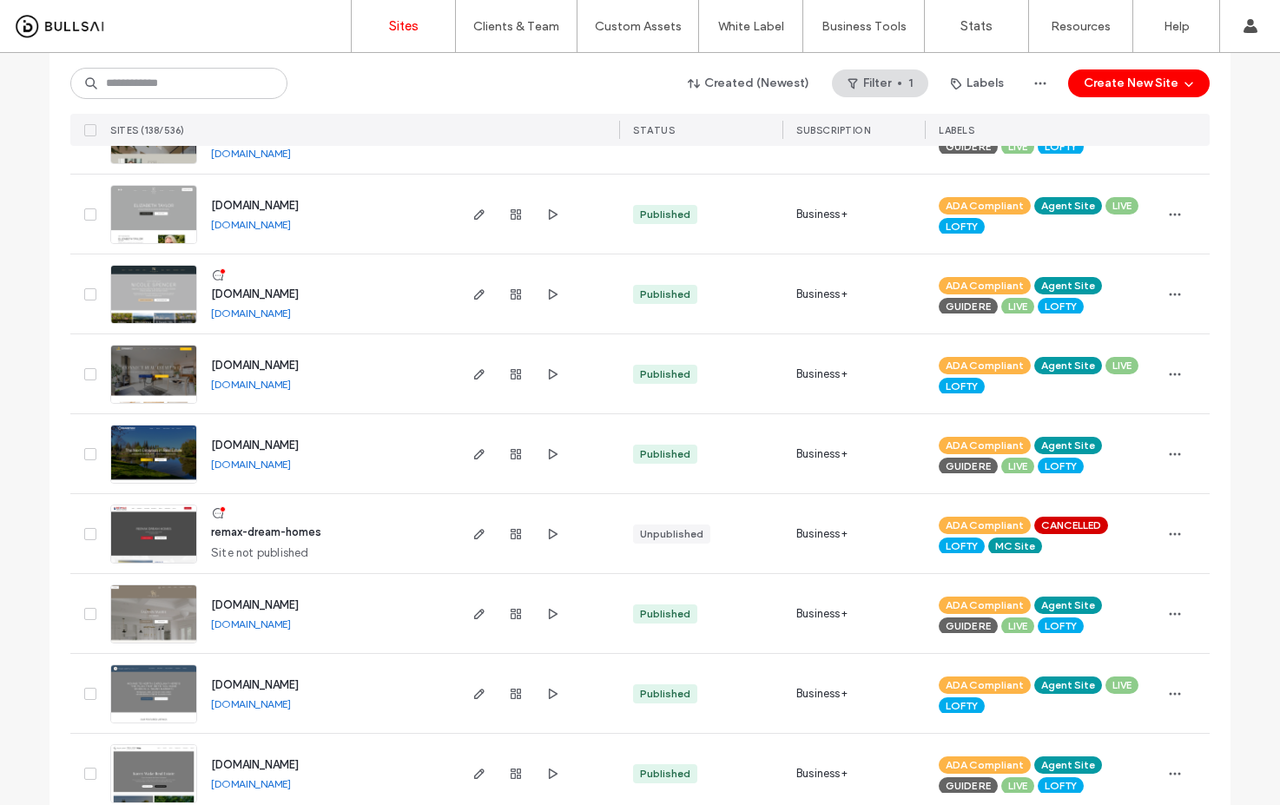
scroll to position [1875, 0]
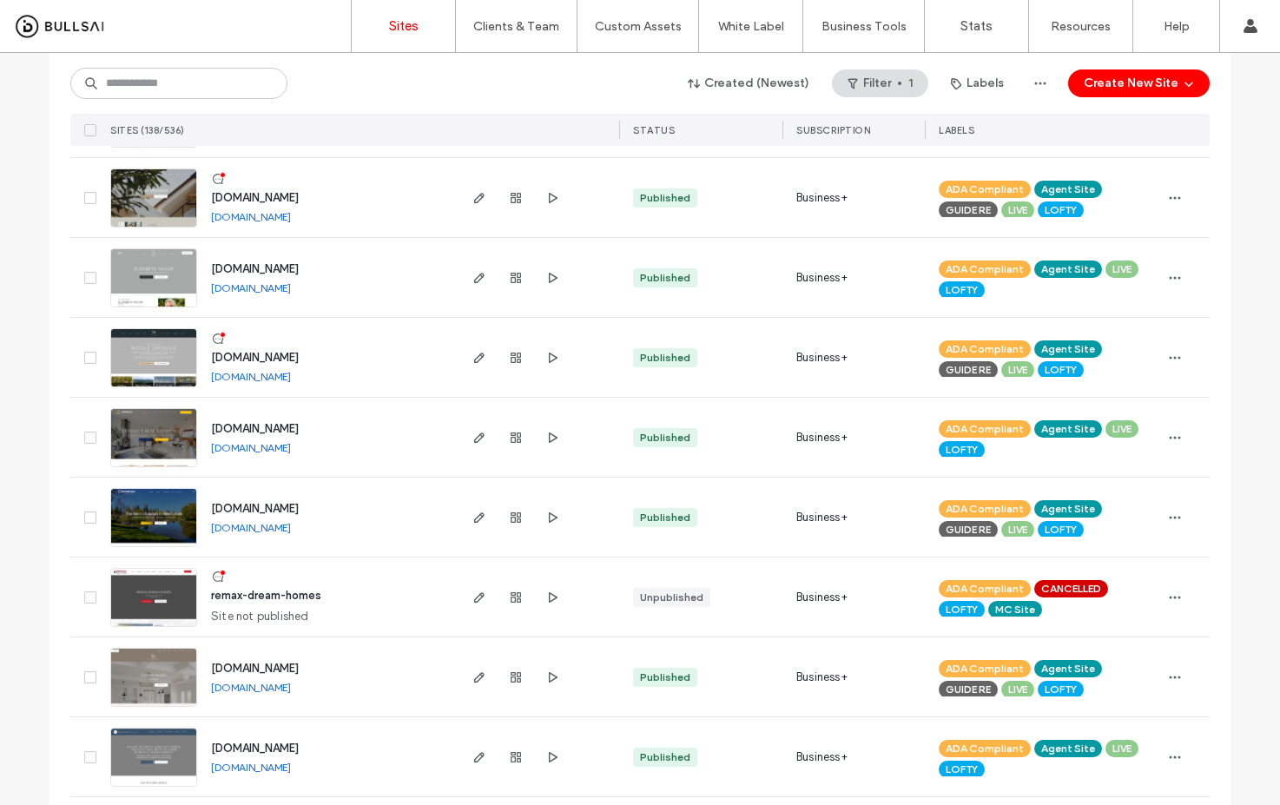
click at [291, 214] on link "[DOMAIN_NAME]" at bounding box center [251, 216] width 80 height 13
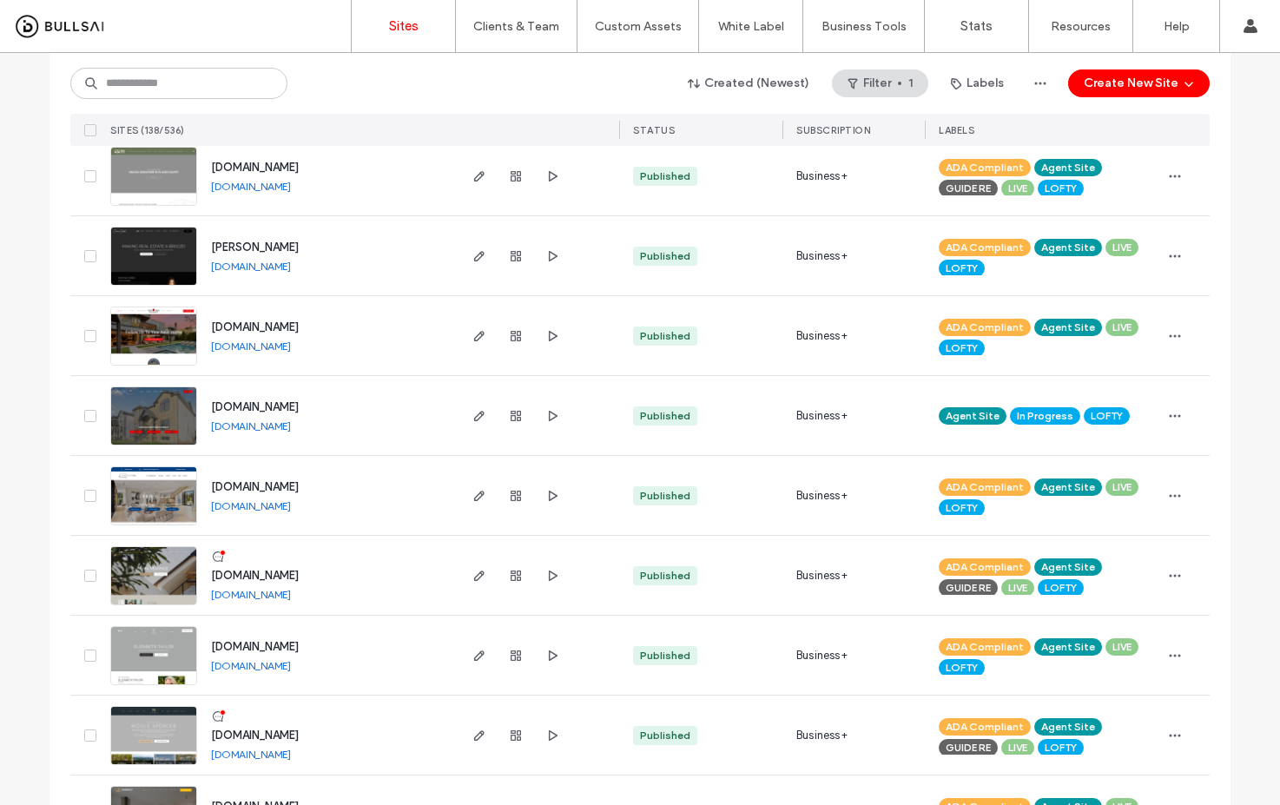
scroll to position [1350, 0]
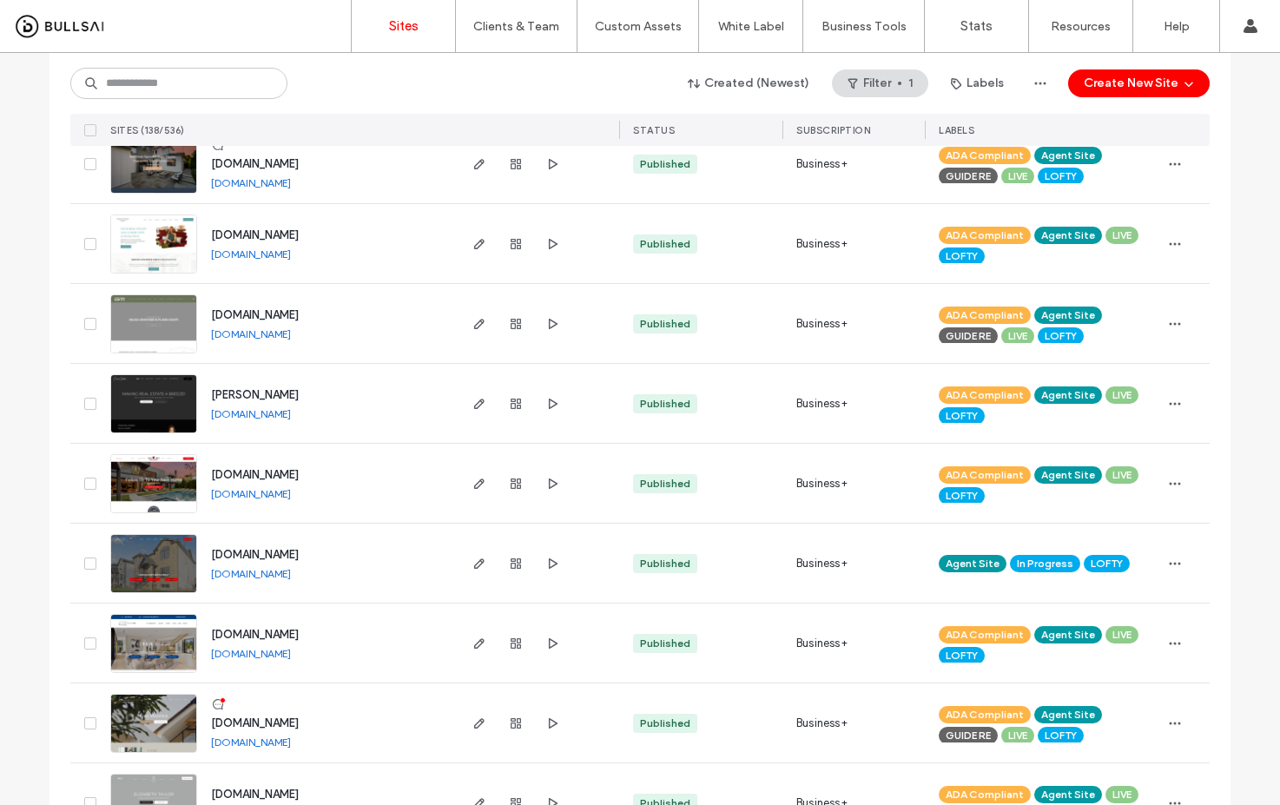
click at [291, 259] on link "[DOMAIN_NAME]" at bounding box center [251, 253] width 80 height 13
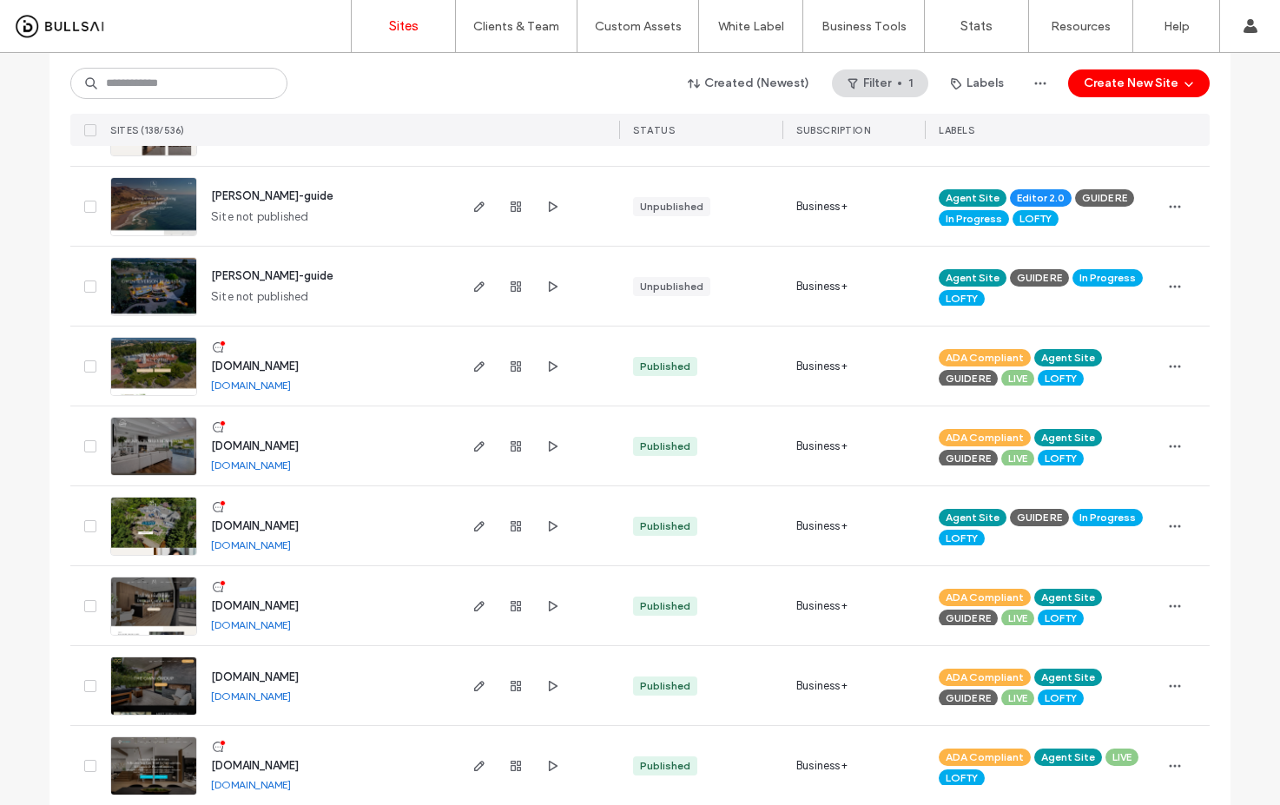
scroll to position [0, 0]
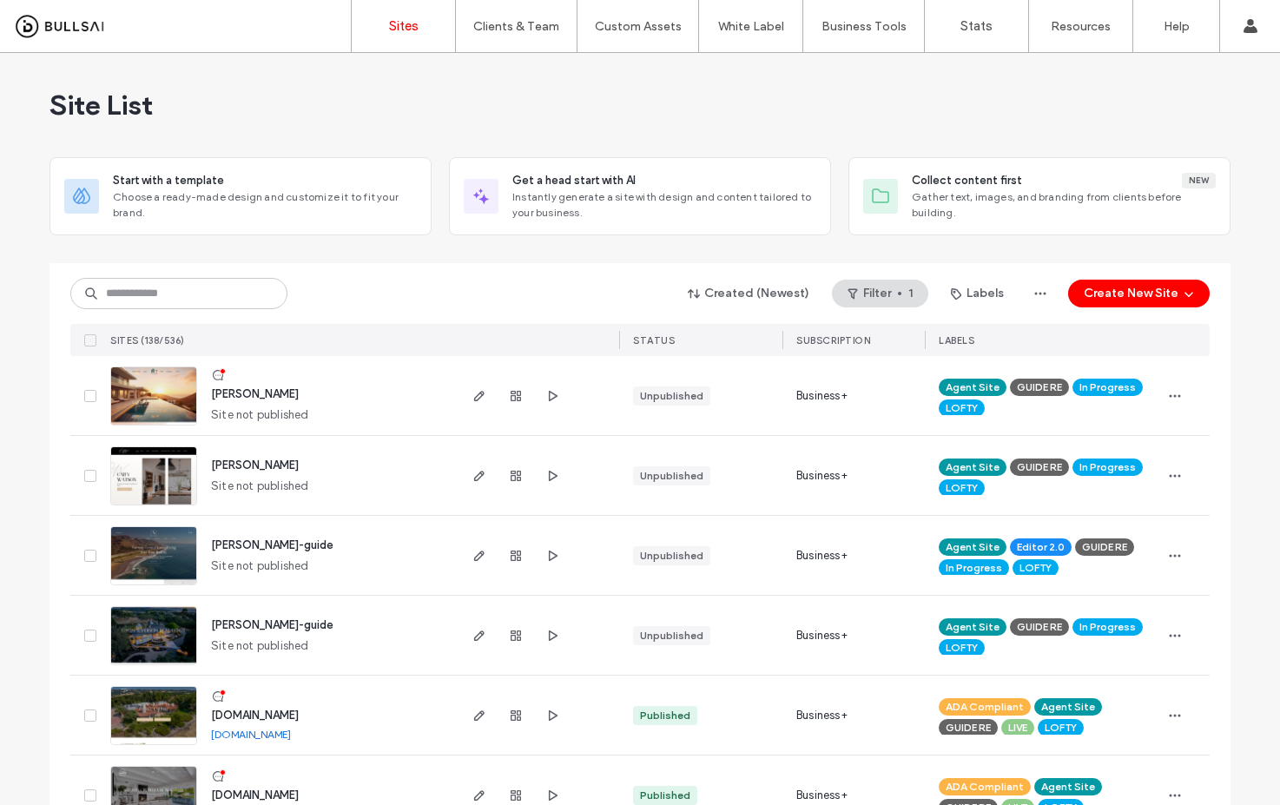
click at [685, 74] on div "Sites Clients & Team Client Management Team Permissions Custom Assets Custom Te…" at bounding box center [640, 402] width 1280 height 805
